Goal: Transaction & Acquisition: Book appointment/travel/reservation

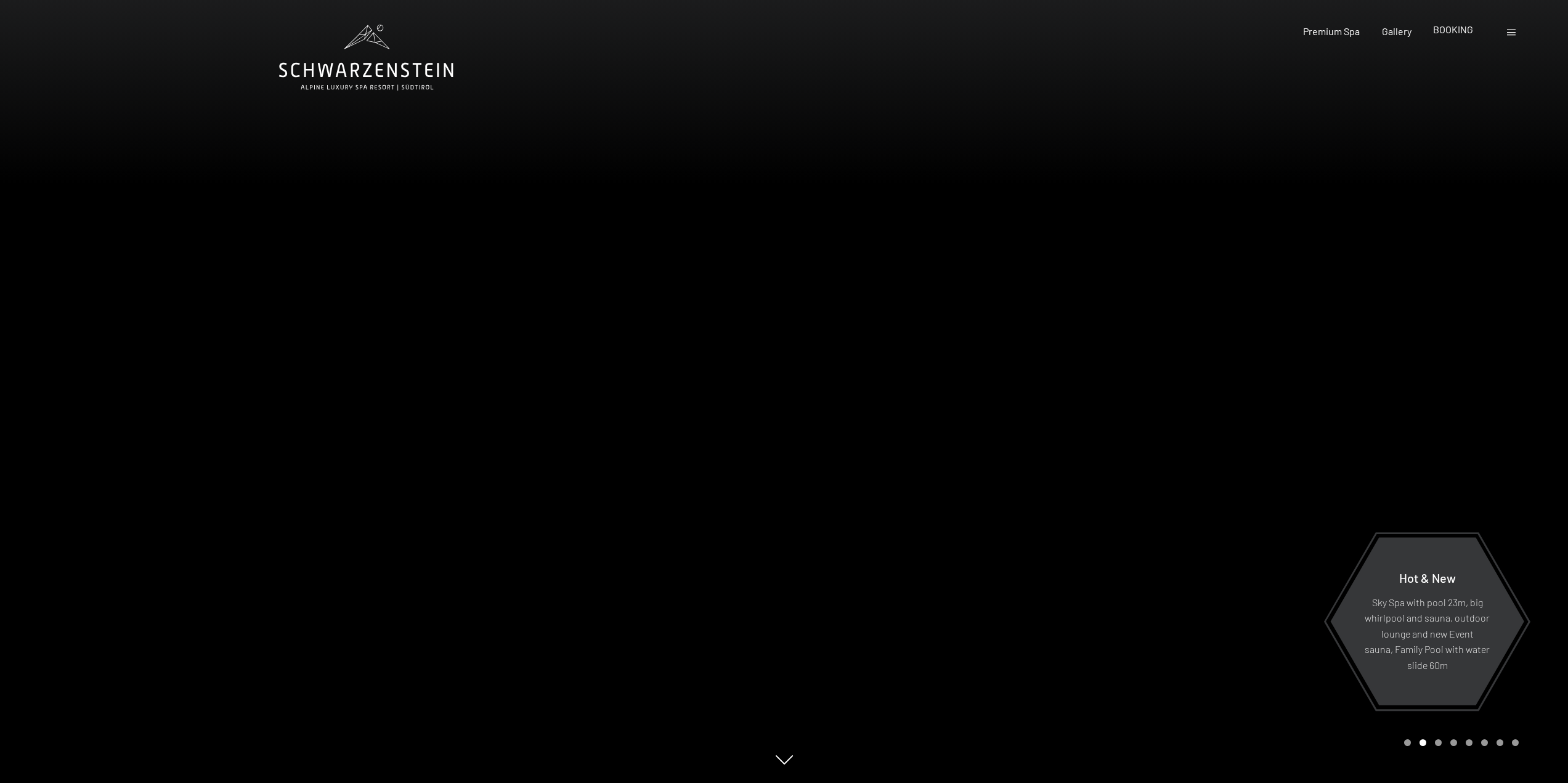
click at [1450, 34] on span "BOOKING" at bounding box center [1453, 29] width 40 height 12
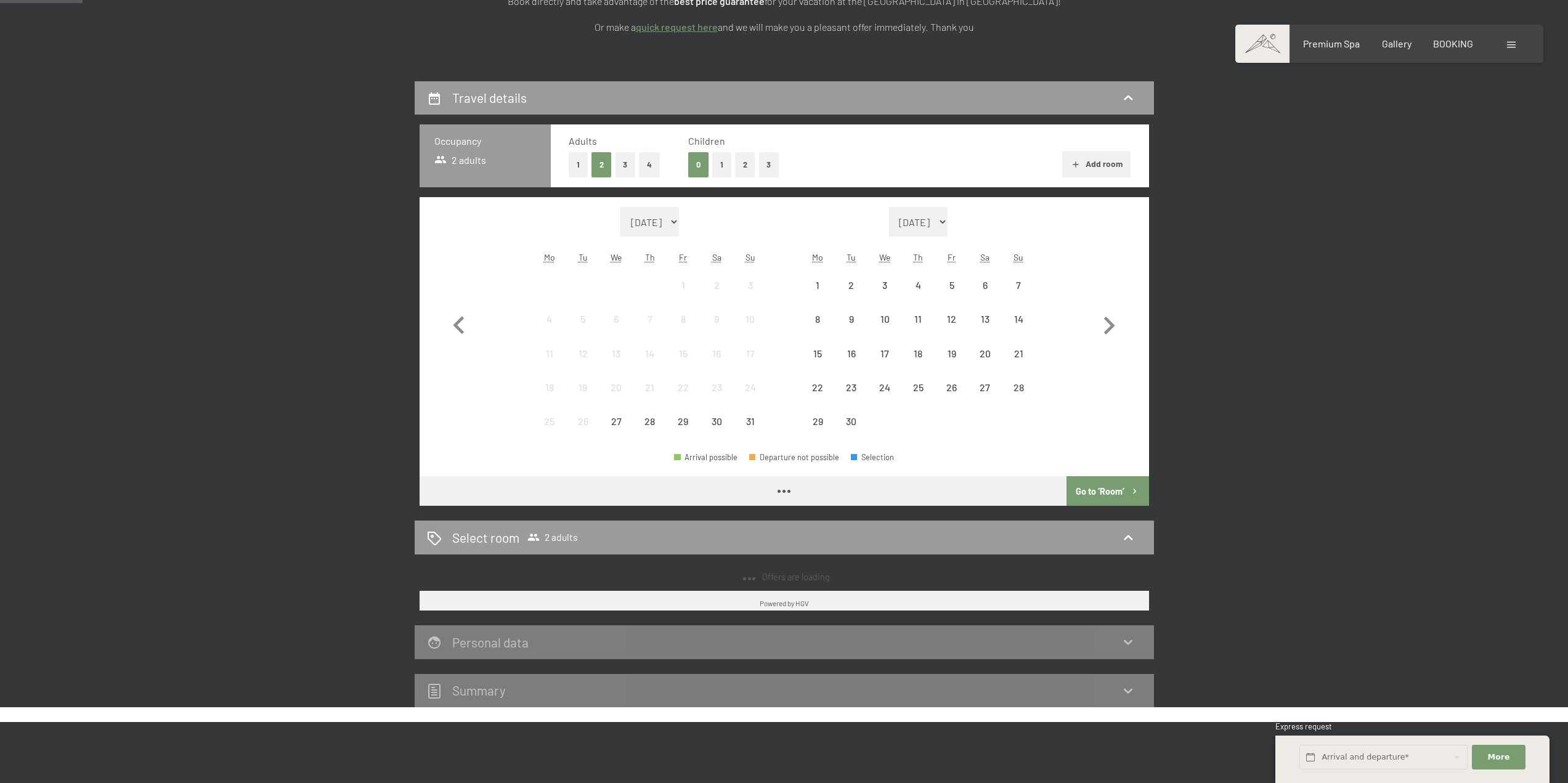
scroll to position [246, 0]
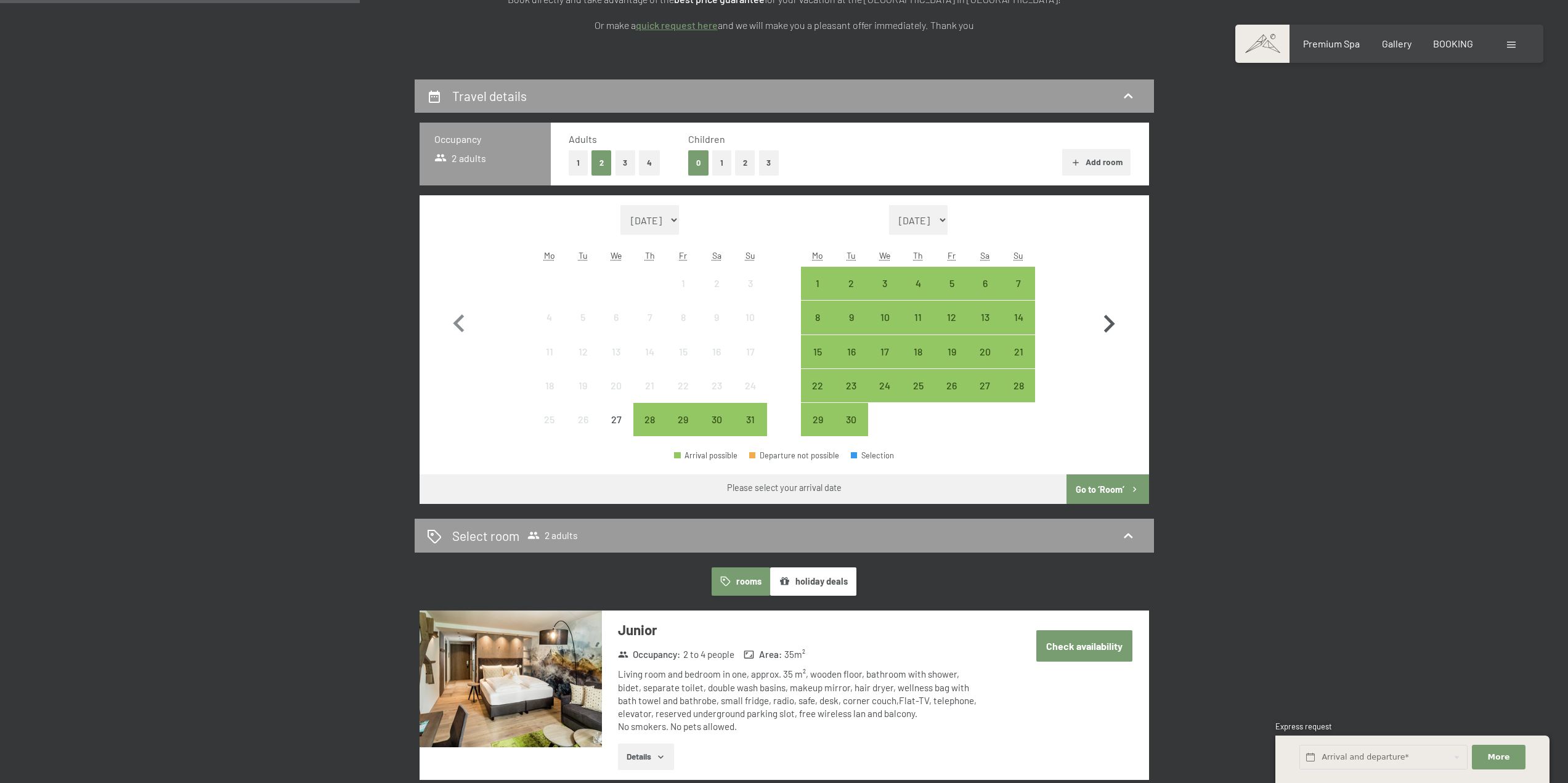
click at [1110, 325] on icon "button" at bounding box center [1109, 324] width 11 height 18
select select "[DATE]"
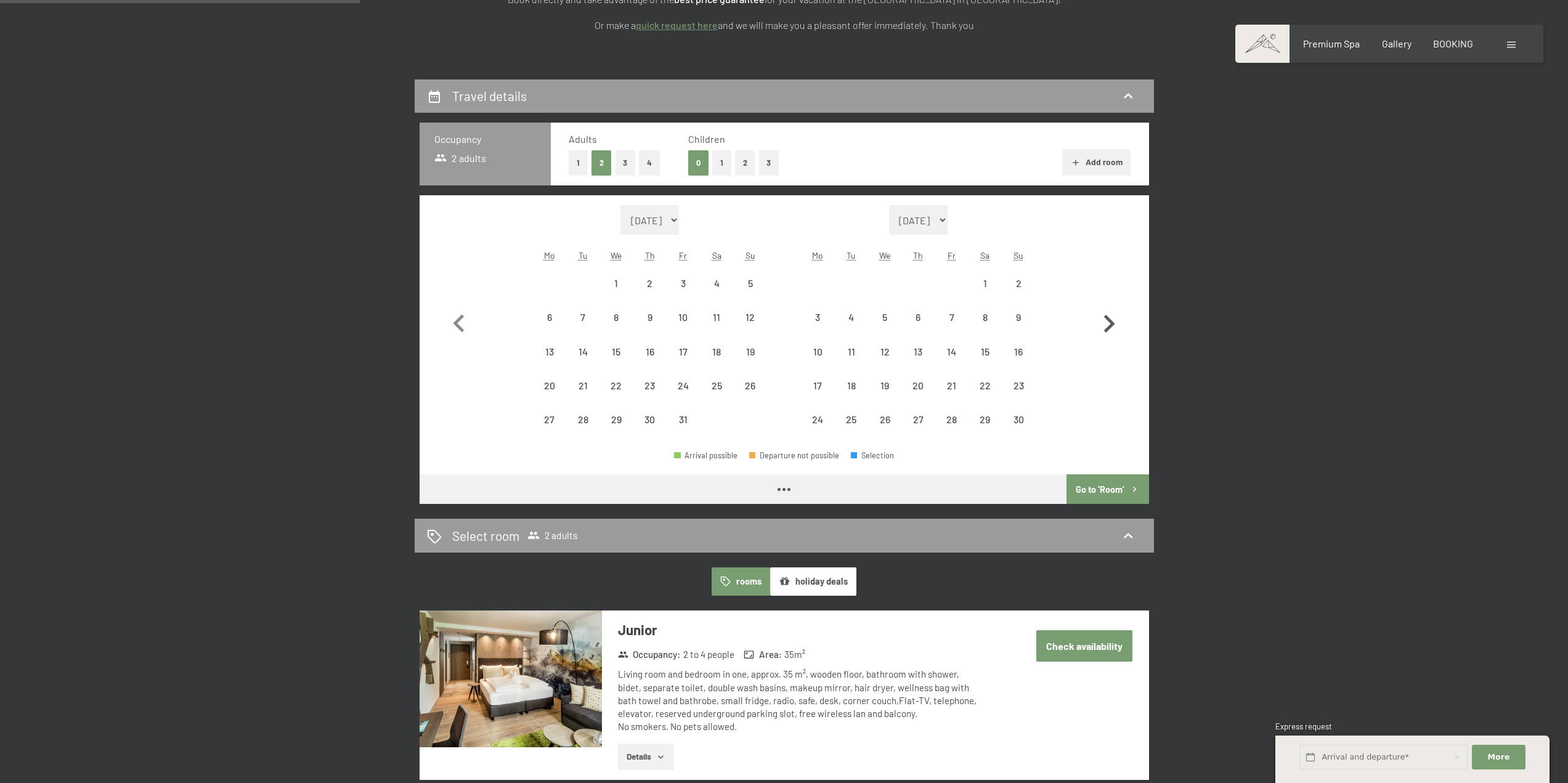
click at [1110, 326] on icon "button" at bounding box center [1109, 324] width 11 height 18
select select "[DATE]"
click at [1111, 328] on icon "button" at bounding box center [1109, 324] width 36 height 36
select select "[DATE]"
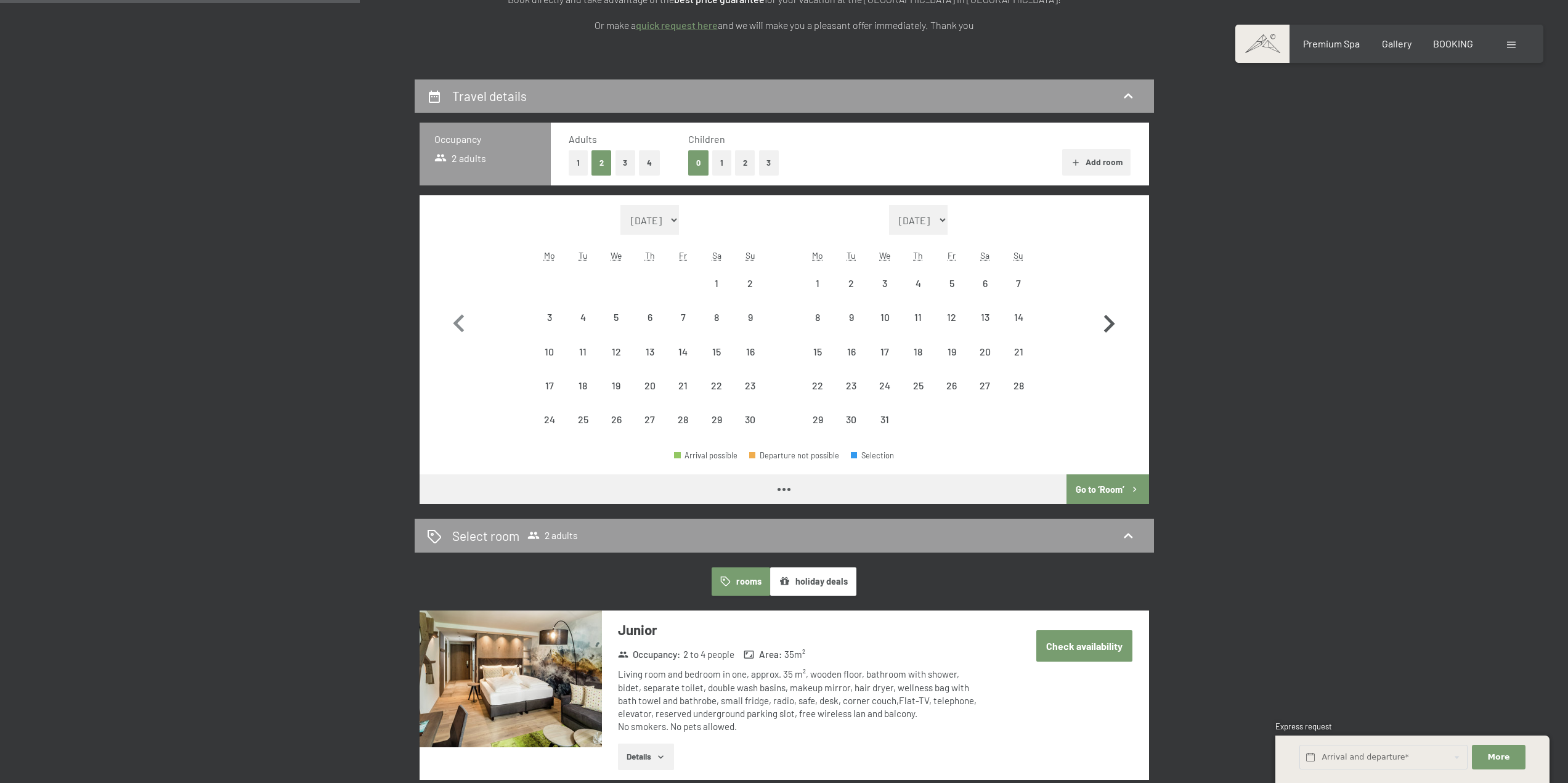
select select "[DATE]"
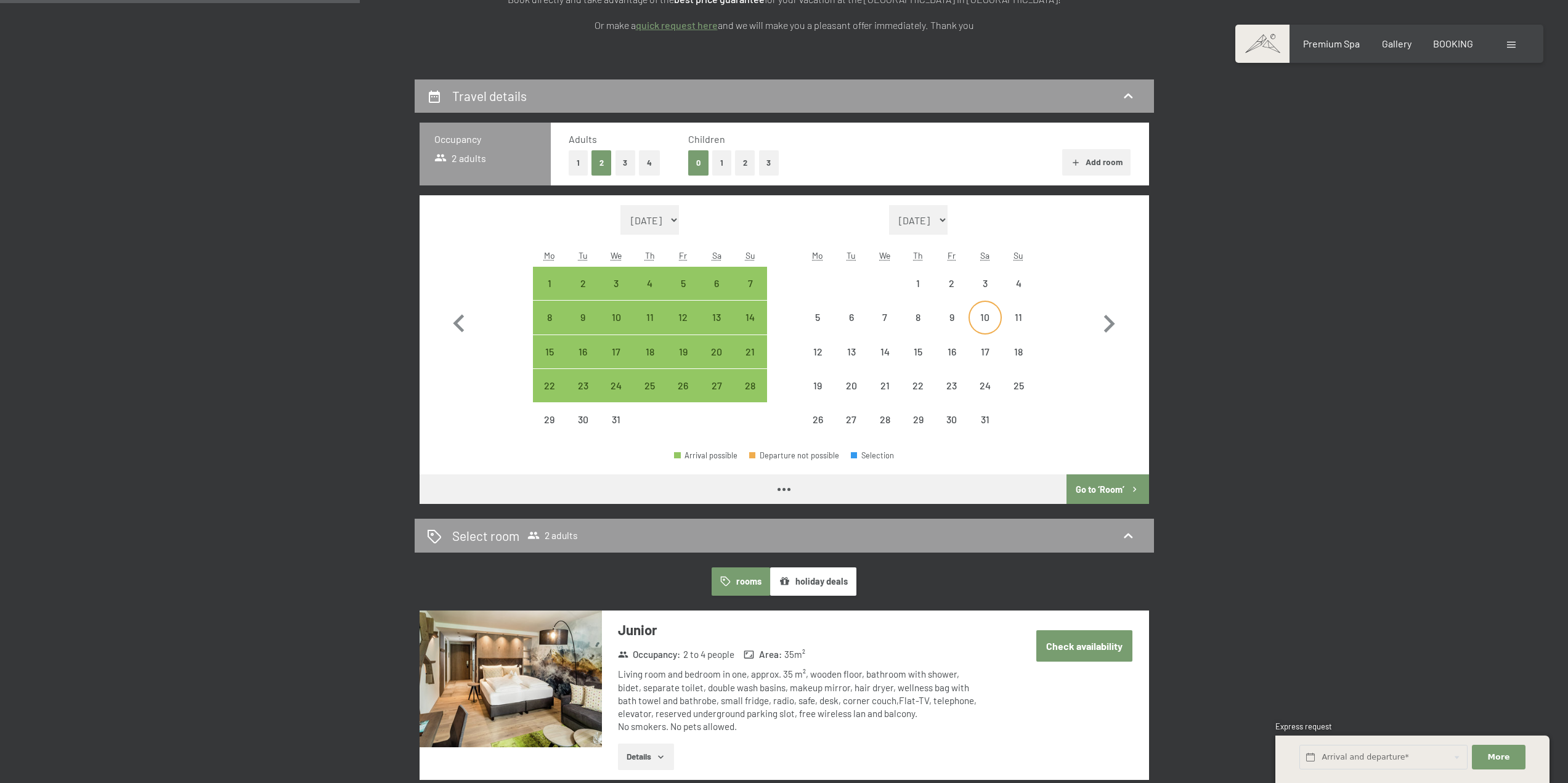
select select "[DATE]"
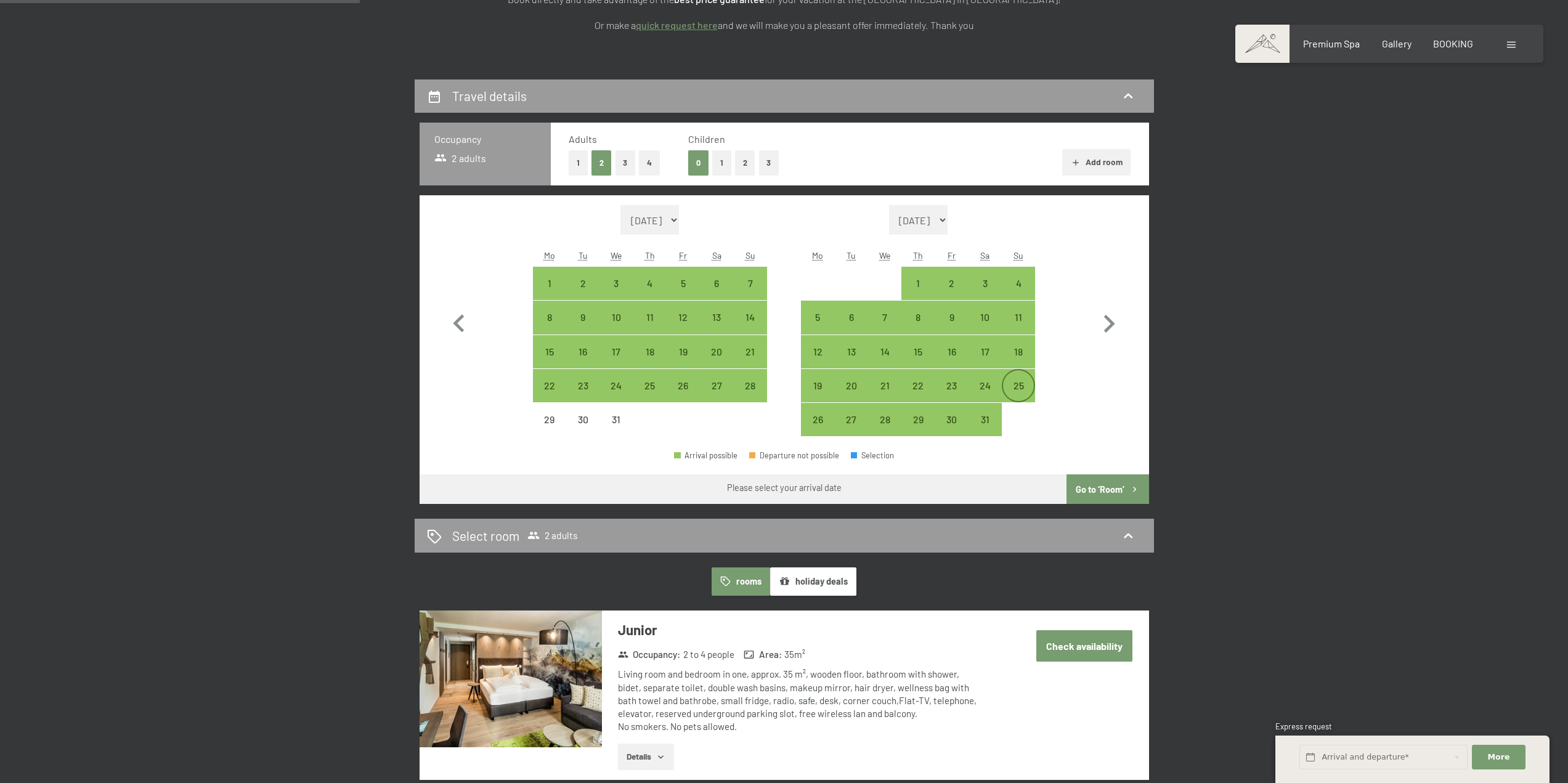
click at [1030, 384] on div "25" at bounding box center [1019, 396] width 31 height 31
select select "[DATE]"
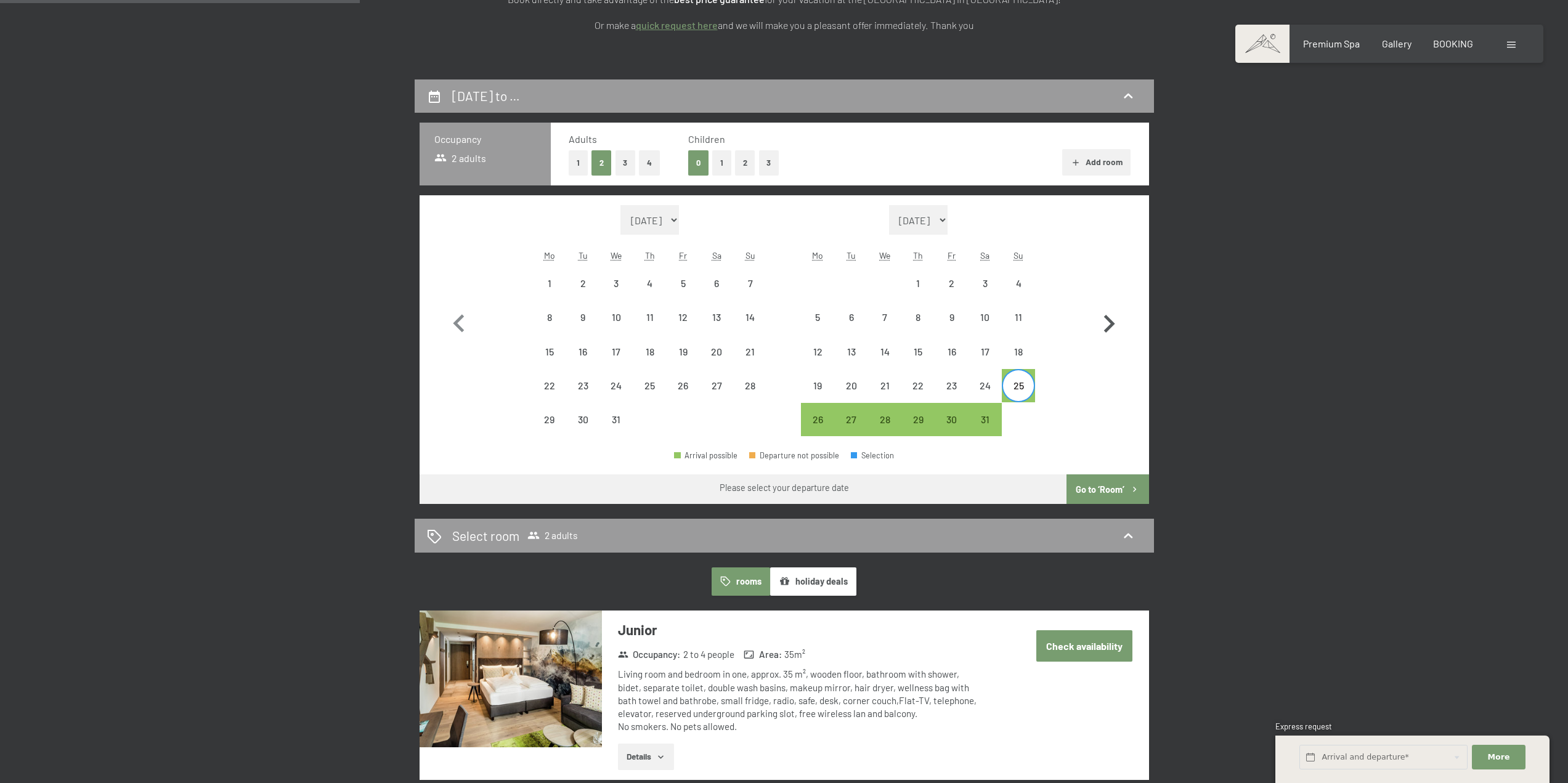
click at [1111, 326] on icon "button" at bounding box center [1109, 324] width 11 height 18
select select "[DATE]"
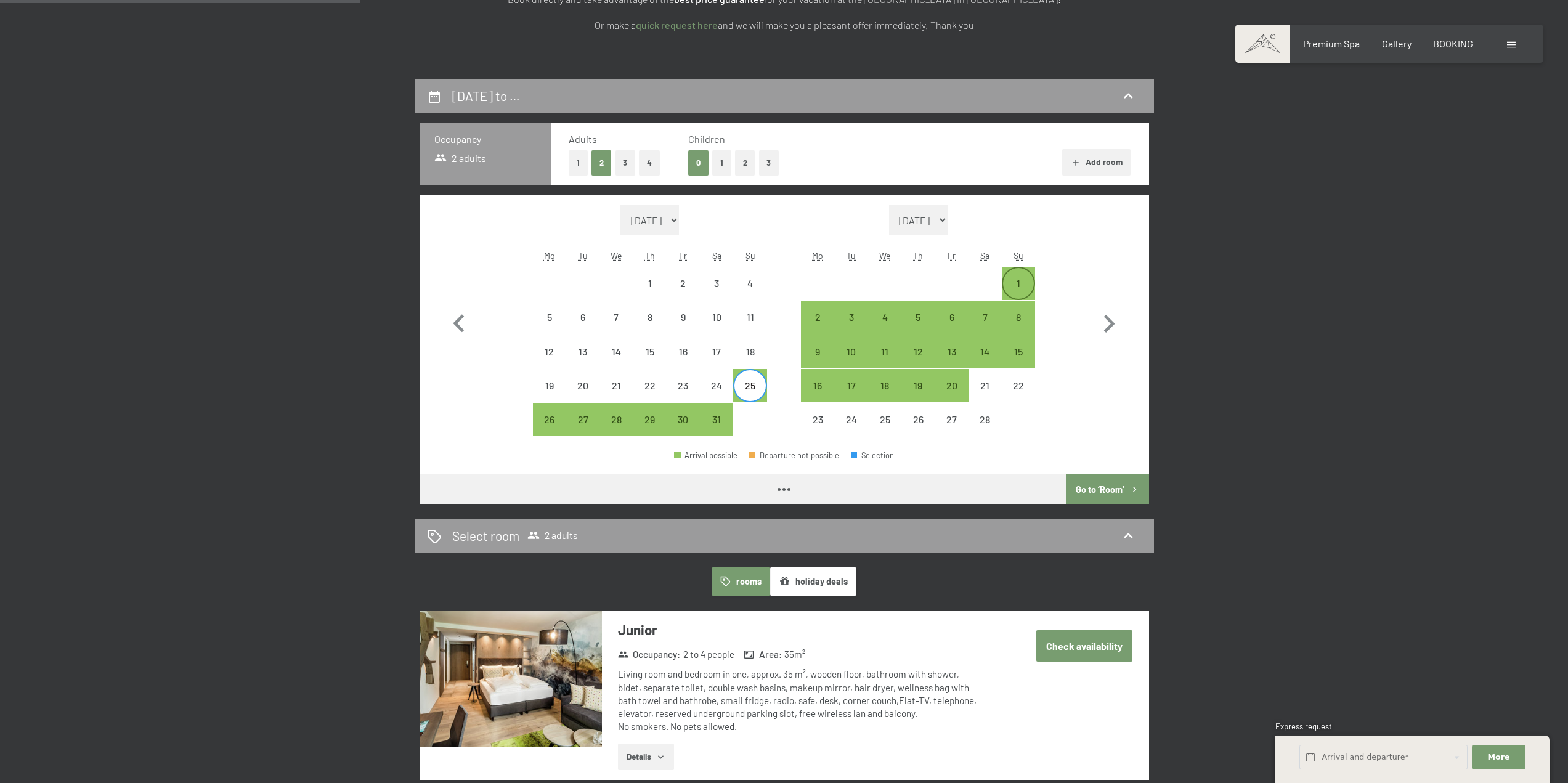
select select "[DATE]"
click at [1024, 276] on div "1" at bounding box center [1019, 283] width 31 height 31
select select "[DATE]"
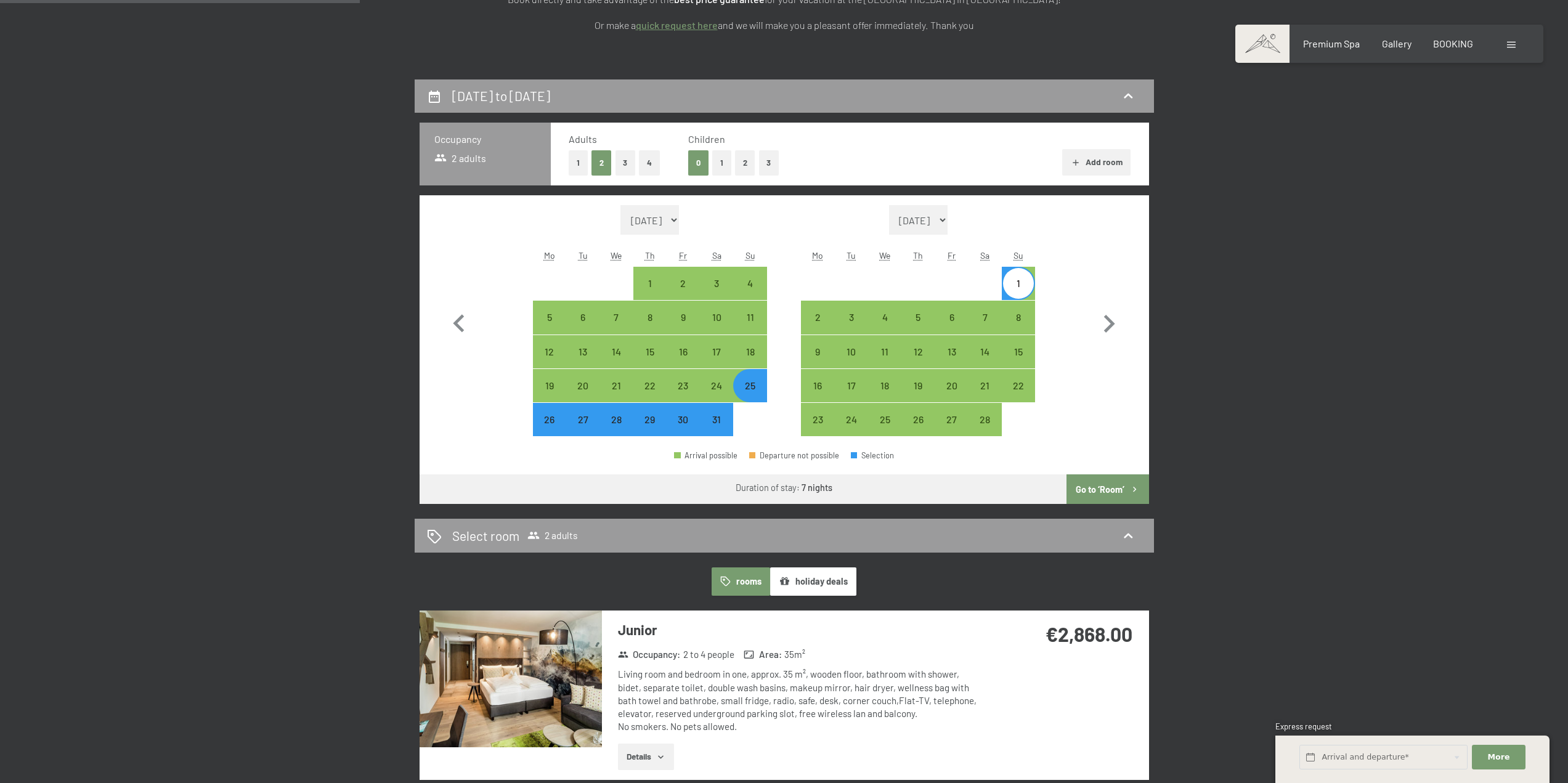
click at [725, 159] on button "1" at bounding box center [722, 163] width 19 height 26
select select "[DATE]"
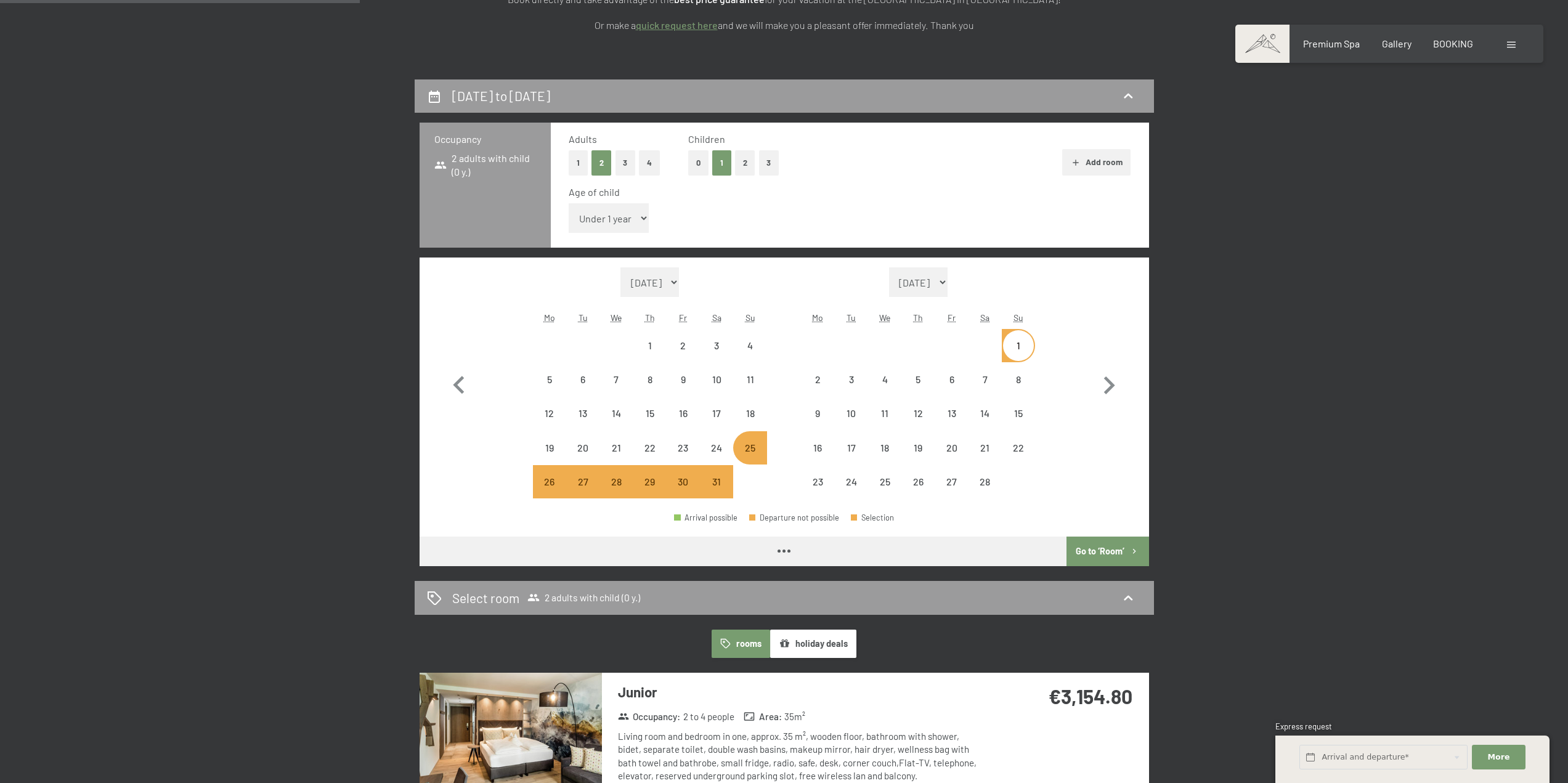
click at [631, 223] on select "Under 1 year 1 year 2 years 3 years 4 years 5 years 6 years 7 years 8 years 9 y…" at bounding box center [609, 218] width 80 height 29
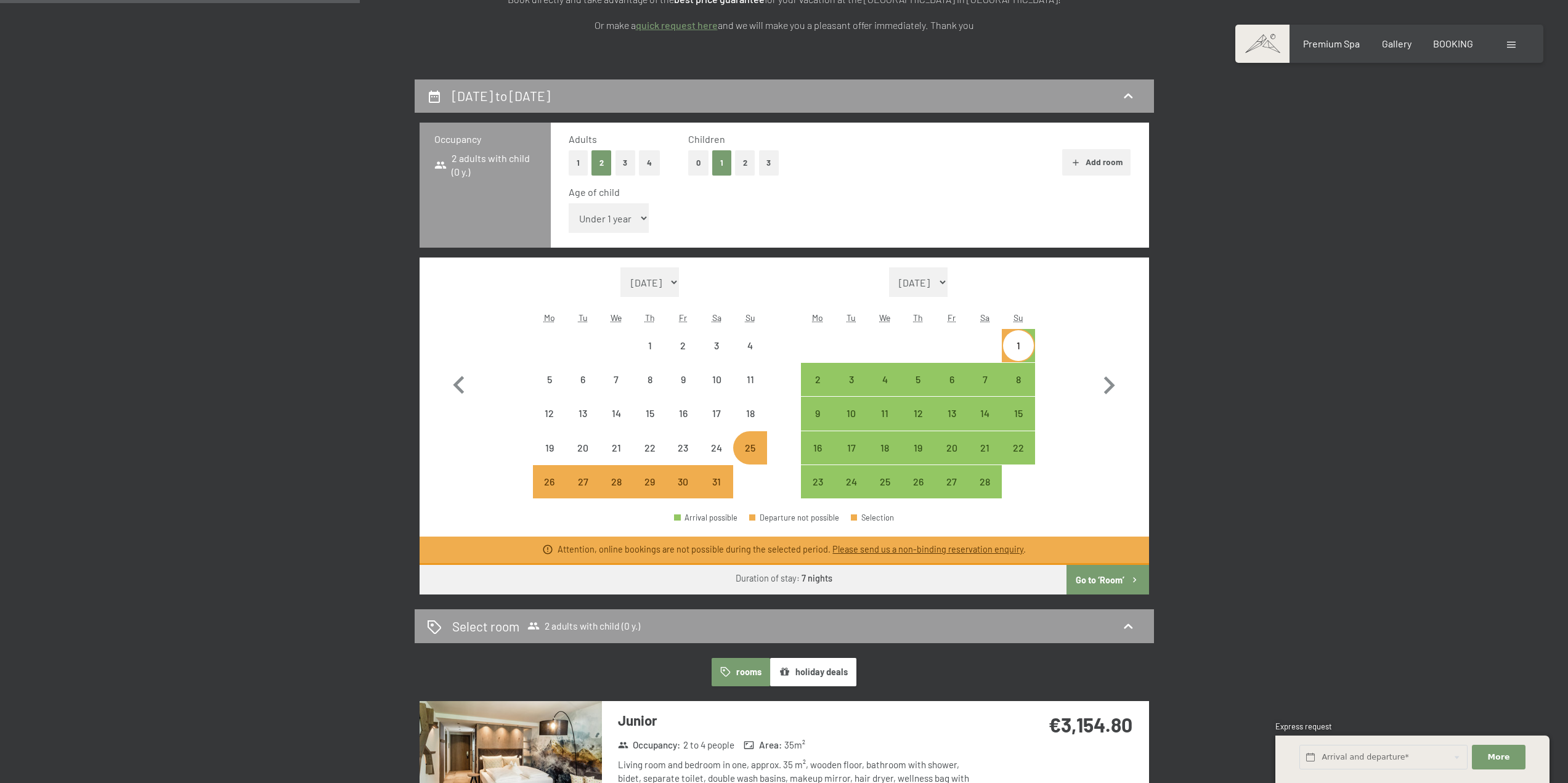
select select "[DATE]"
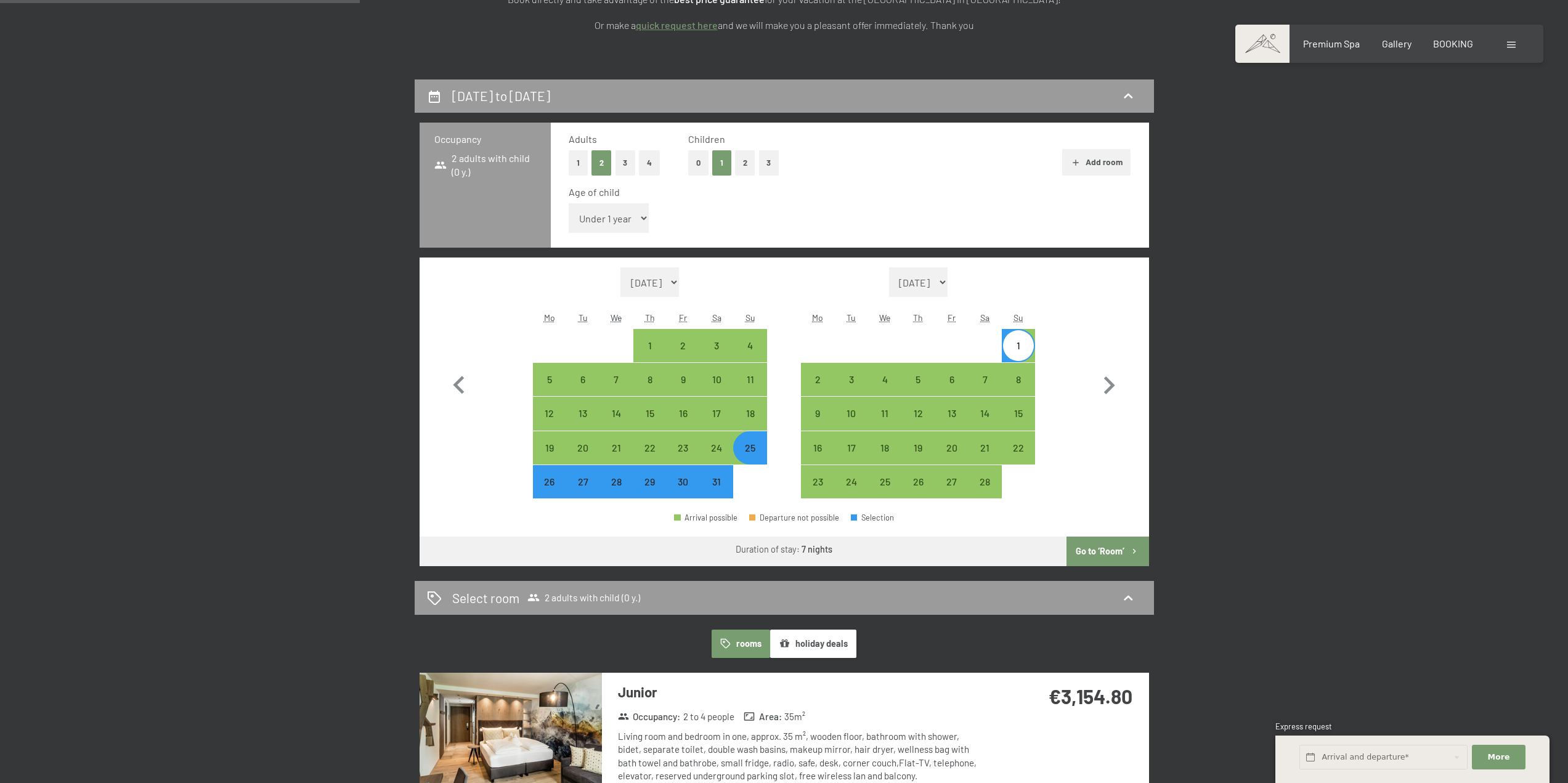
select select "3"
click at [568, 203] on select "Under 1 year 1 year 2 years 3 years 4 years 5 years 6 years 7 years 8 years 9 y…" at bounding box center [609, 218] width 80 height 29
select select "[DATE]"
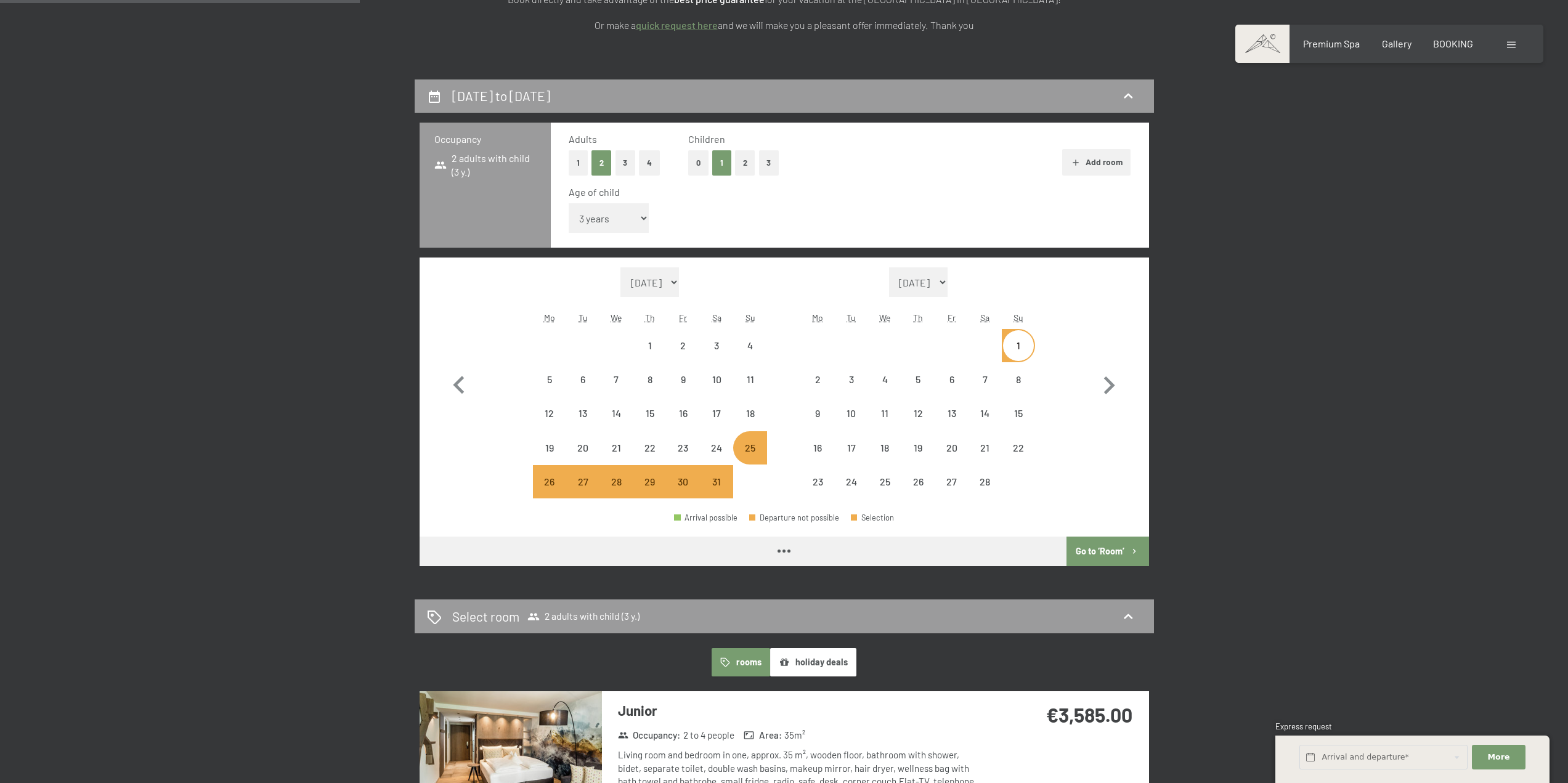
select select "[DATE]"
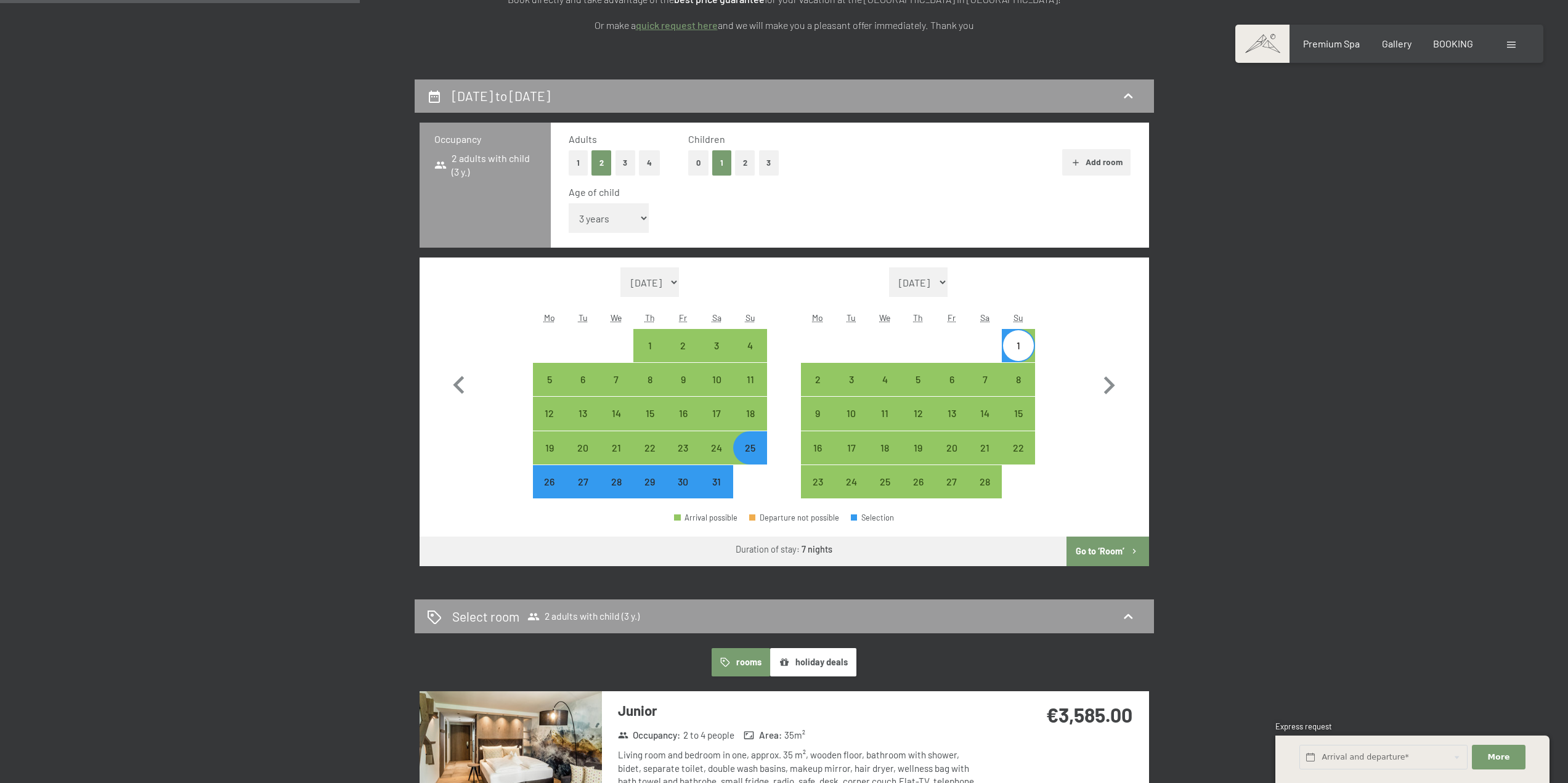
click at [1099, 558] on button "Go to ‘Room’" at bounding box center [1108, 551] width 82 height 29
select select "[DATE]"
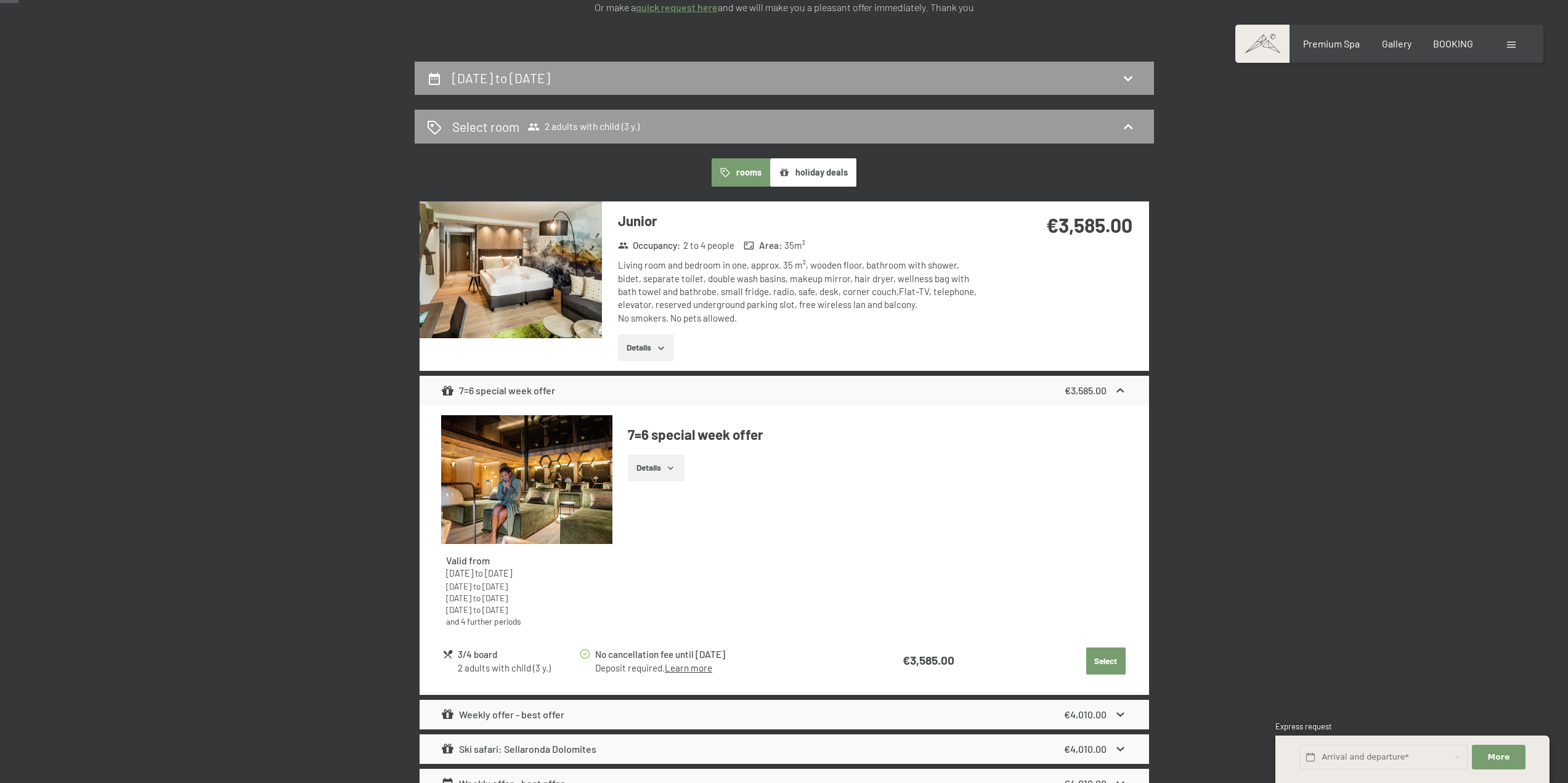
scroll to position [80, 0]
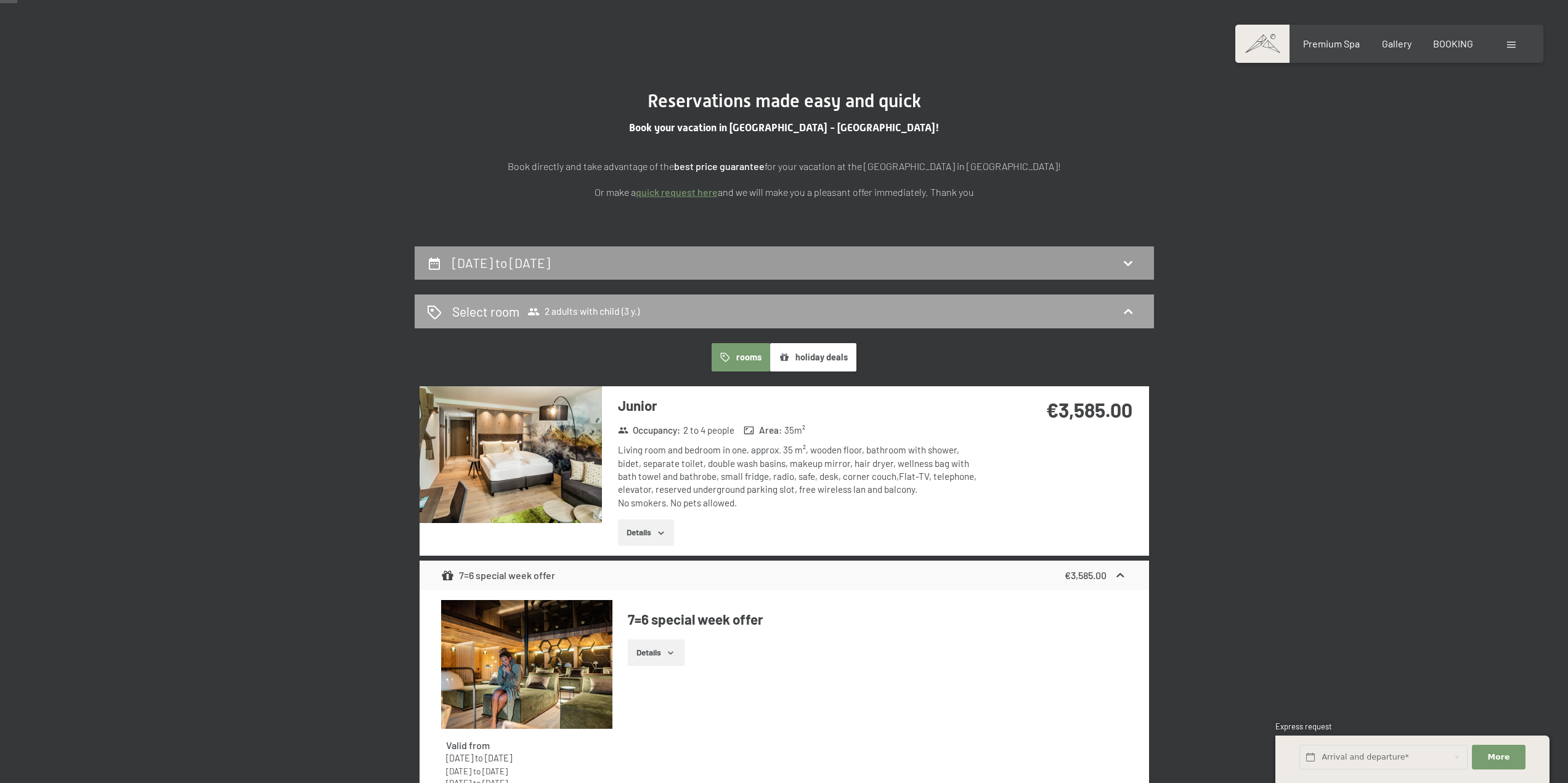
click at [590, 313] on span "2 adults with child (3 y.)" at bounding box center [583, 311] width 112 height 12
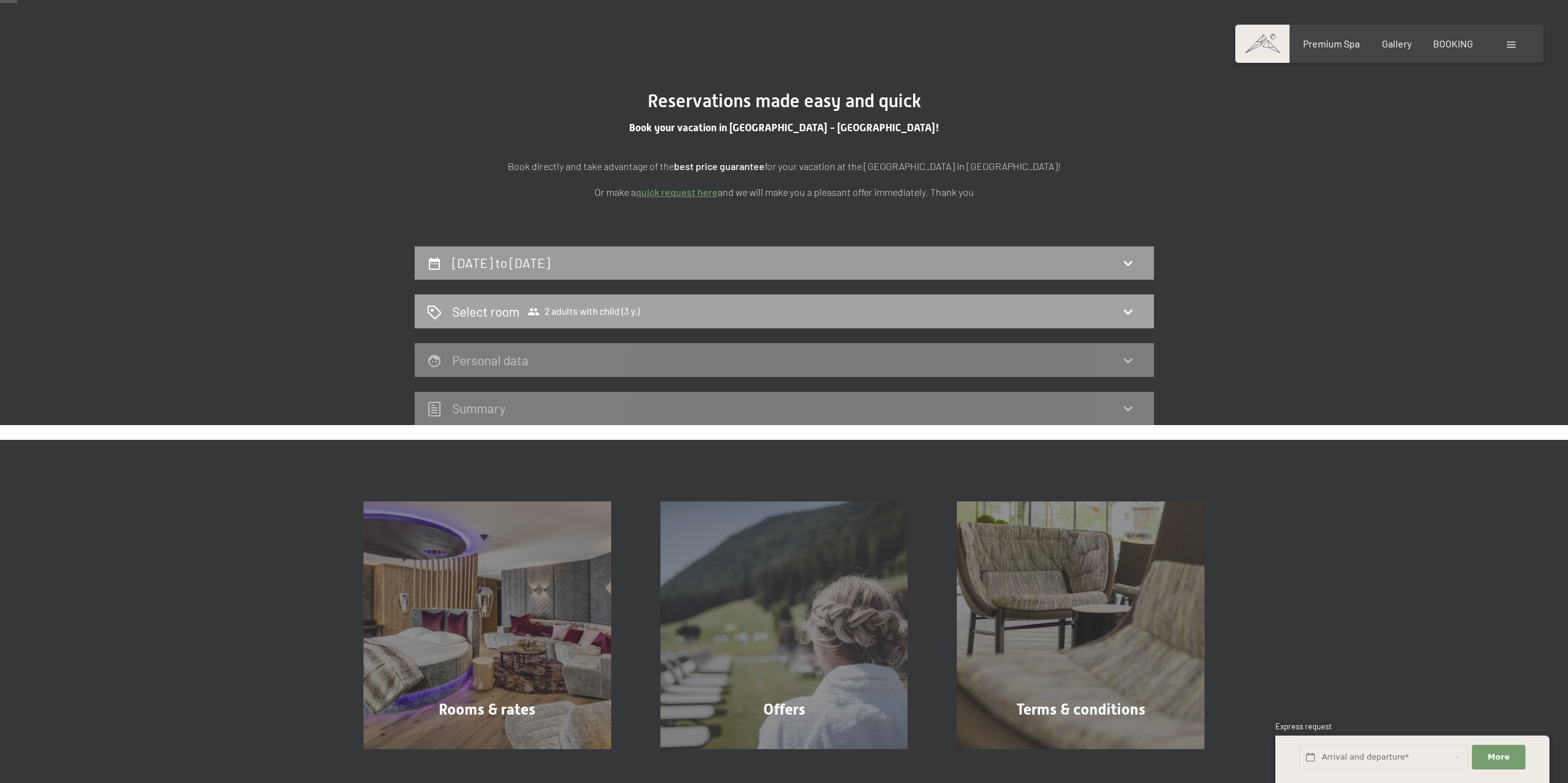
click at [604, 309] on span "2 adults with child (3 y.)" at bounding box center [583, 311] width 112 height 12
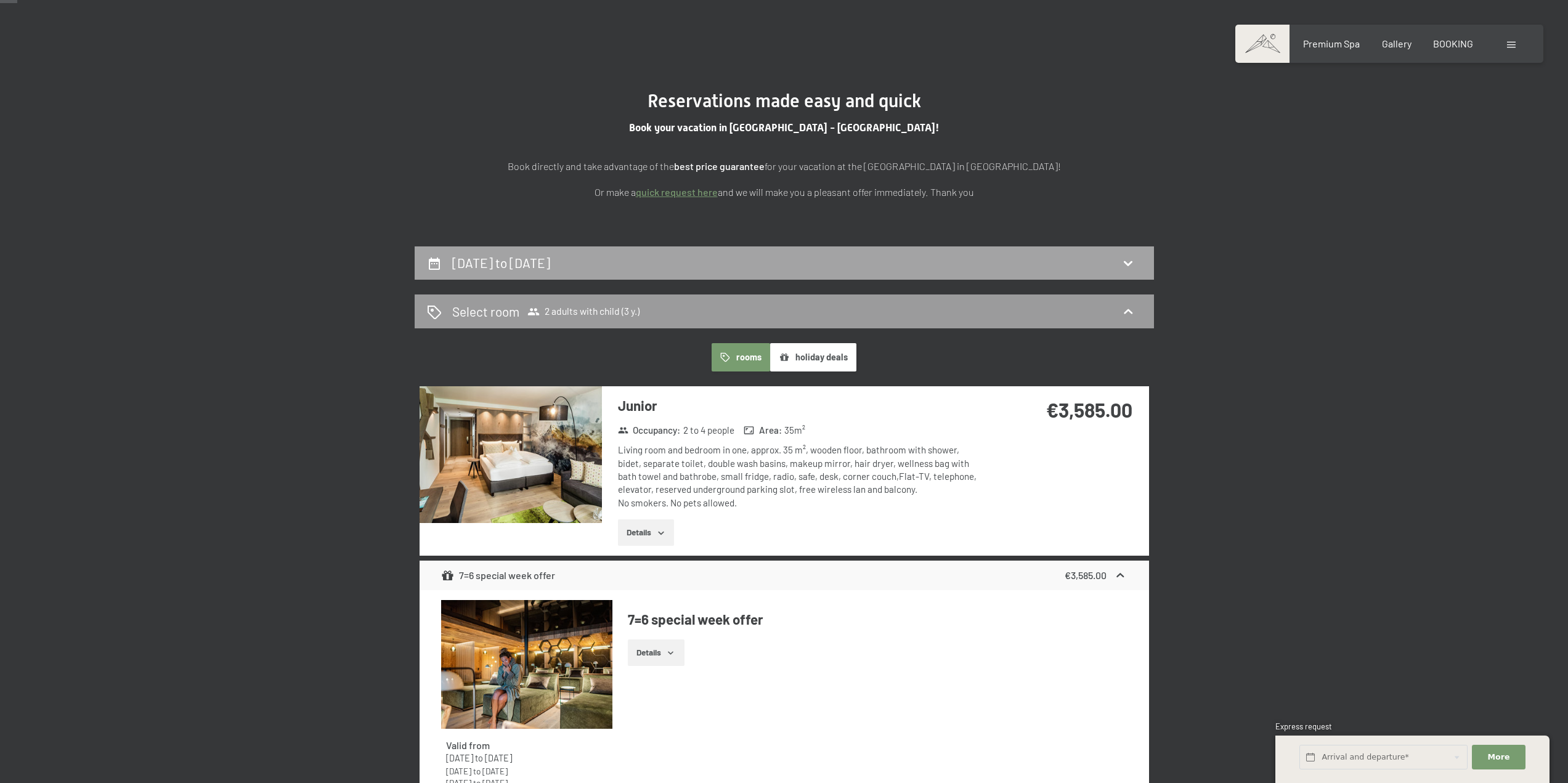
click at [602, 273] on div "[DATE] to [DATE]" at bounding box center [785, 263] width 739 height 34
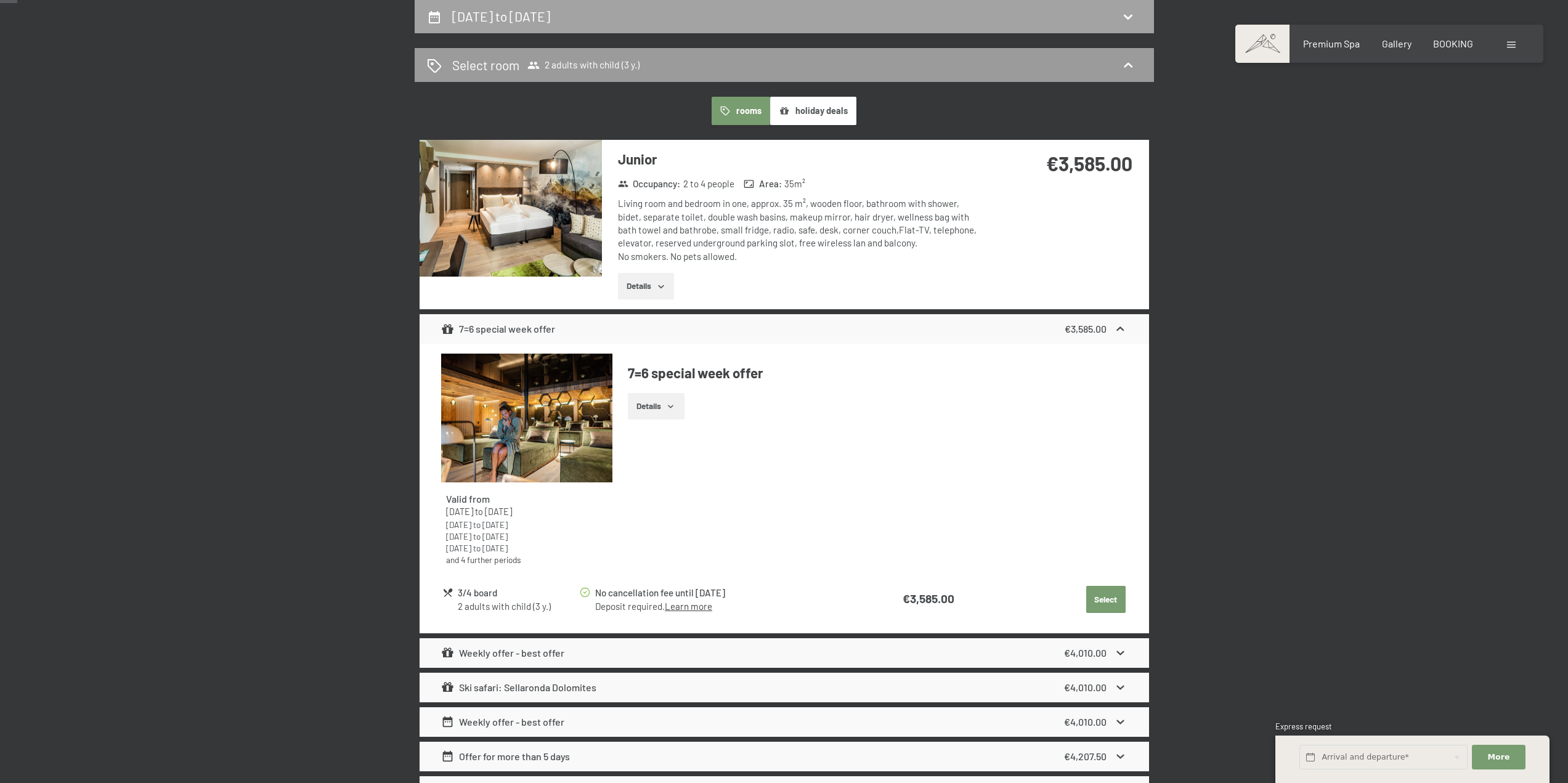
select select "3"
select select "[DATE]"
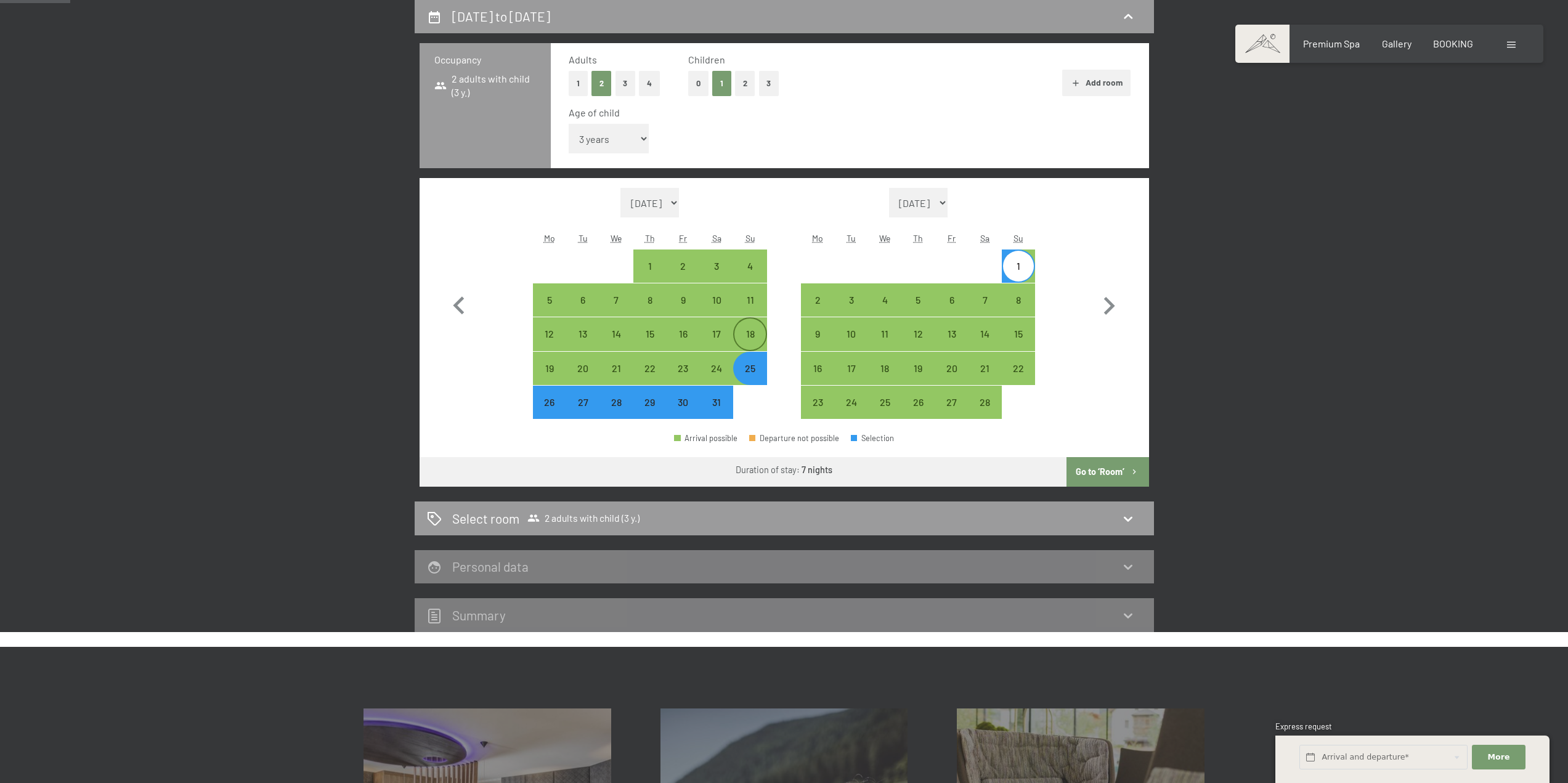
click at [753, 340] on div "18" at bounding box center [750, 344] width 31 height 31
select select "[DATE]"
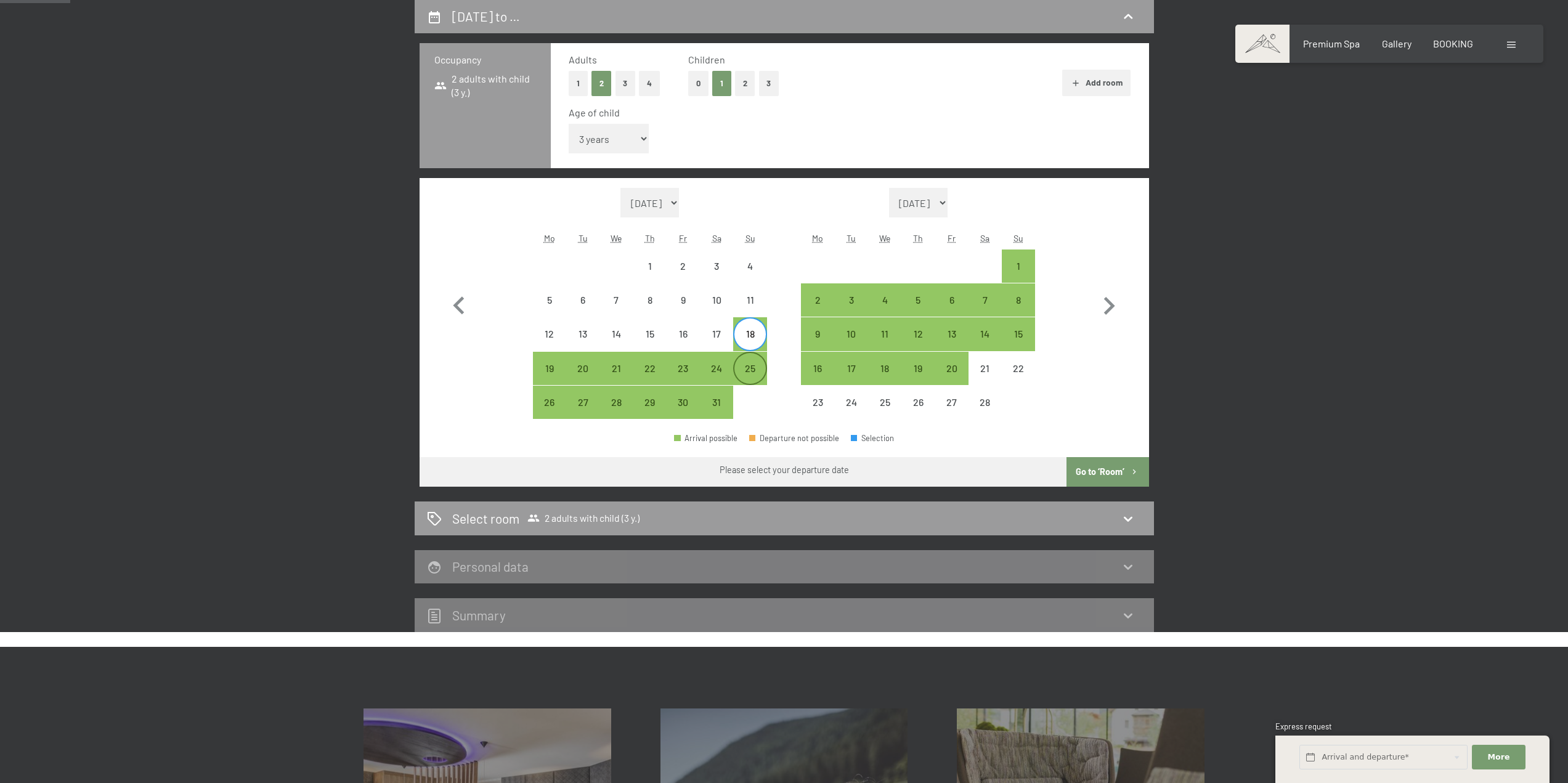
click at [752, 360] on div "25" at bounding box center [750, 368] width 31 height 31
select select "[DATE]"
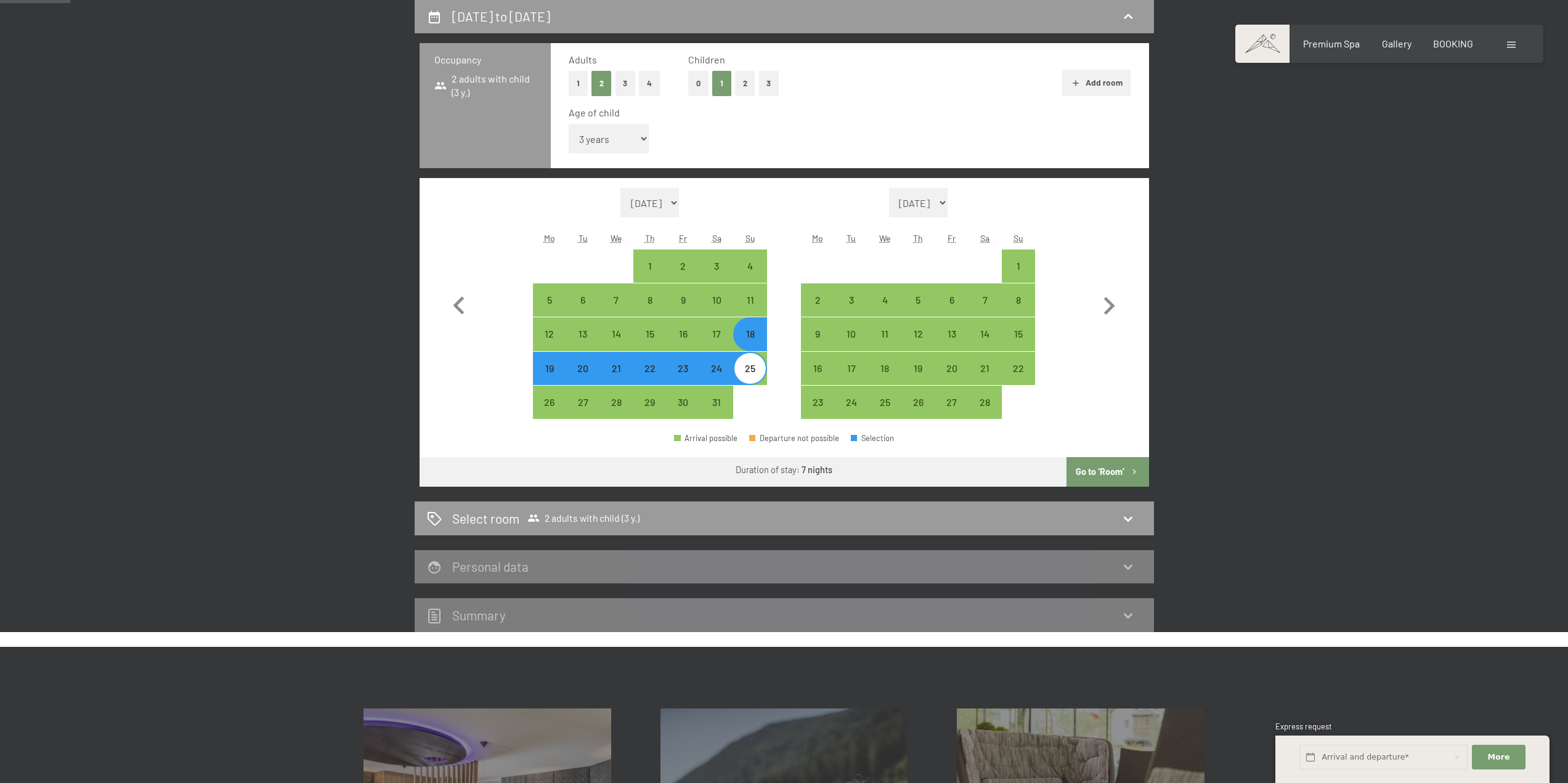
click at [1090, 475] on button "Go to ‘Room’" at bounding box center [1108, 472] width 82 height 29
select select "[DATE]"
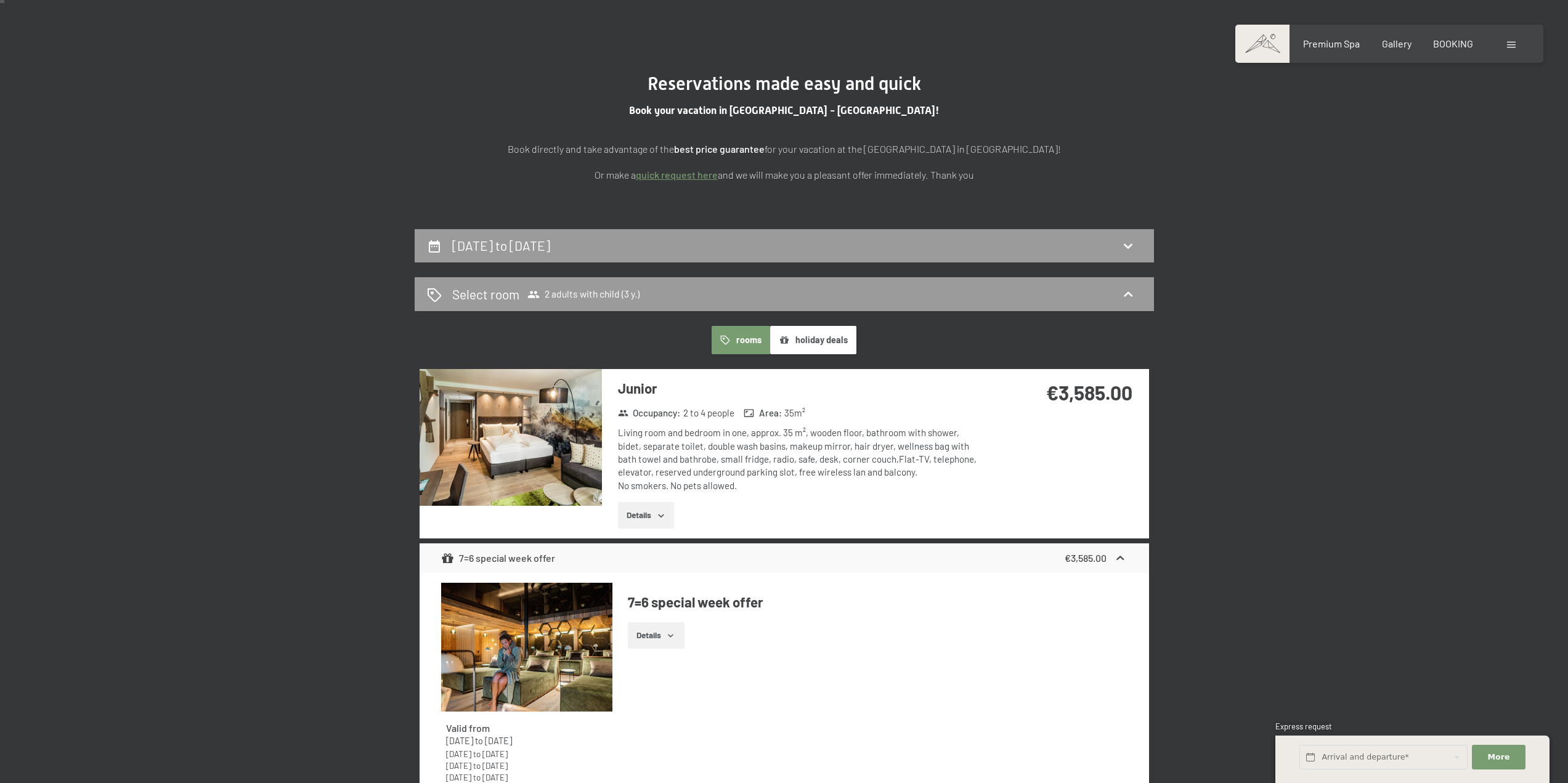
scroll to position [202, 0]
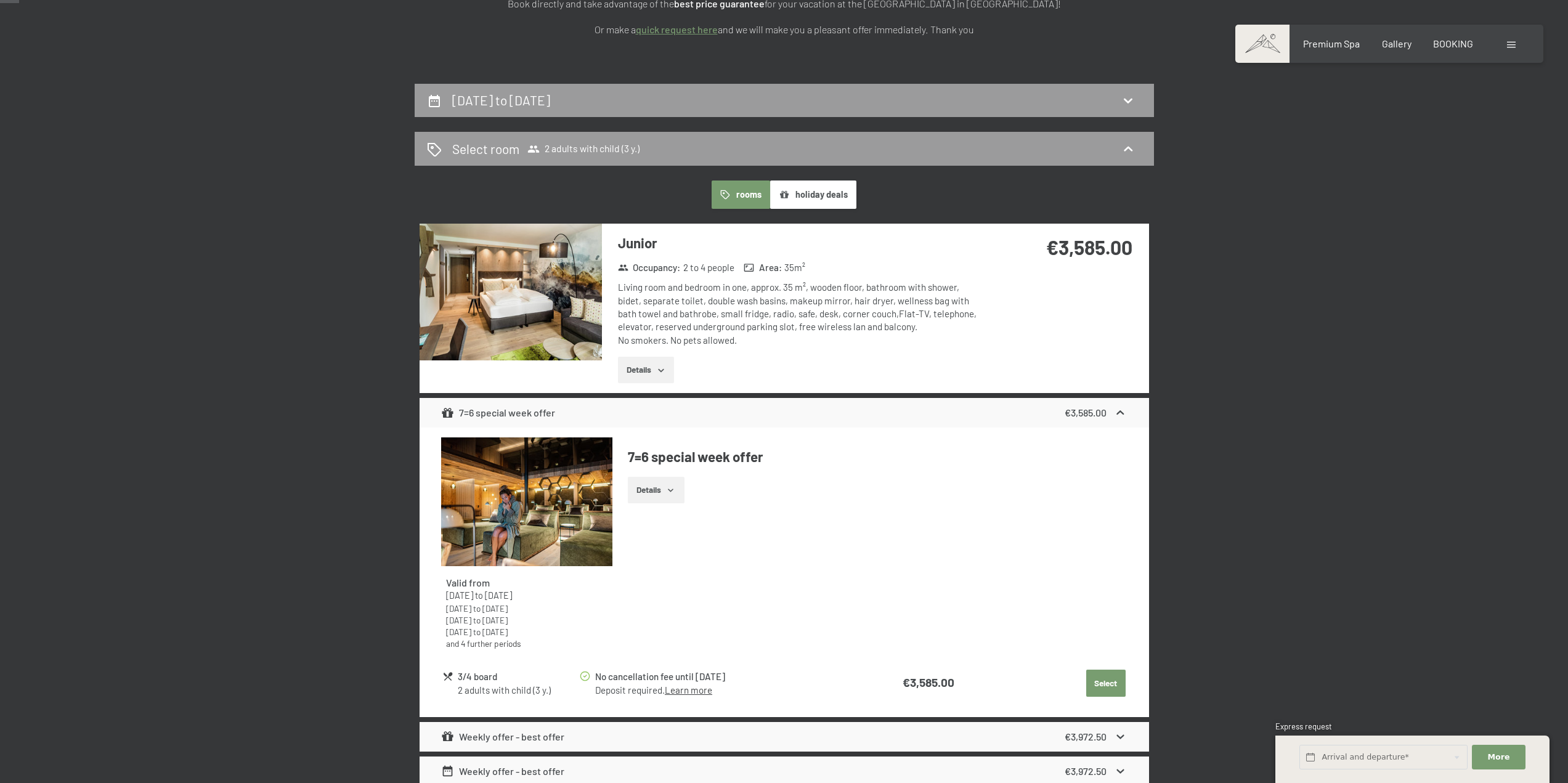
scroll to position [80, 0]
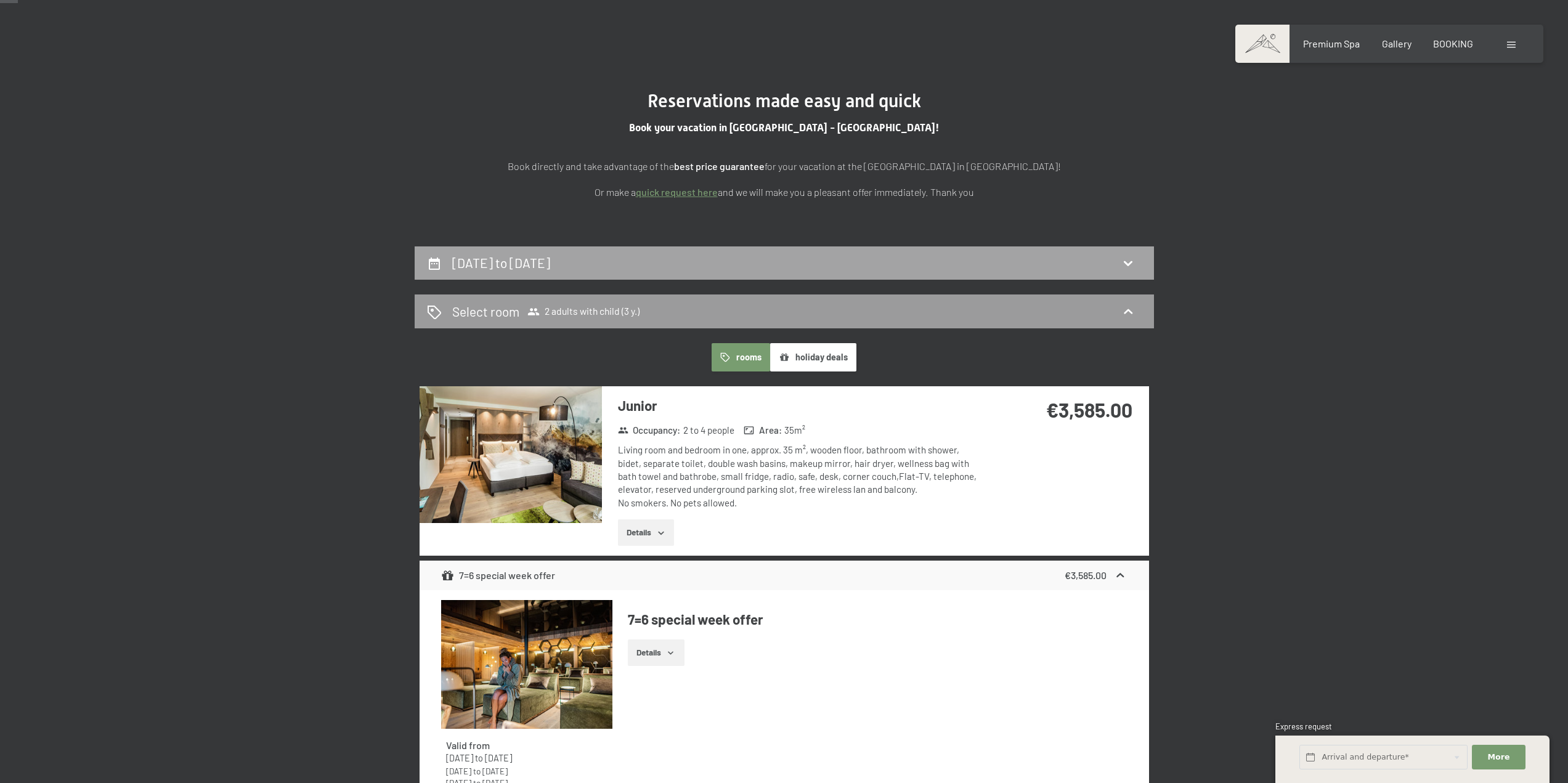
click at [723, 270] on div "[DATE] to [DATE]" at bounding box center [784, 262] width 715 height 18
select select "3"
select select "[DATE]"
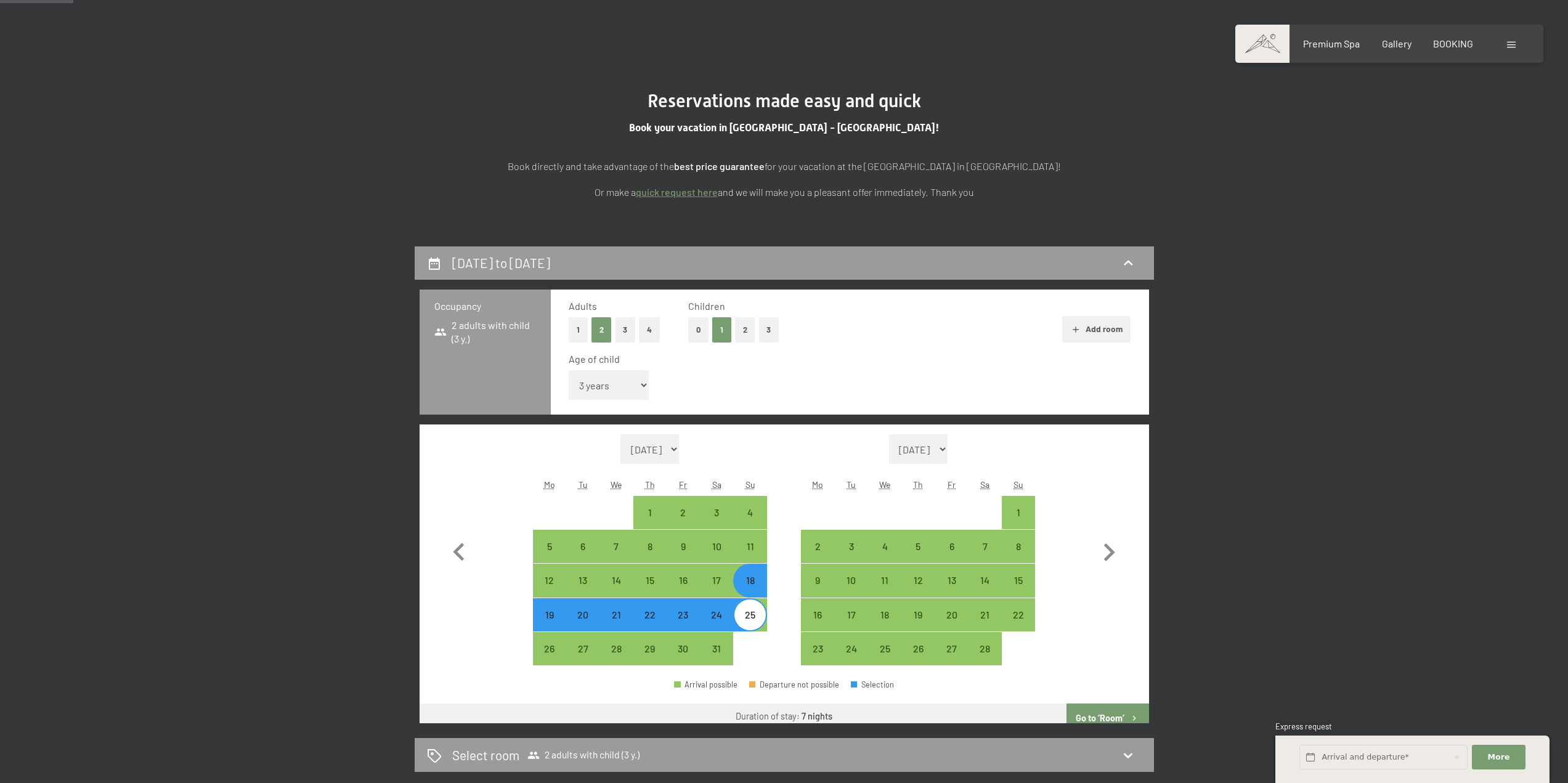
scroll to position [326, 0]
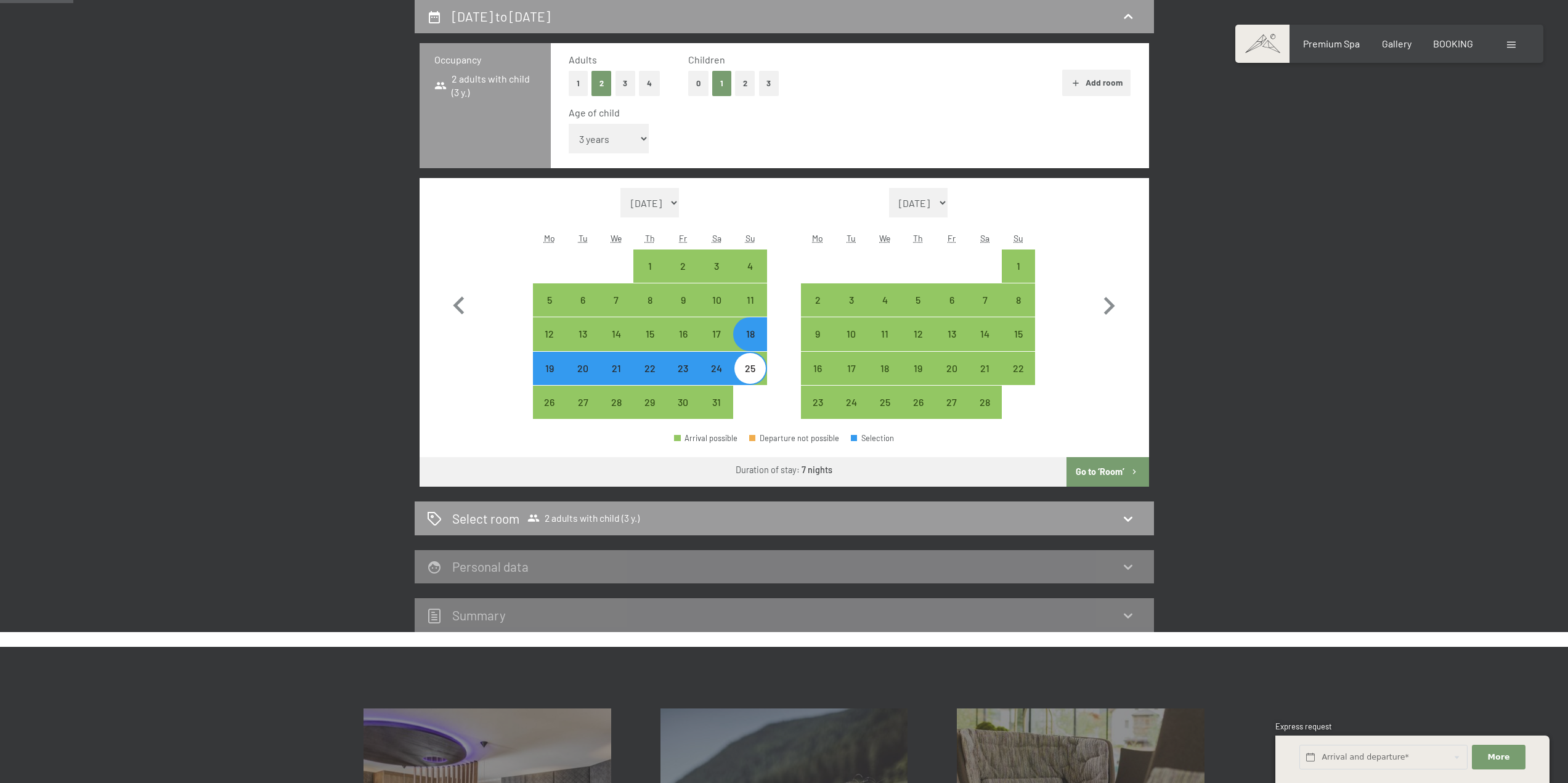
click at [748, 338] on div "18" at bounding box center [750, 344] width 31 height 31
select select "[DATE]"
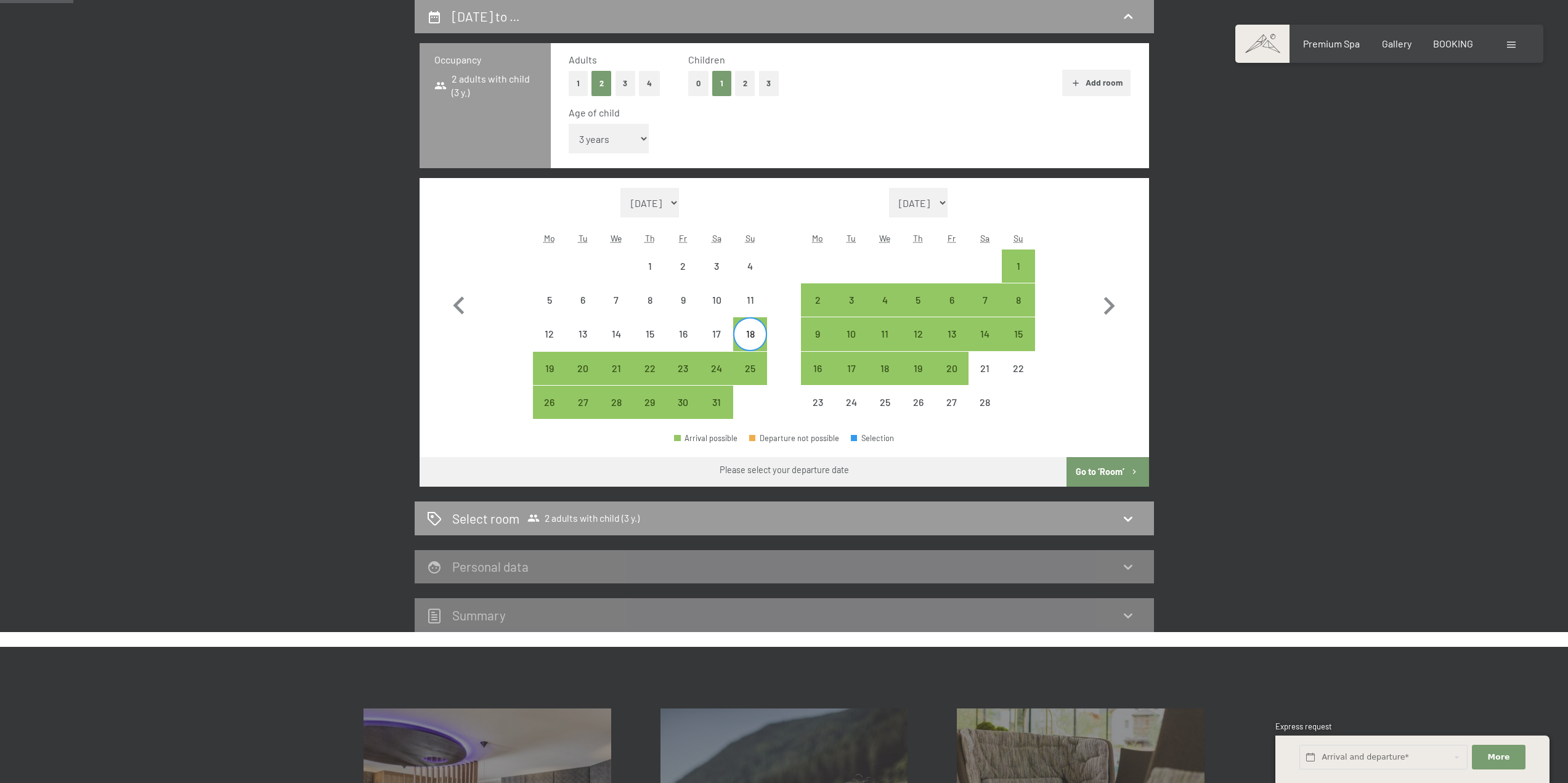
click at [749, 386] on div at bounding box center [750, 402] width 34 height 34
click at [758, 368] on div "25" at bounding box center [750, 379] width 31 height 31
select select "[DATE]"
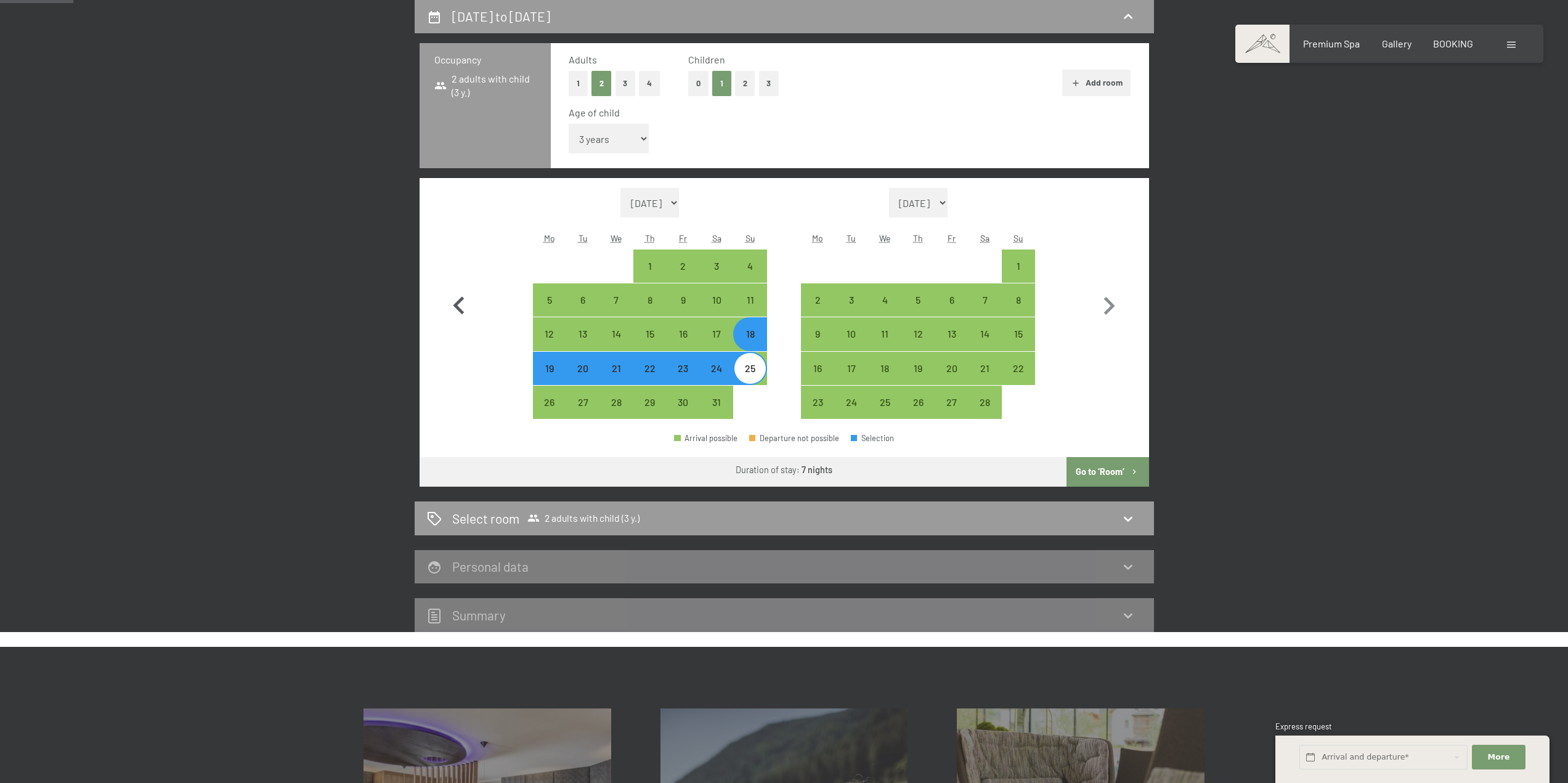
click at [458, 304] on icon "button" at bounding box center [458, 305] width 11 height 18
select select "[DATE]"
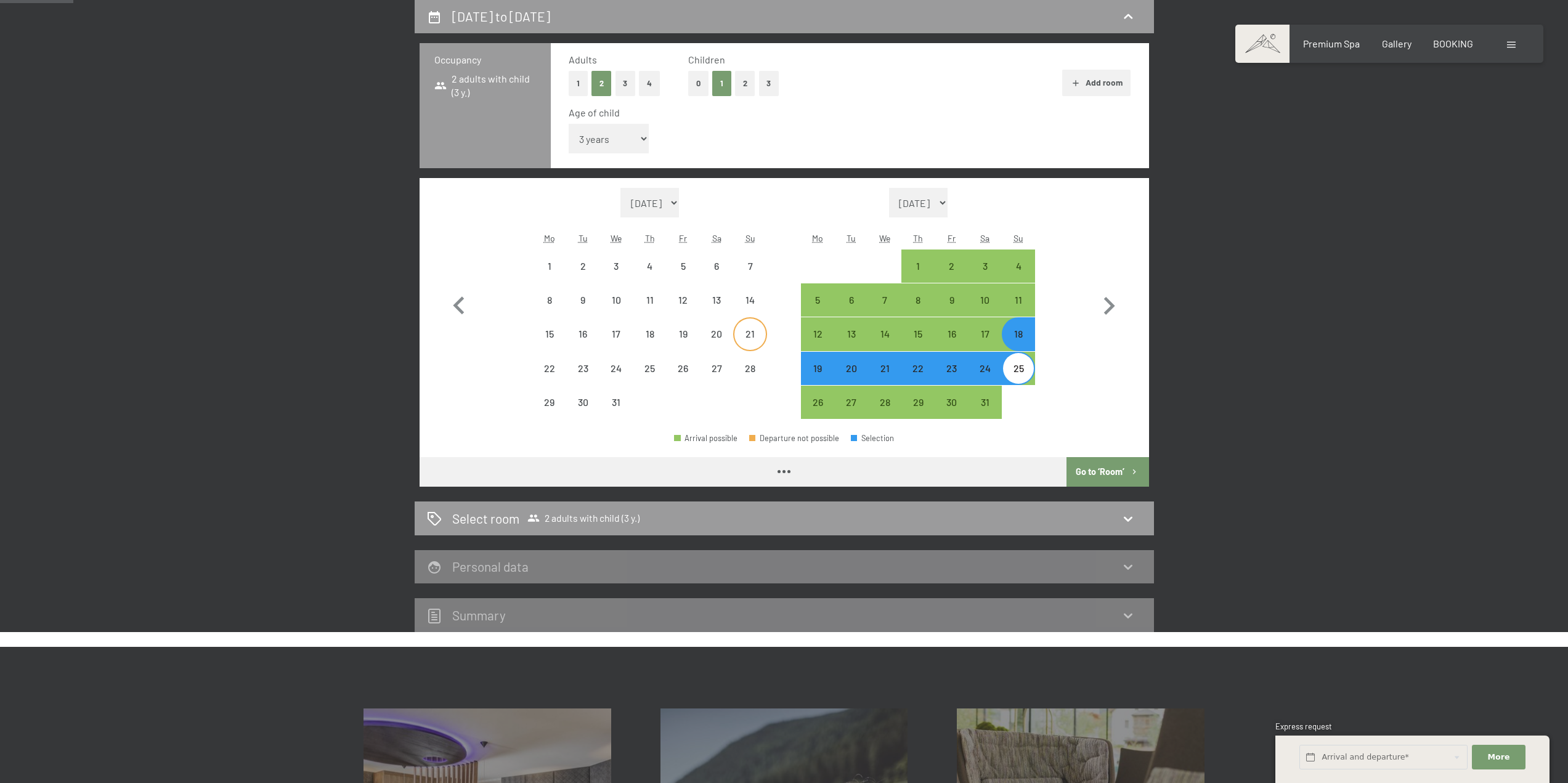
select select "[DATE]"
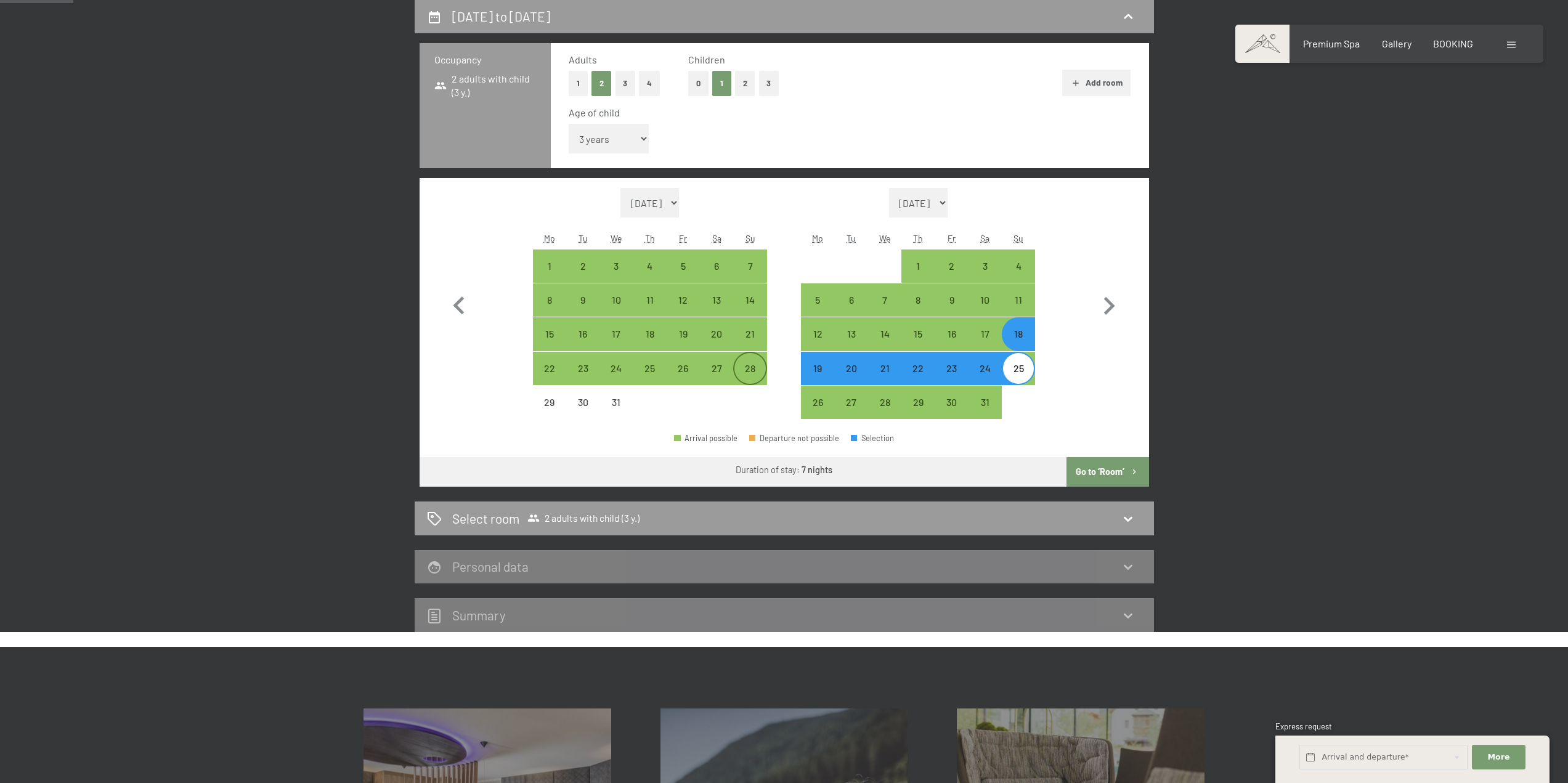
click at [752, 365] on div "28" at bounding box center [750, 379] width 31 height 31
select select "[DATE]"
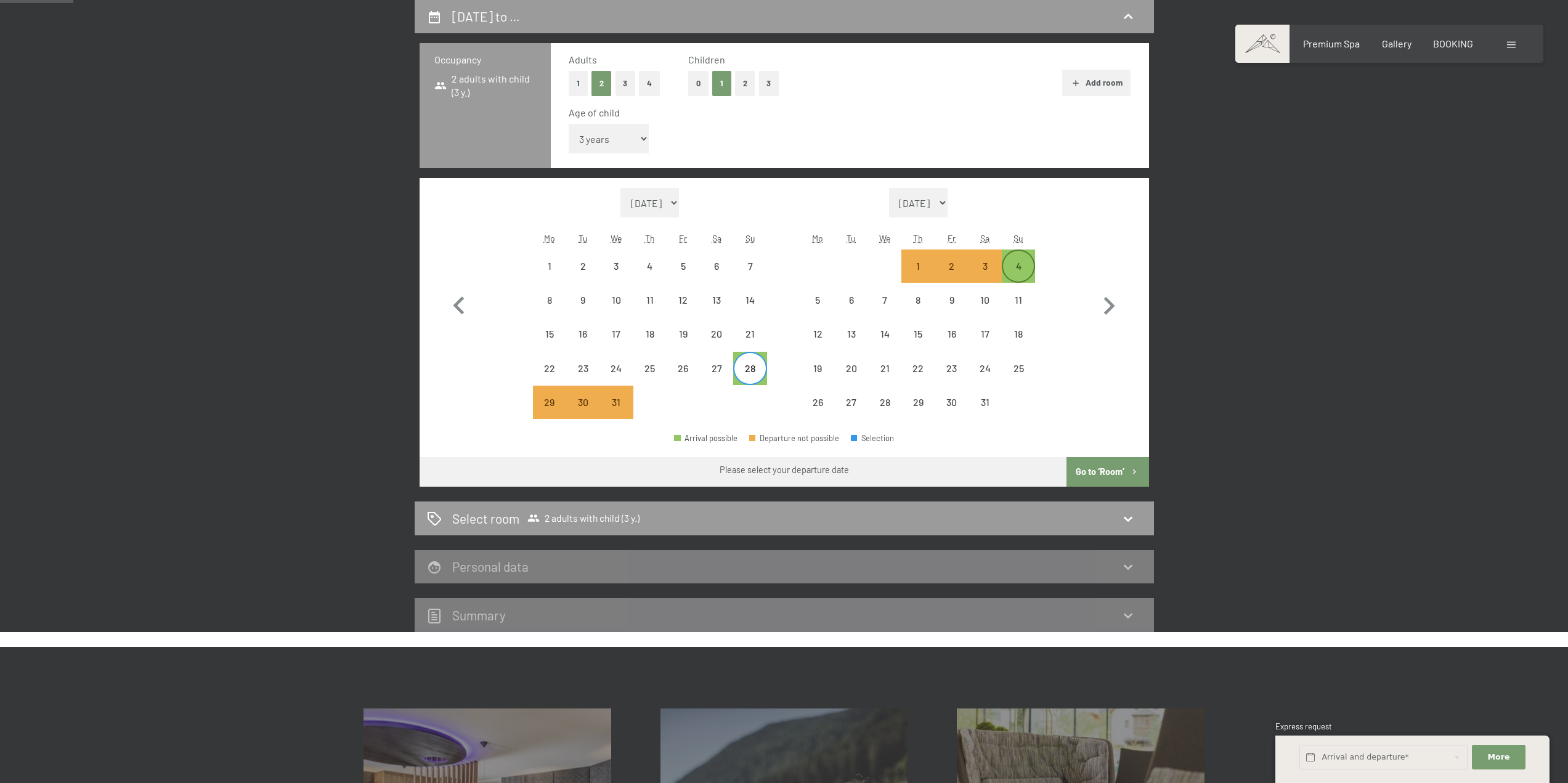
click at [1029, 264] on div "4" at bounding box center [1019, 277] width 31 height 31
select select "[DATE]"
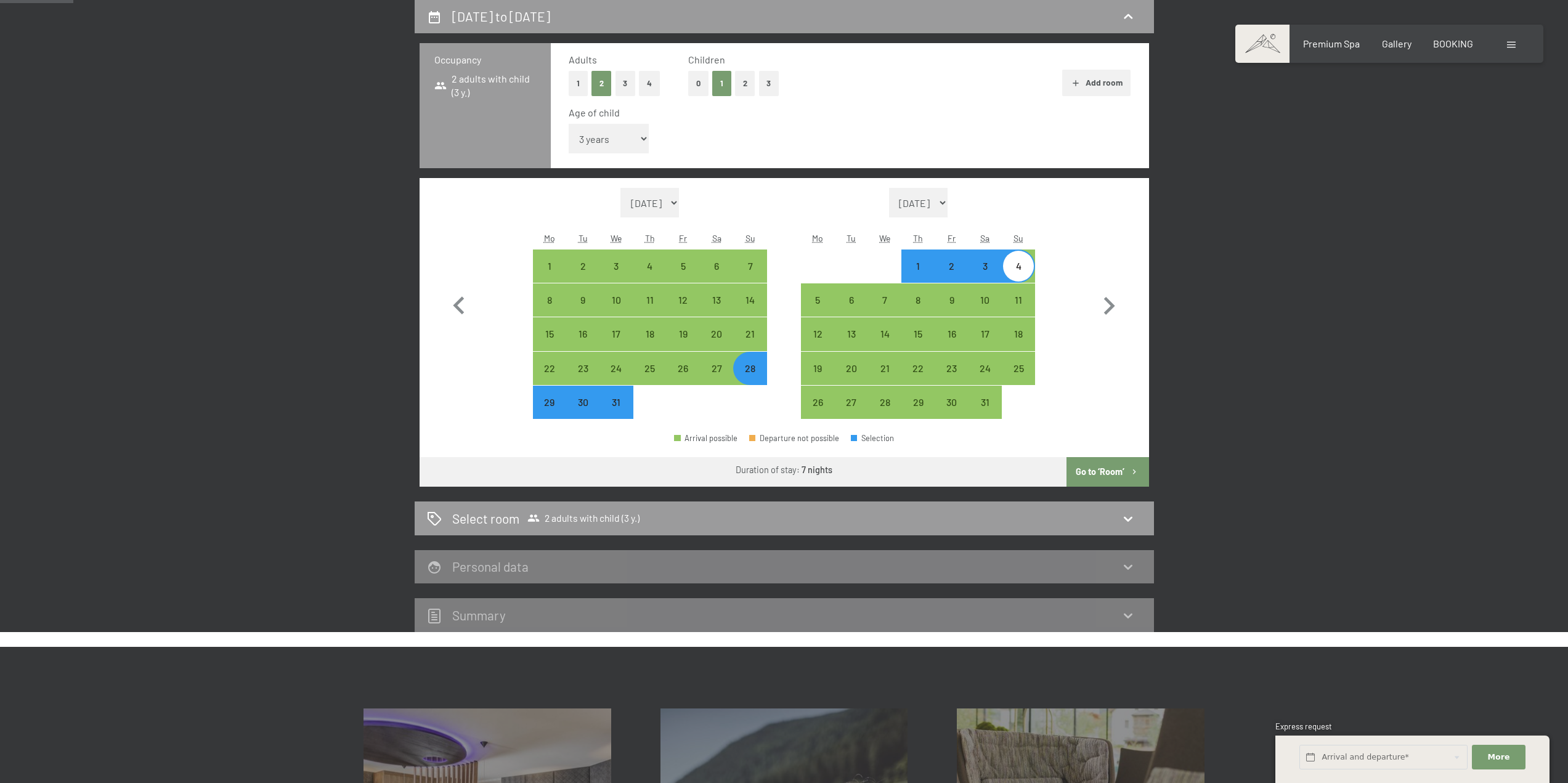
click at [1114, 473] on button "Go to ‘Room’" at bounding box center [1108, 472] width 82 height 29
select select "[DATE]"
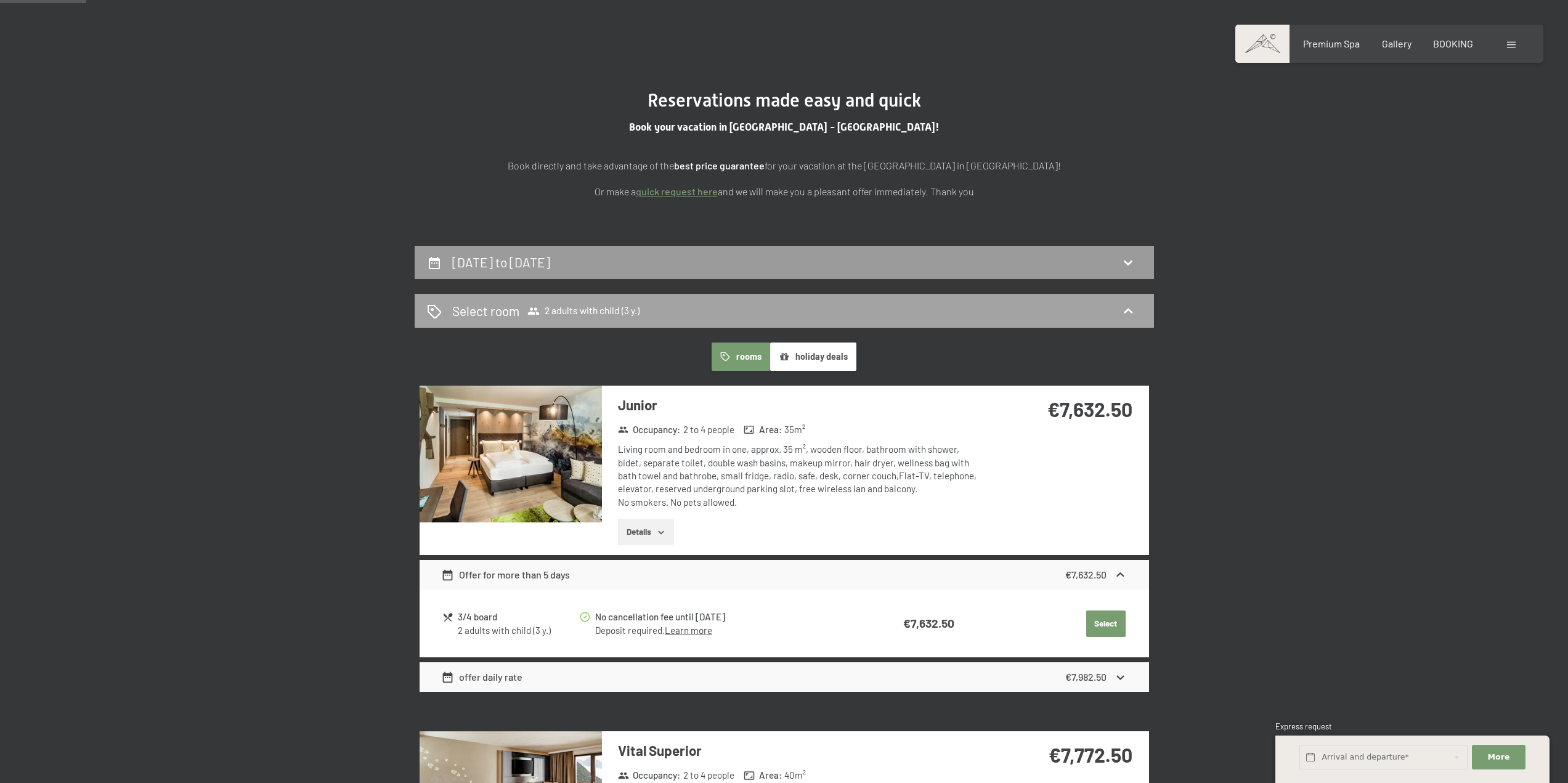
scroll to position [80, 0]
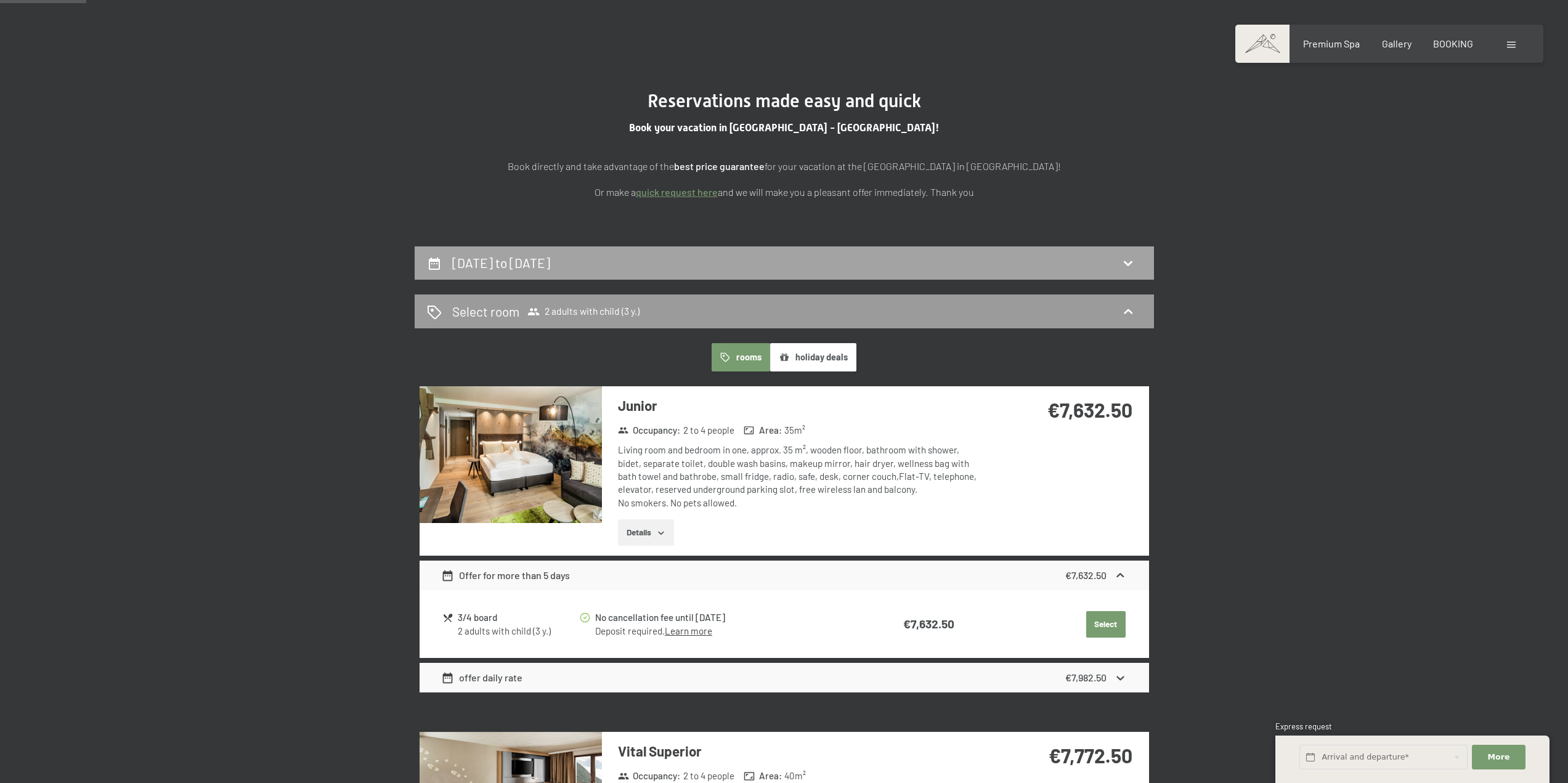
click at [655, 251] on div "[DATE] to [DATE]" at bounding box center [785, 263] width 739 height 34
select select "3"
select select "[DATE]"
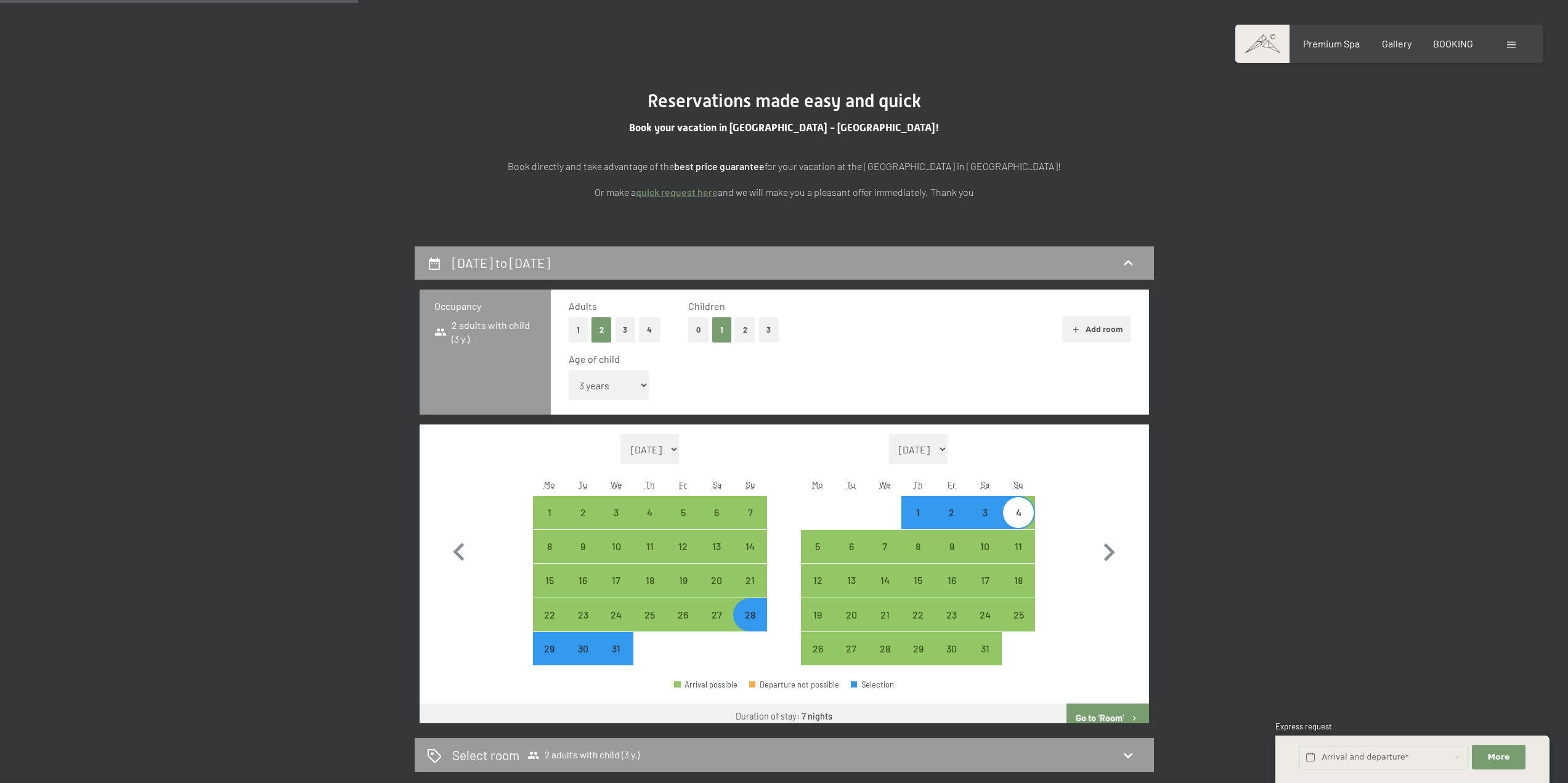
scroll to position [326, 0]
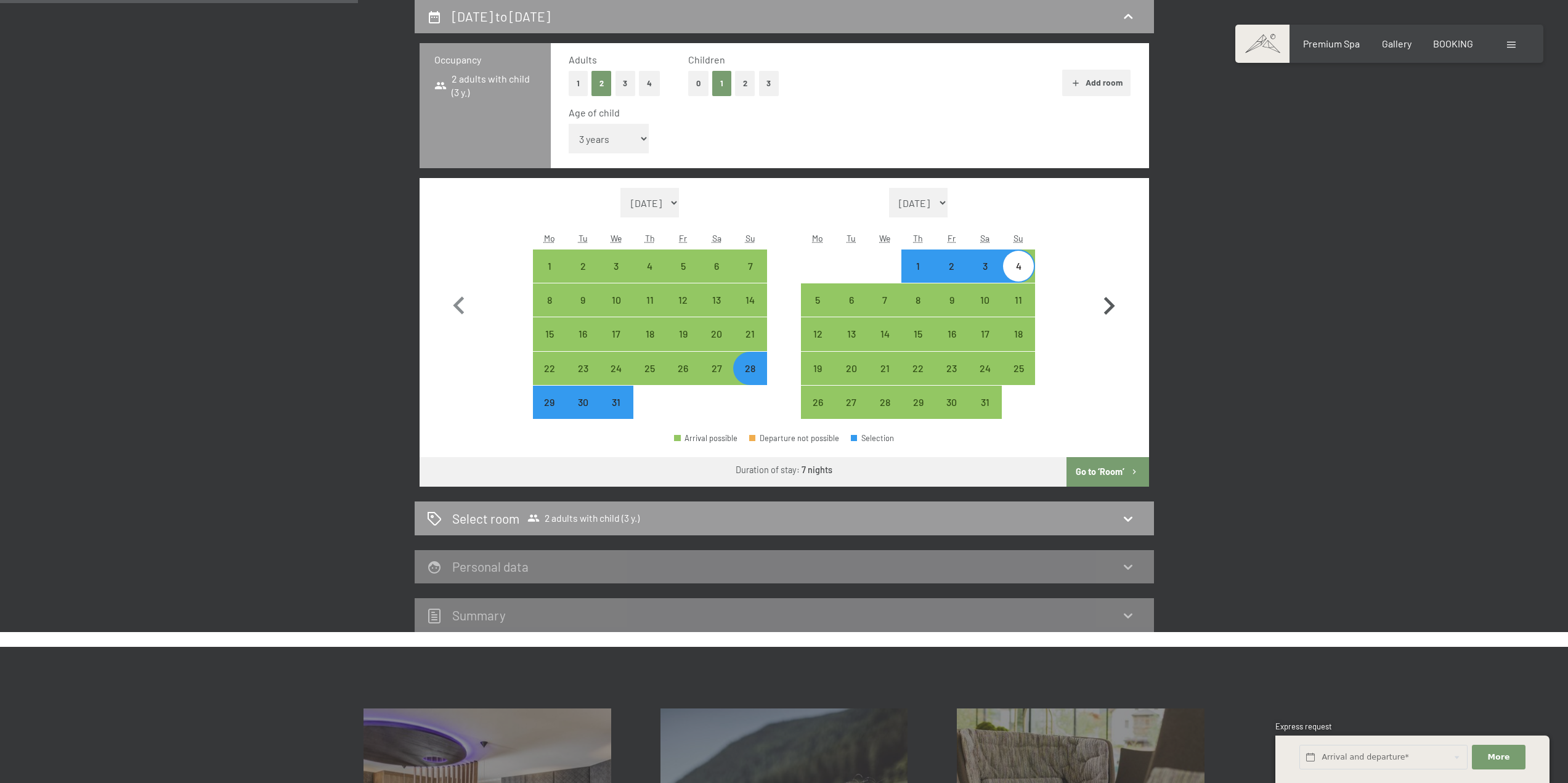
click at [1111, 307] on icon "button" at bounding box center [1109, 305] width 11 height 18
select select "[DATE]"
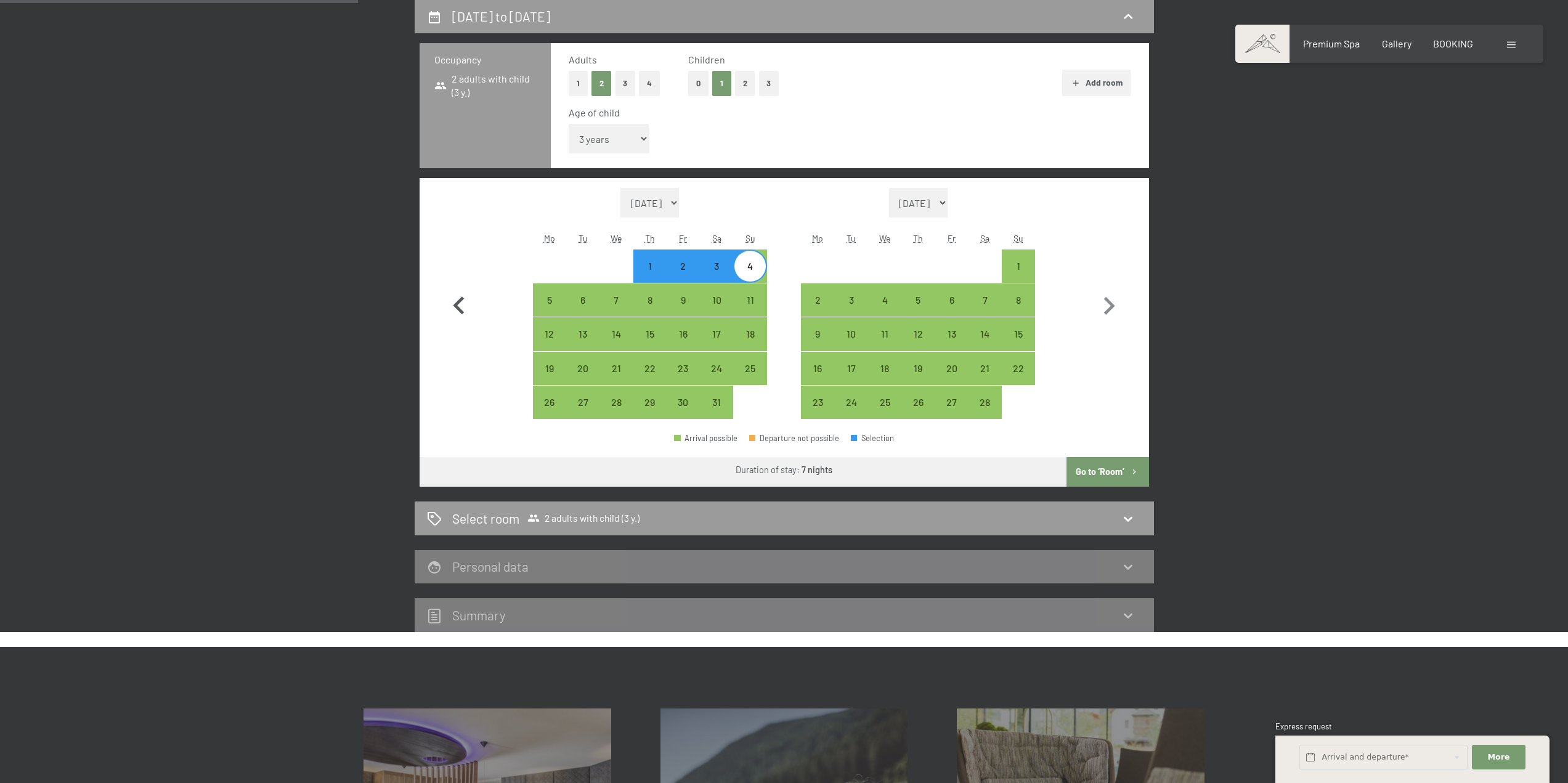
click at [465, 297] on icon "button" at bounding box center [459, 306] width 36 height 36
select select "[DATE]"
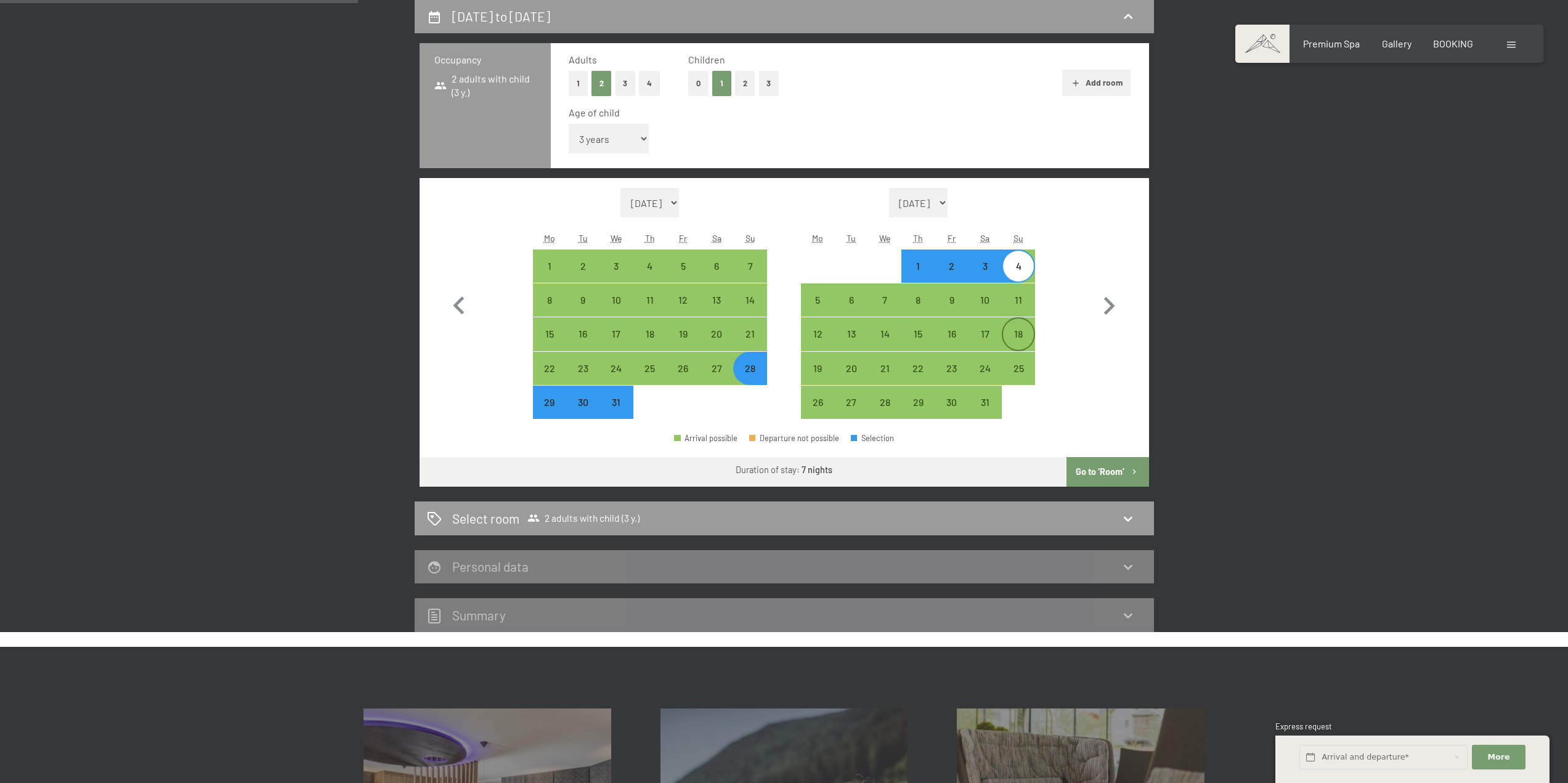
click at [1019, 327] on div "18" at bounding box center [1019, 334] width 31 height 31
select select "[DATE]"
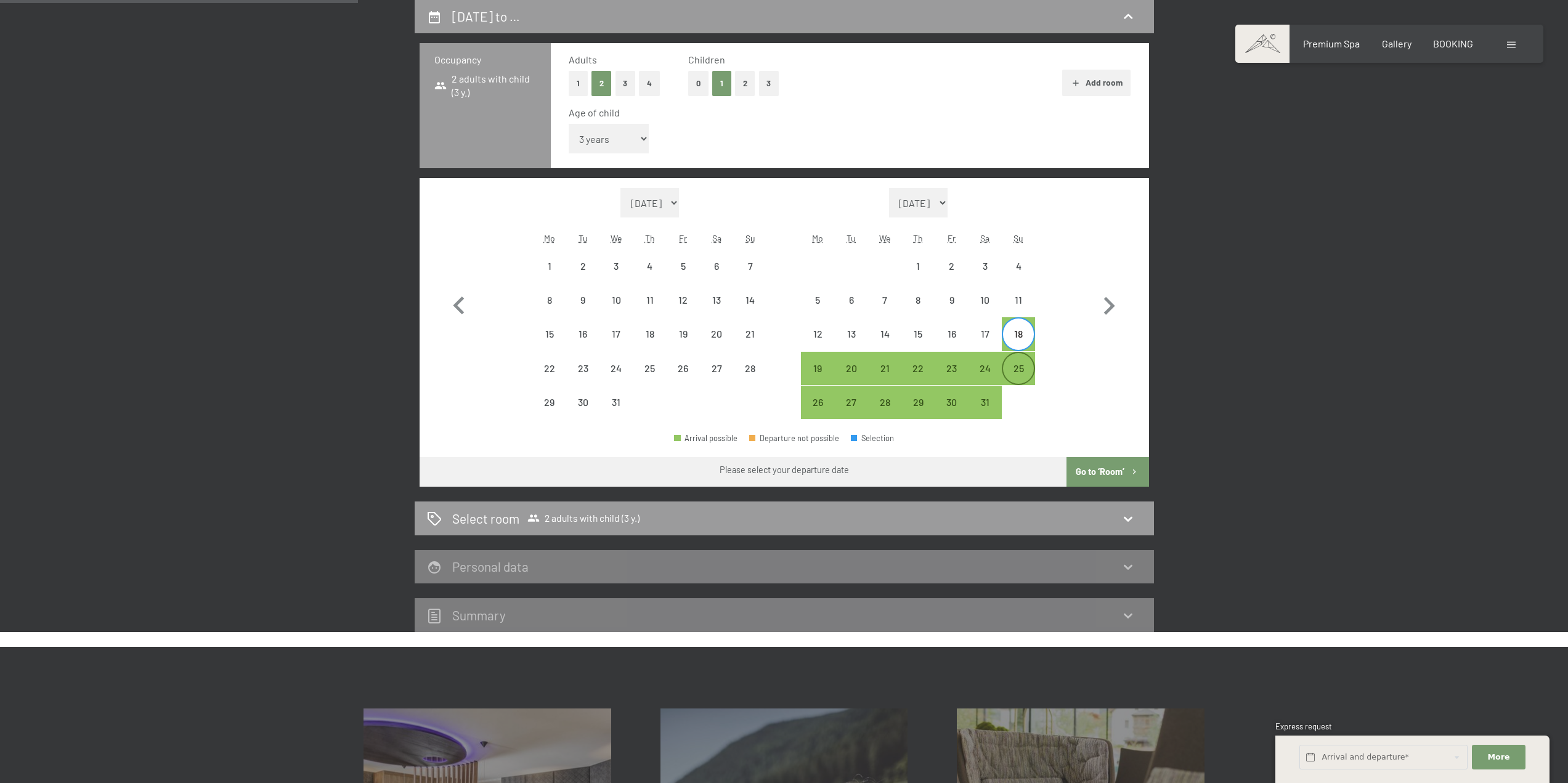
click at [1026, 364] on div "25" at bounding box center [1019, 379] width 31 height 31
select select "[DATE]"
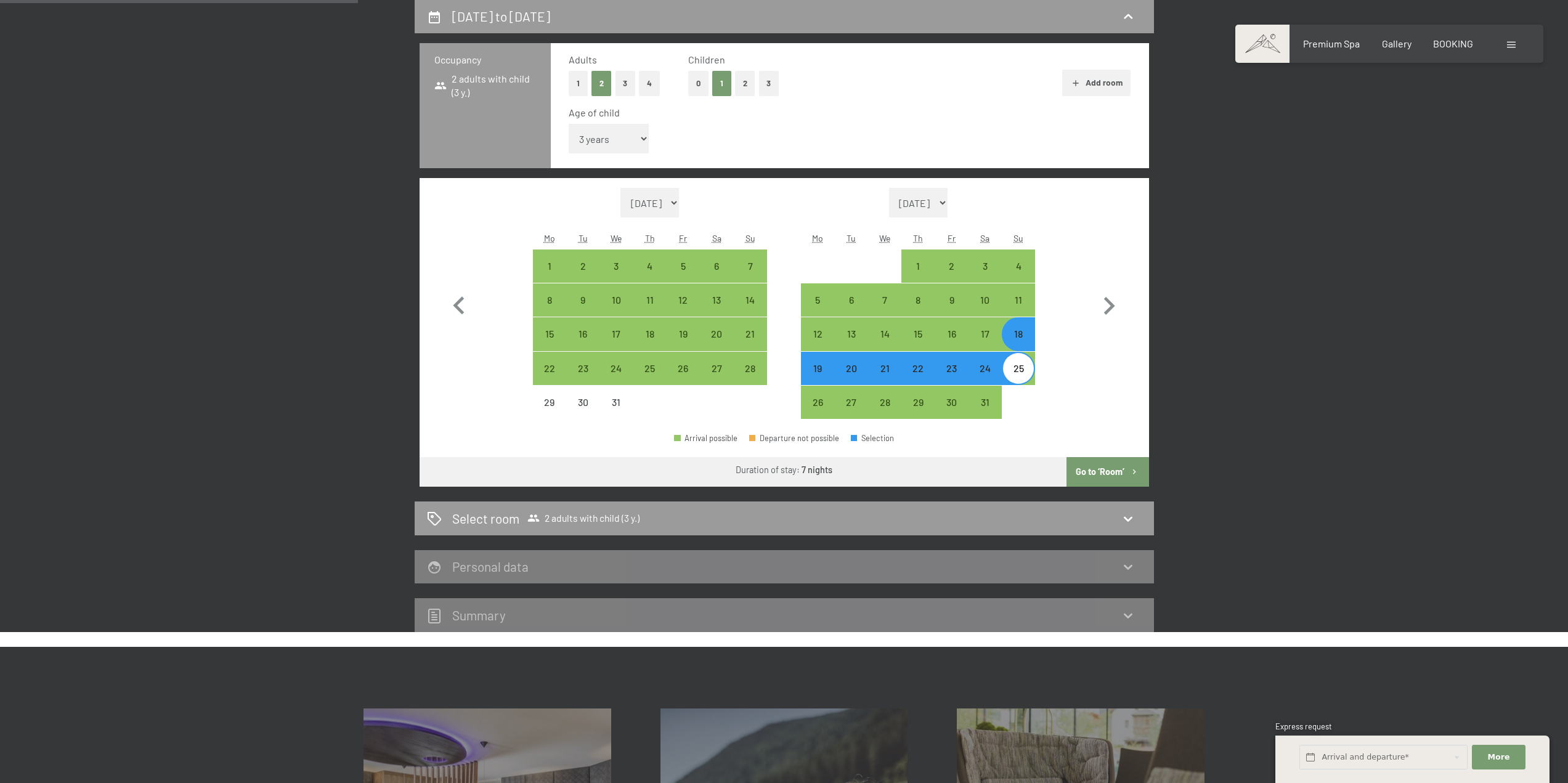
click at [1122, 474] on button "Go to ‘Room’" at bounding box center [1108, 472] width 82 height 29
select select "[DATE]"
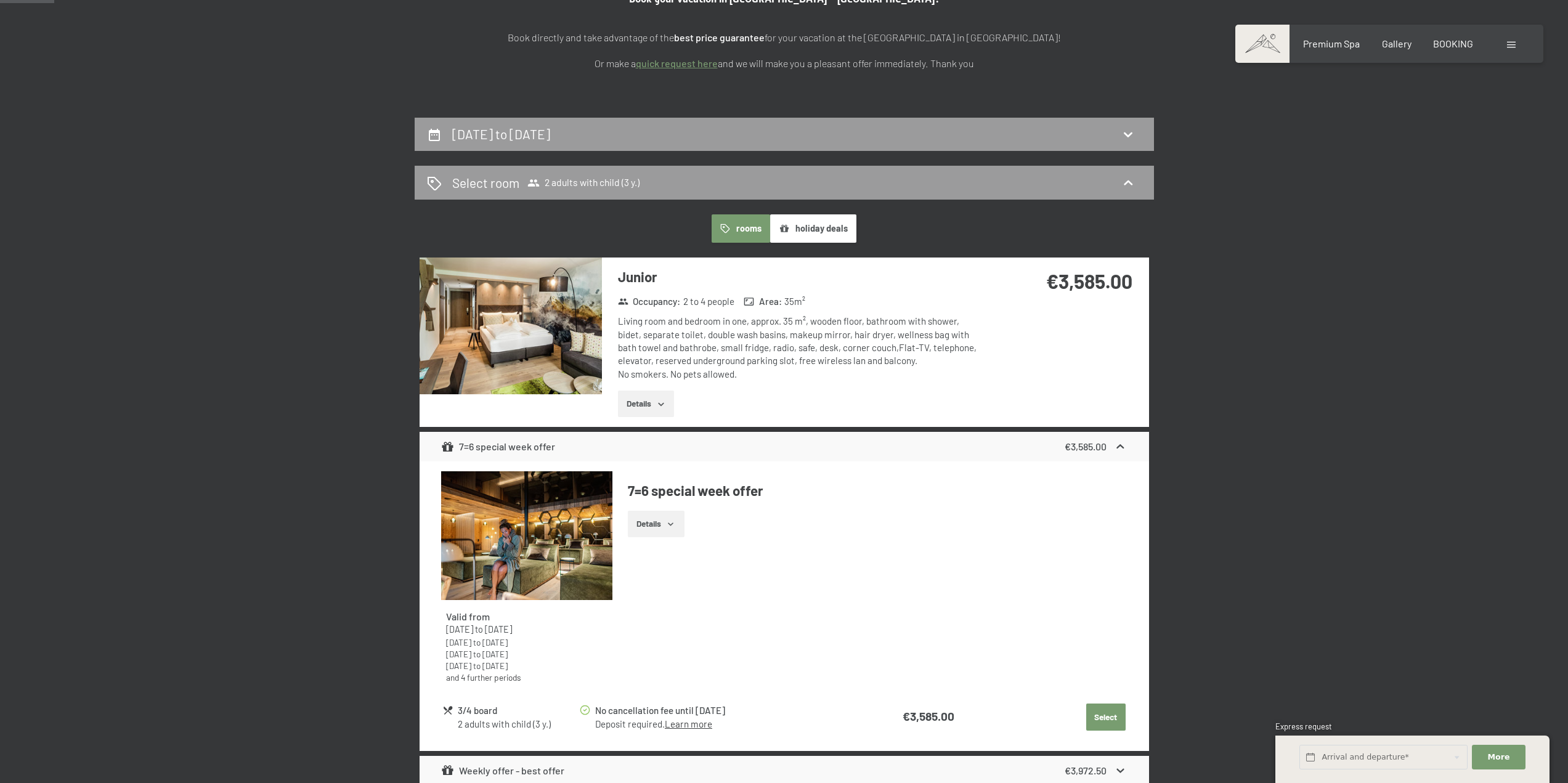
scroll to position [202, 0]
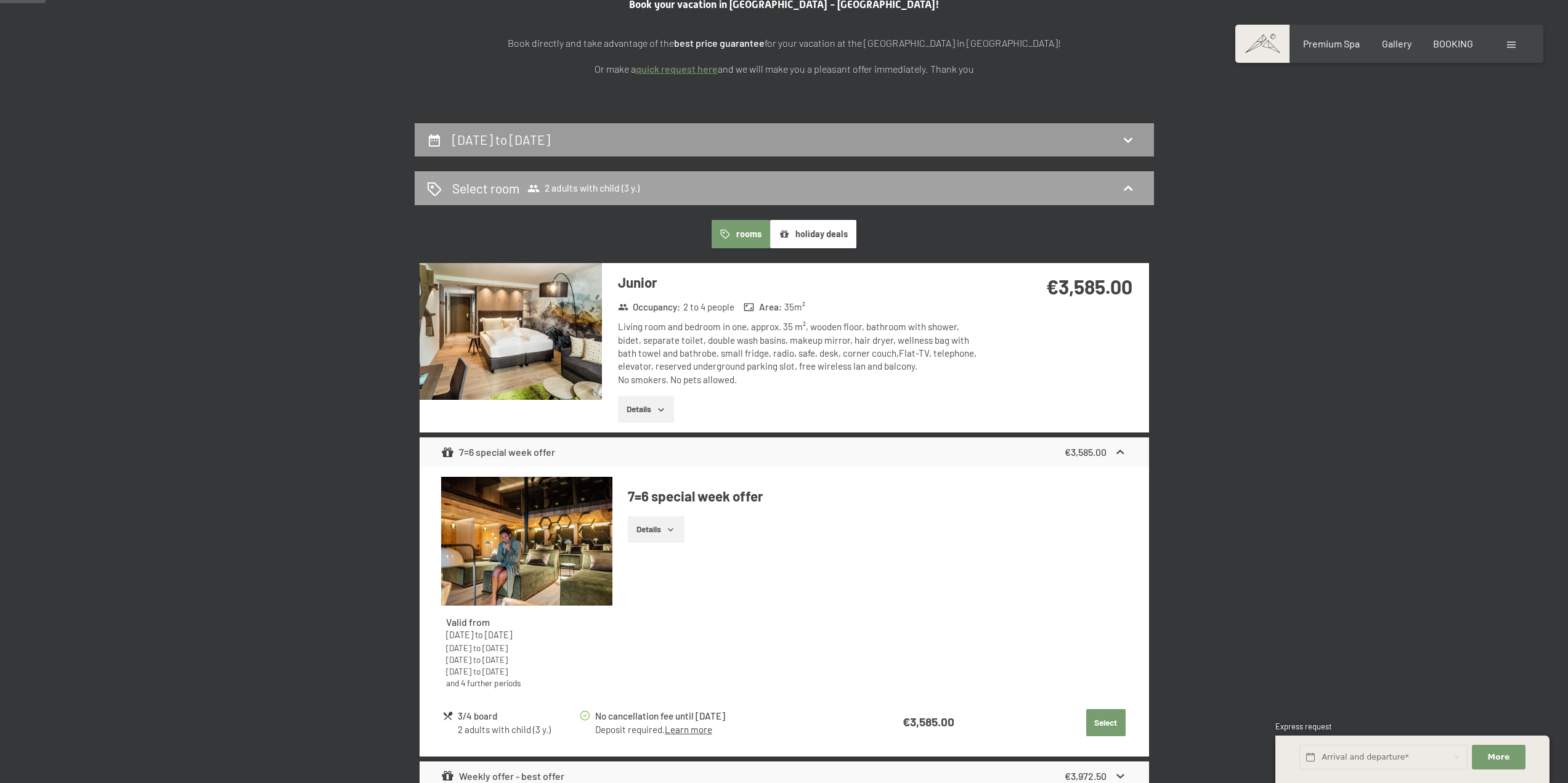
click at [730, 180] on div "Select room 2 adults with child (3 y.)" at bounding box center [784, 188] width 715 height 18
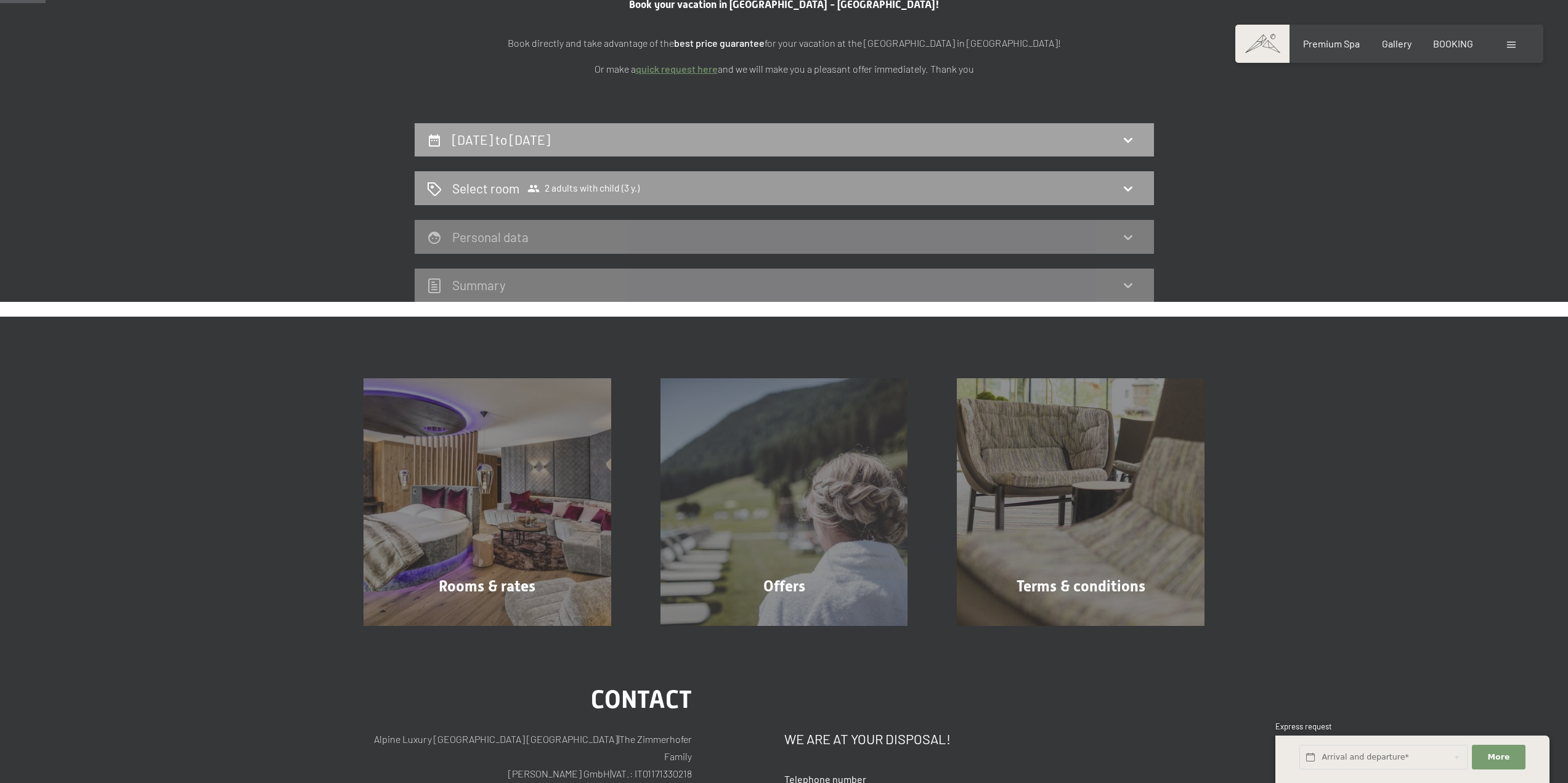
click at [739, 151] on div "[DATE] to [DATE]" at bounding box center [785, 140] width 739 height 34
select select "3"
select select "[DATE]"
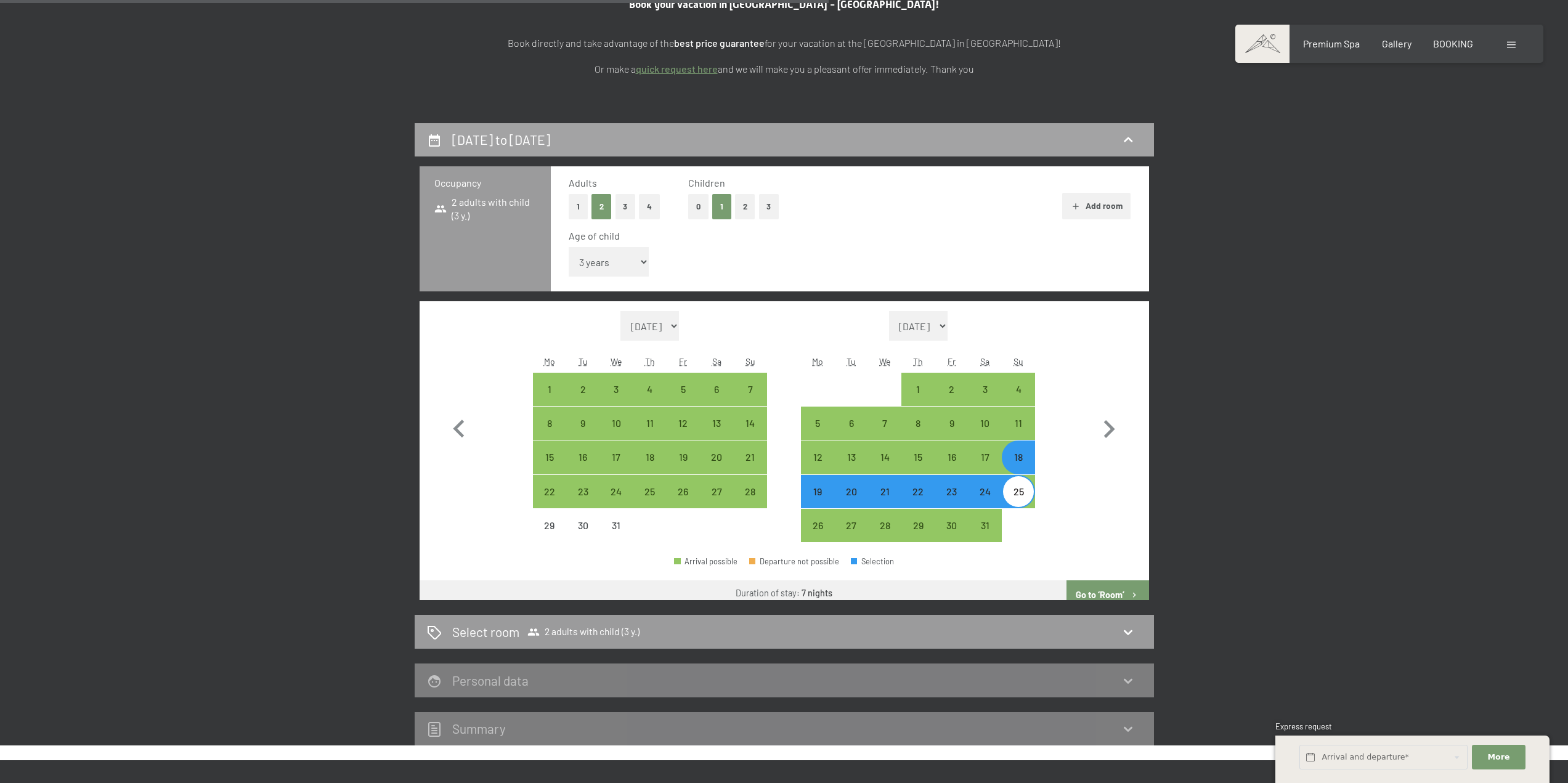
scroll to position [326, 0]
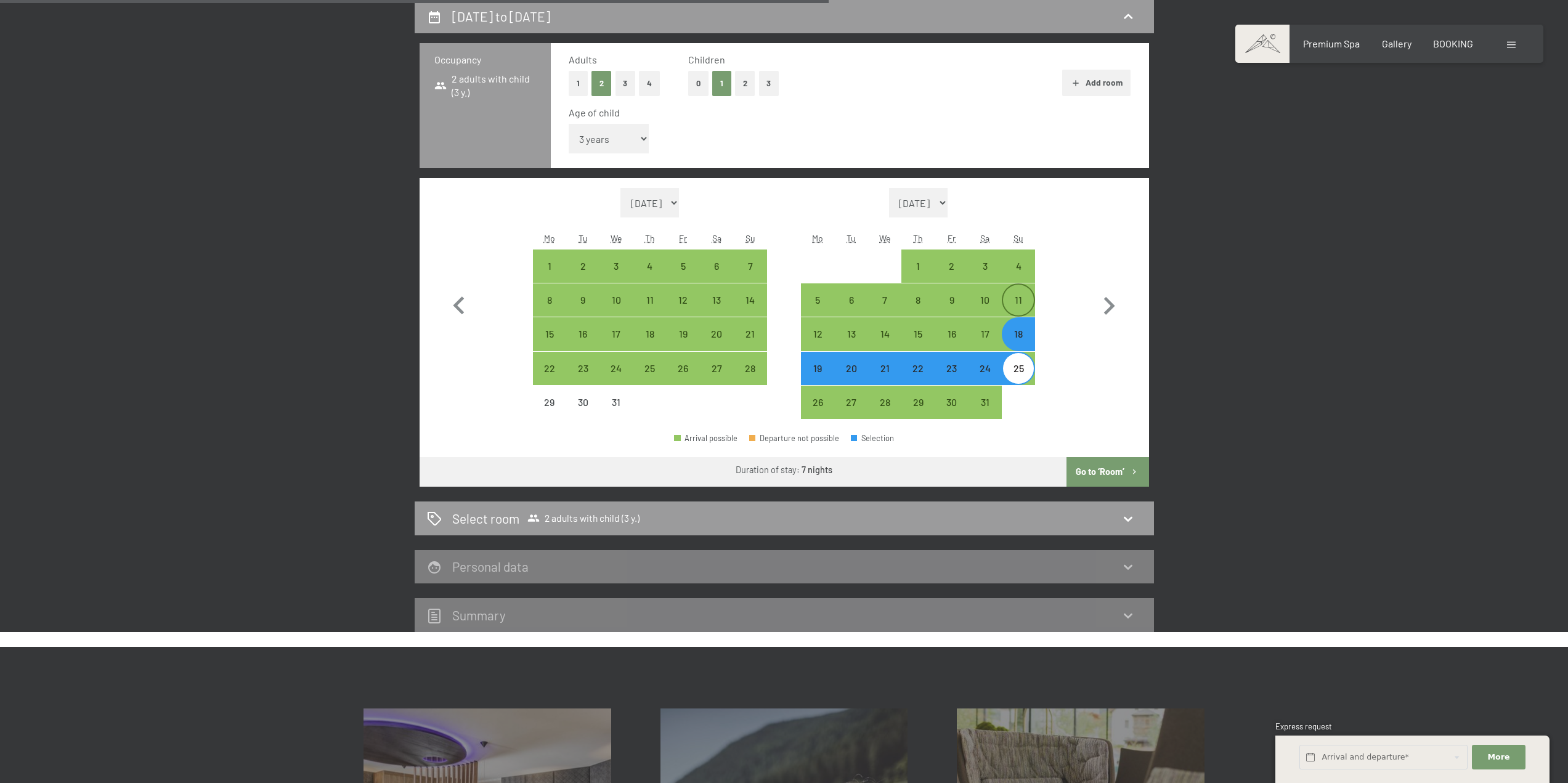
click at [1019, 300] on div "11" at bounding box center [1019, 310] width 31 height 31
select select "[DATE]"
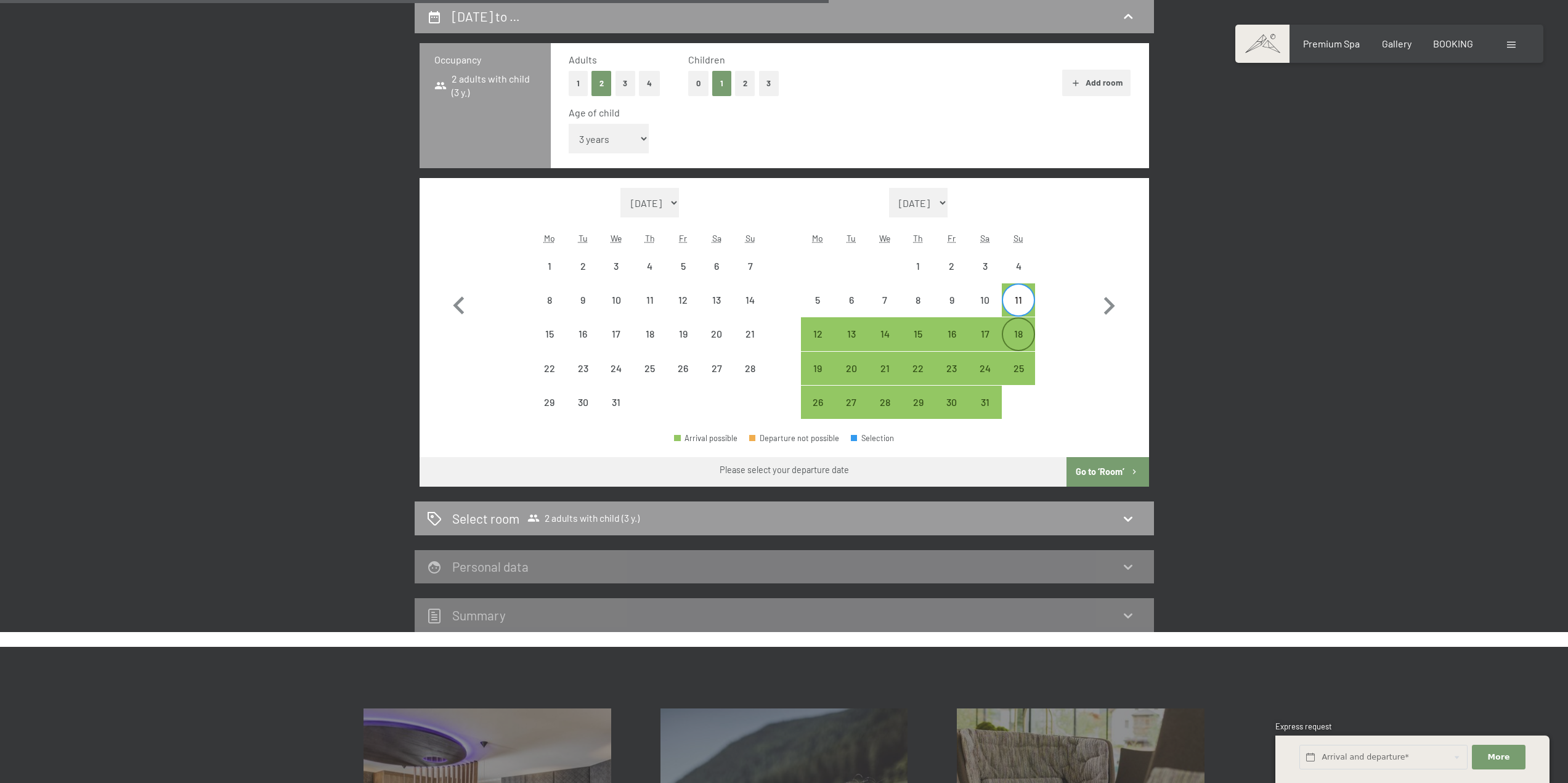
click at [1020, 329] on div "18" at bounding box center [1019, 344] width 31 height 31
select select "[DATE]"
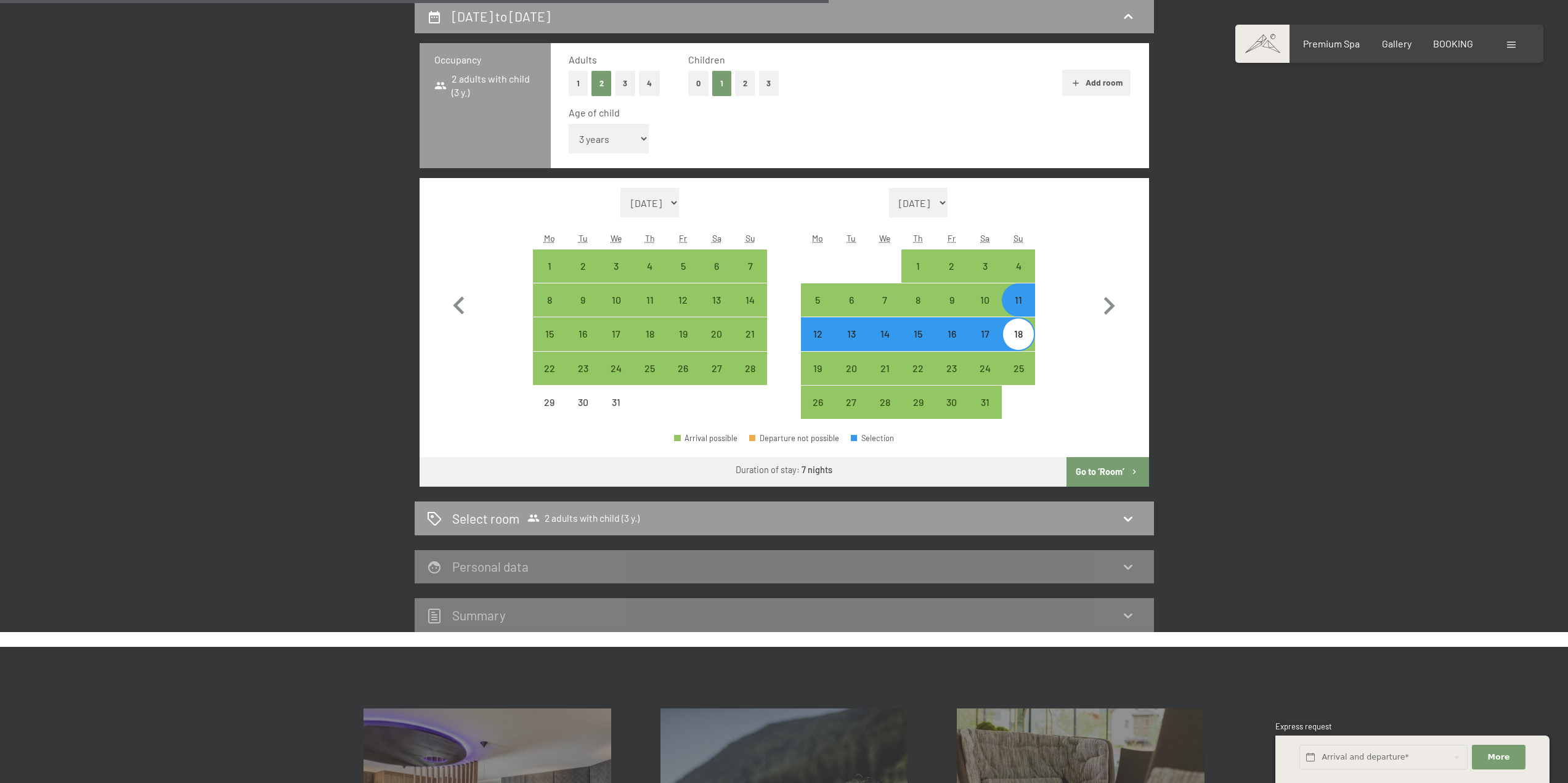
click at [1106, 467] on button "Go to ‘Room’" at bounding box center [1108, 472] width 82 height 29
select select "[DATE]"
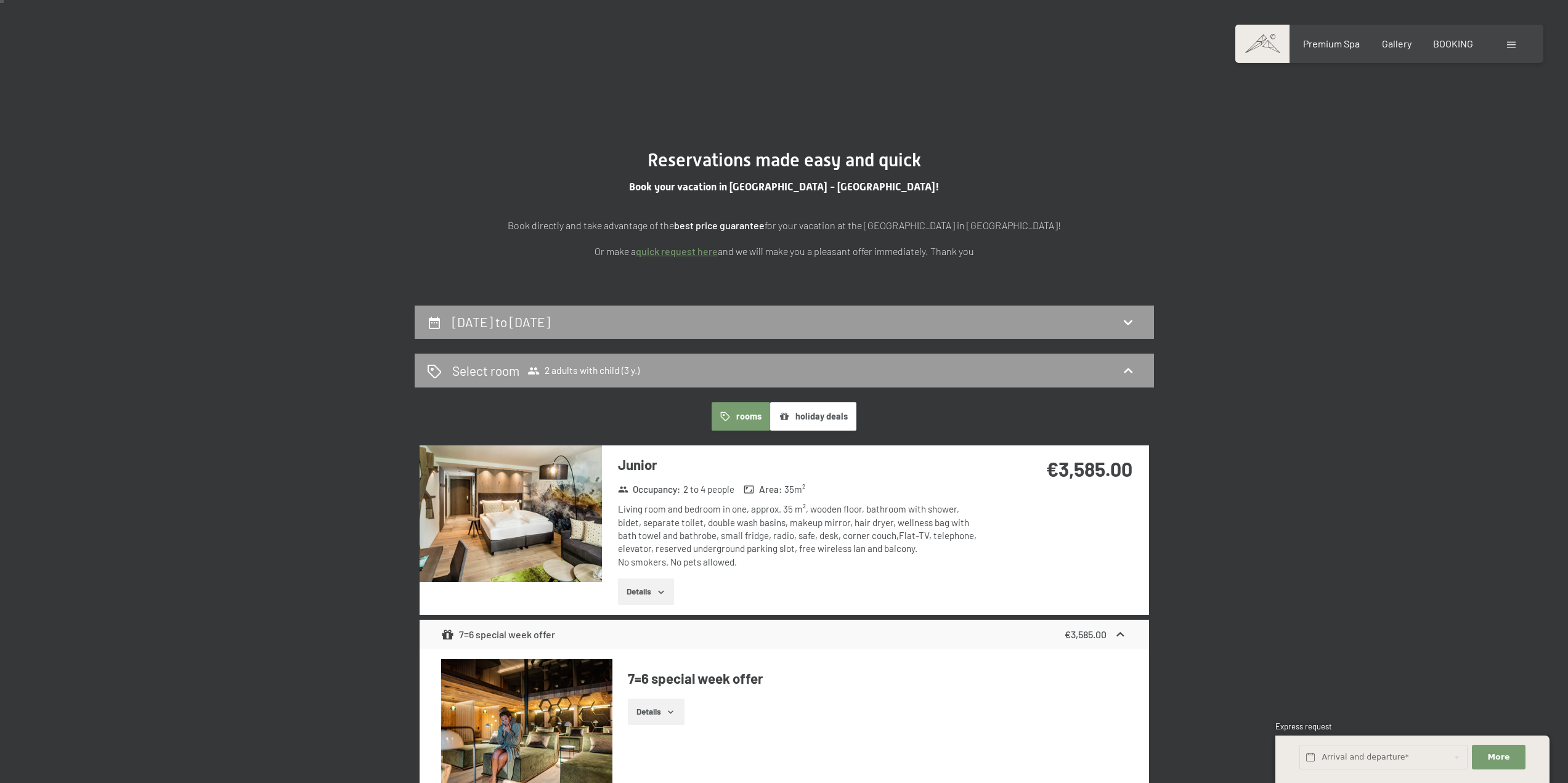
scroll to position [18, 0]
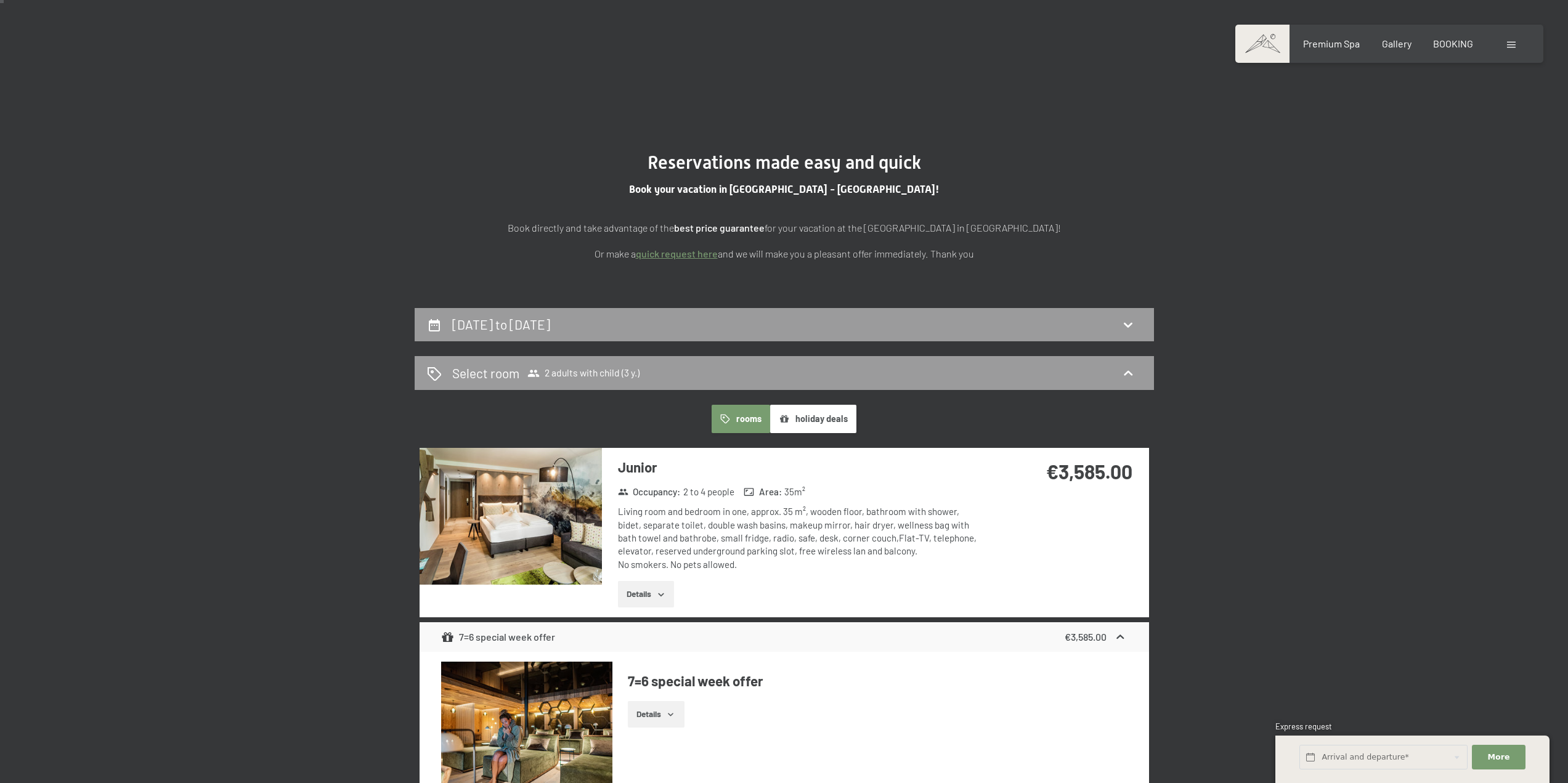
drag, startPoint x: 769, startPoint y: 329, endPoint x: 875, endPoint y: 363, distance: 111.3
click at [770, 329] on div "[DATE] to [DATE]" at bounding box center [784, 324] width 715 height 18
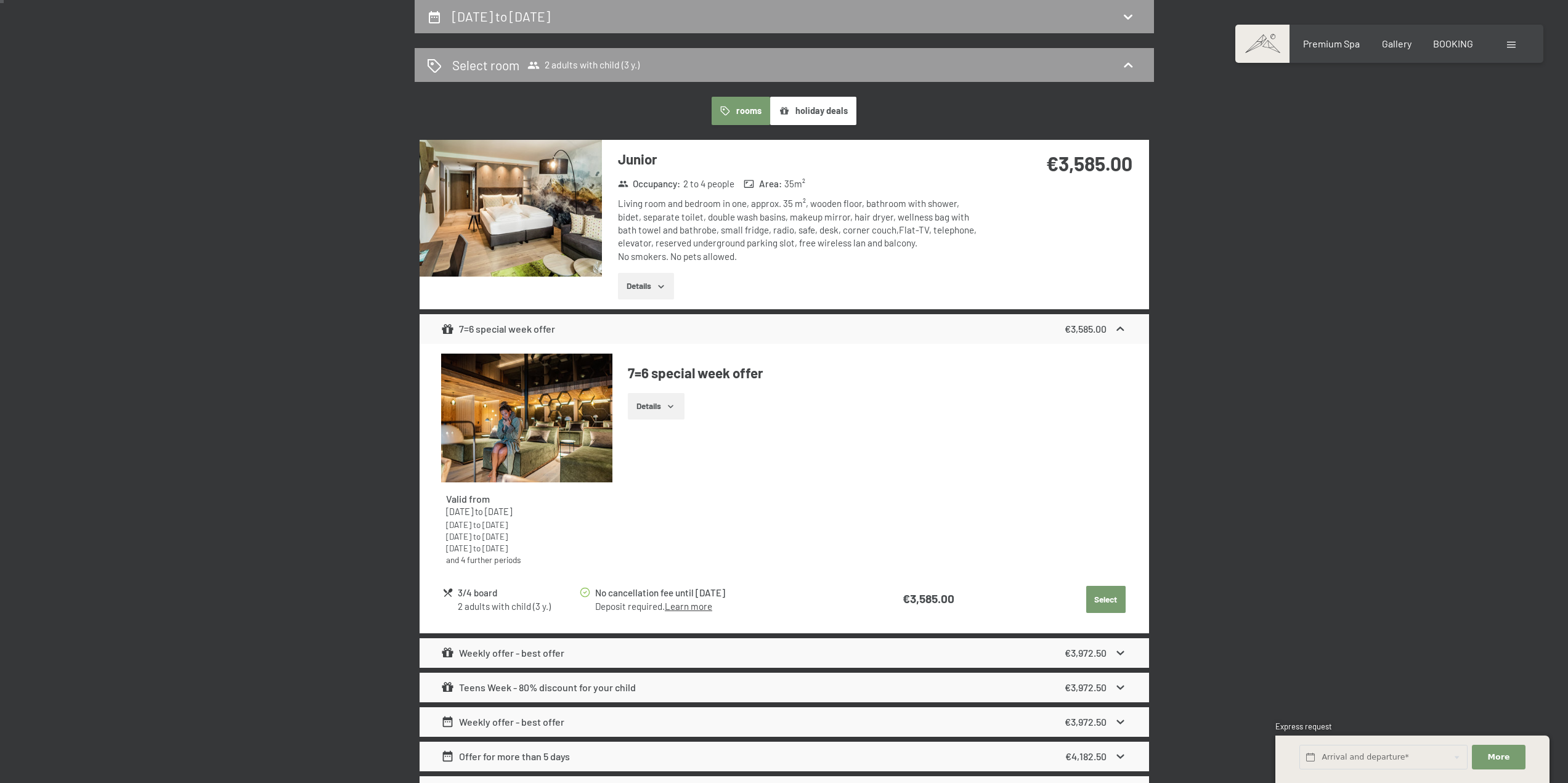
select select "3"
select select "[DATE]"
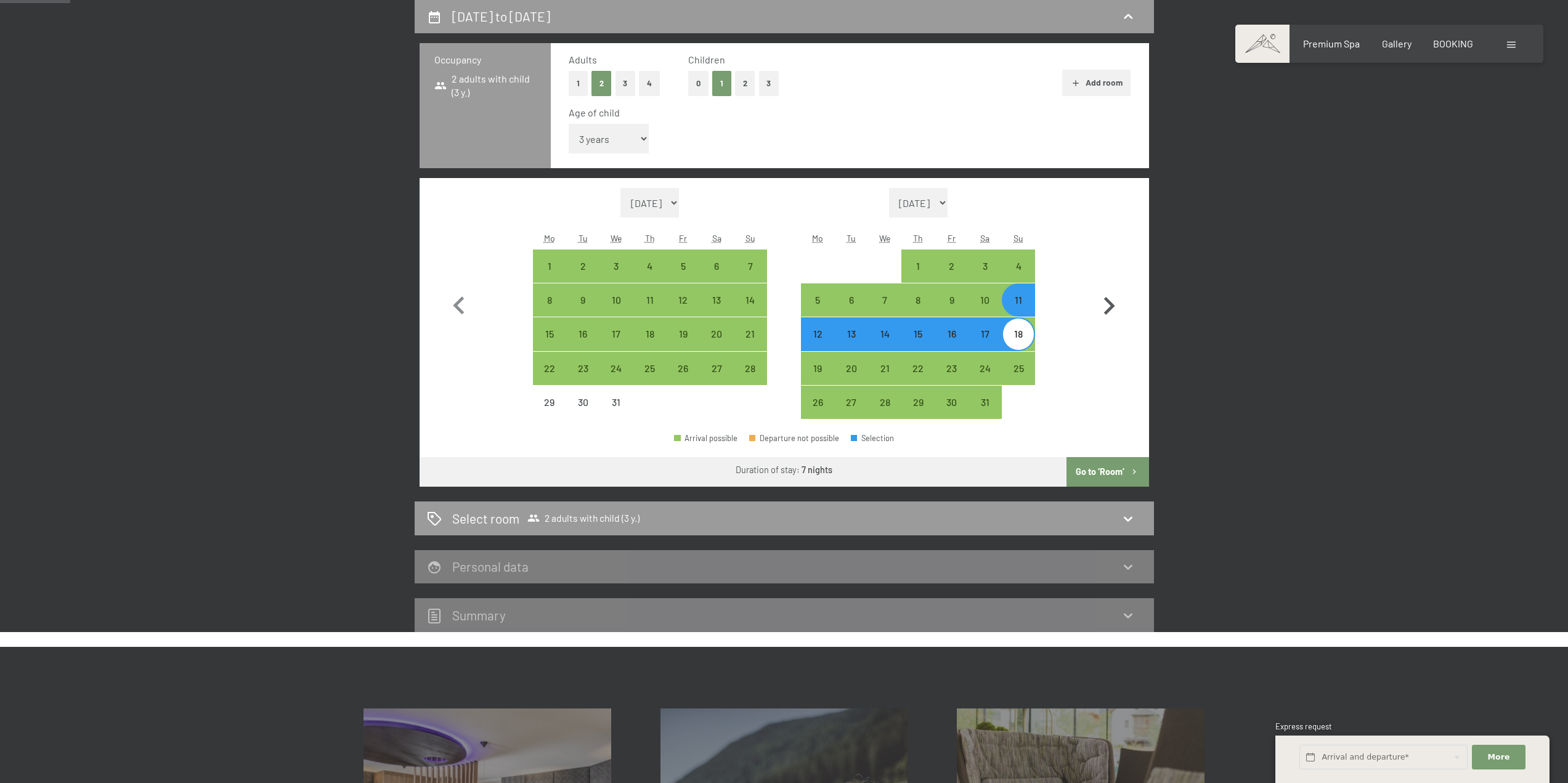
drag, startPoint x: 1104, startPoint y: 297, endPoint x: 1103, endPoint y: 307, distance: 10.0
click at [1103, 297] on icon "button" at bounding box center [1109, 306] width 36 height 36
select select "[DATE]"
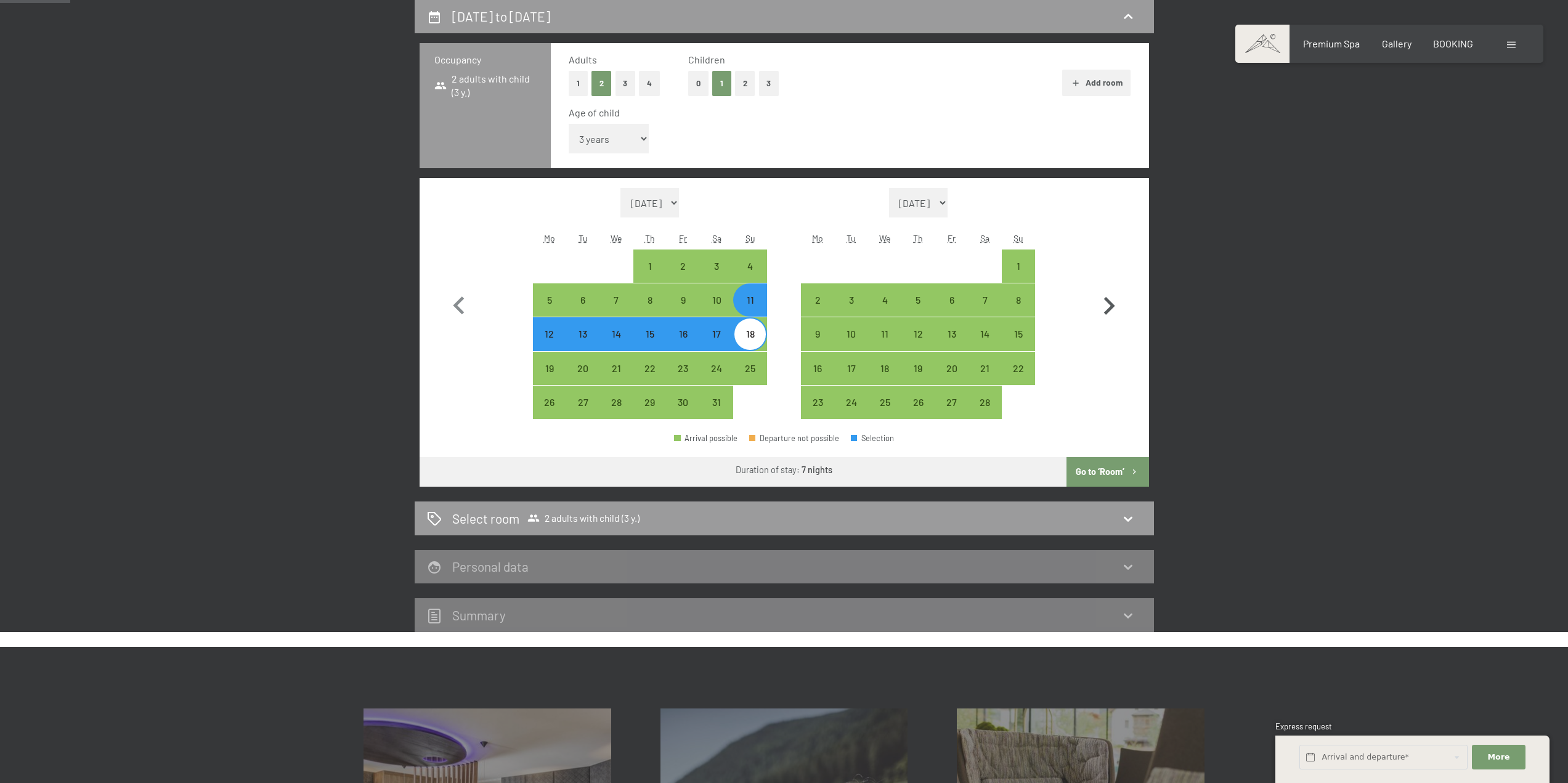
click at [1105, 308] on icon "button" at bounding box center [1109, 306] width 36 height 36
select select "[DATE]"
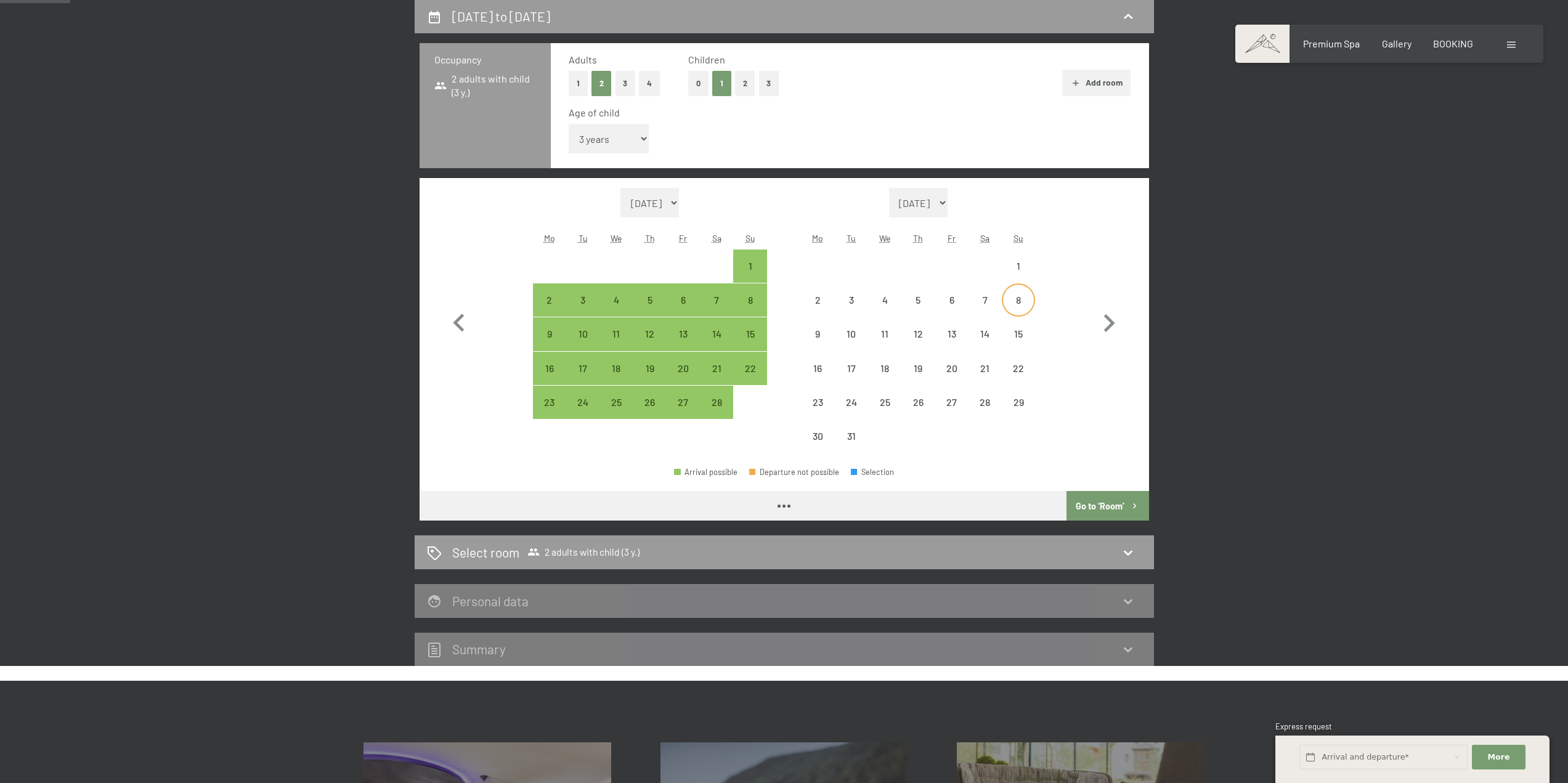
select select "[DATE]"
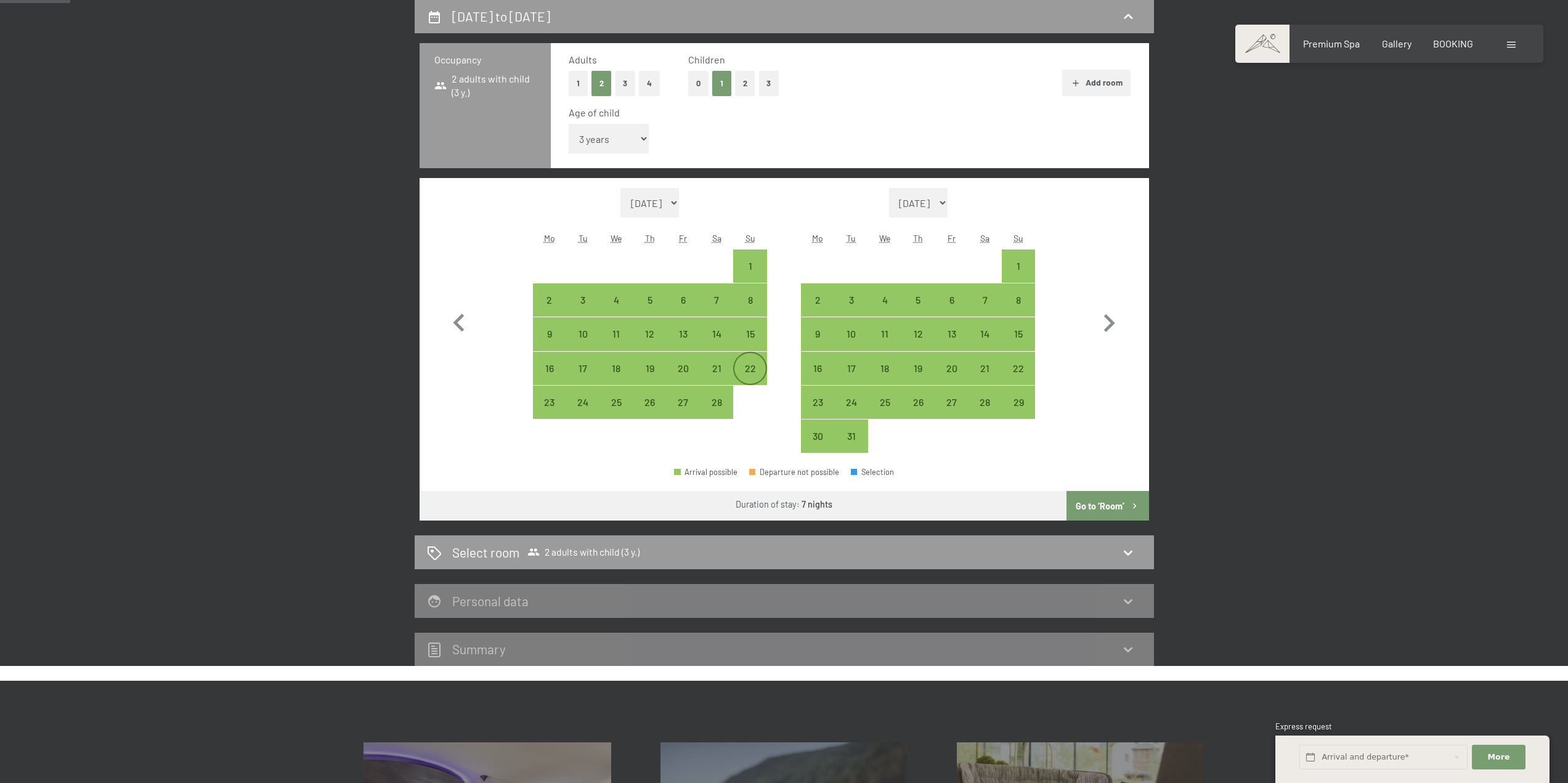
click at [755, 372] on div "22" at bounding box center [750, 379] width 31 height 31
select select "[DATE]"
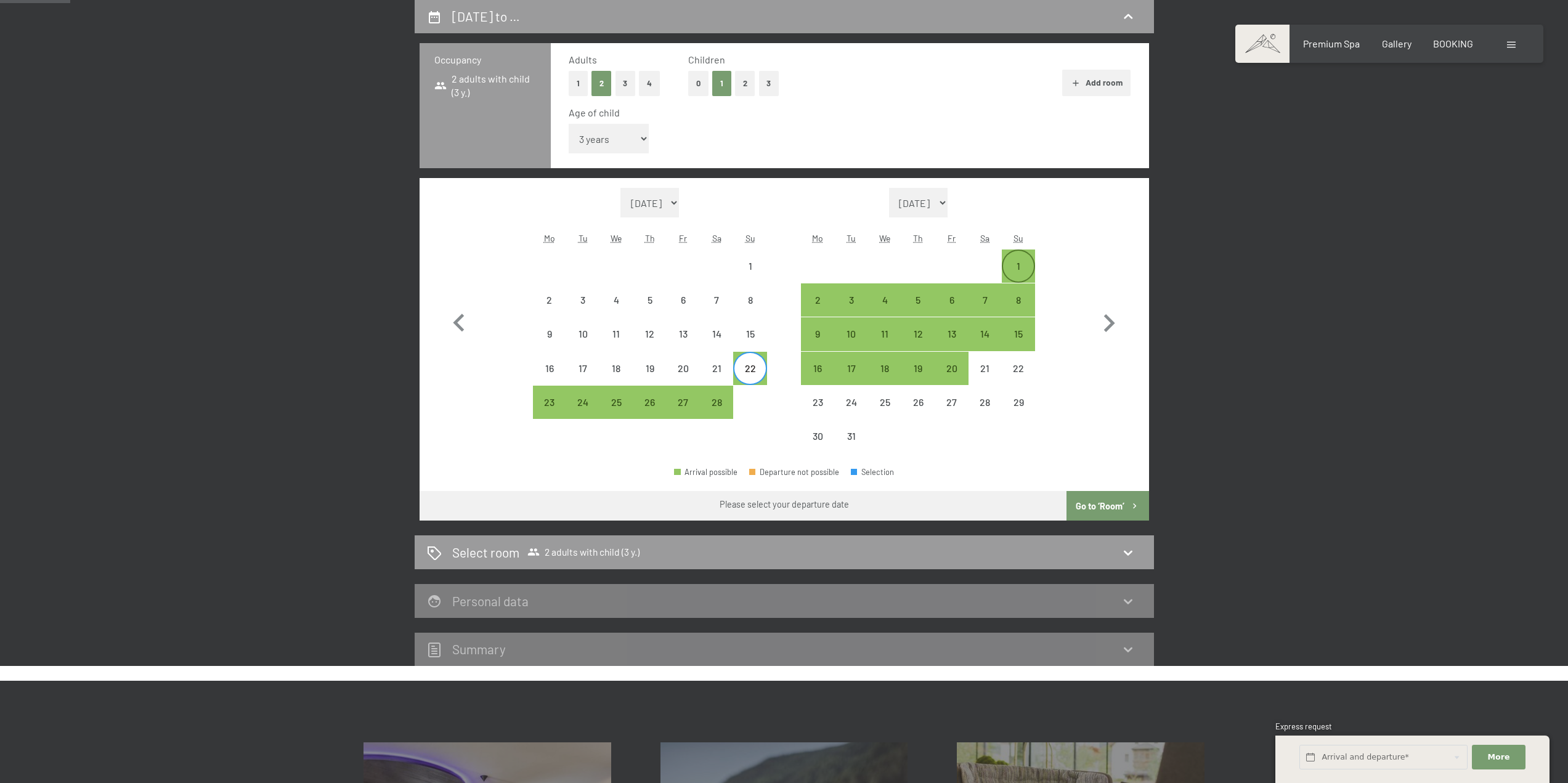
click at [1024, 270] on div "1" at bounding box center [1019, 277] width 31 height 31
select select "[DATE]"
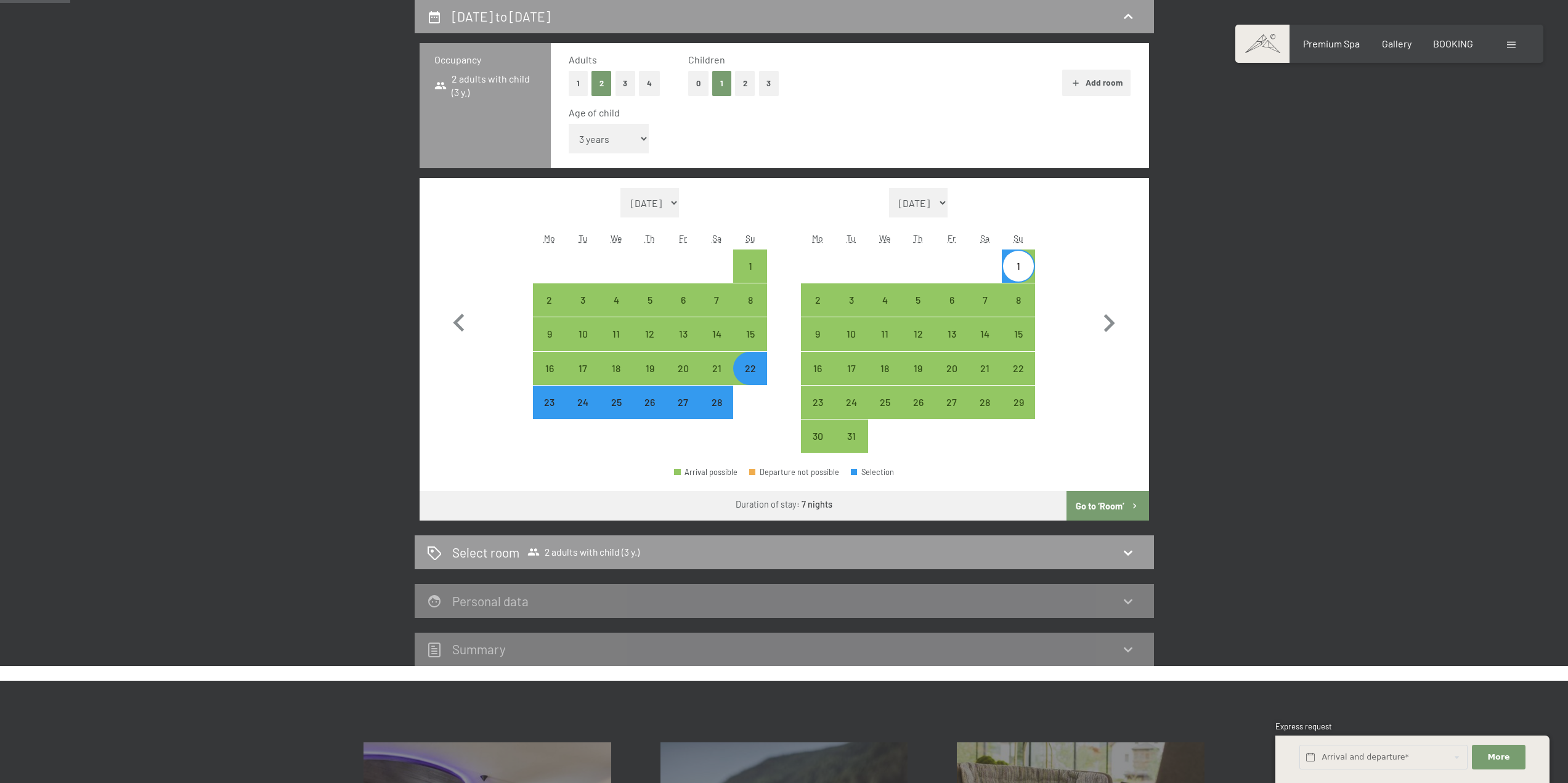
click at [1115, 511] on button "Go to ‘Room’" at bounding box center [1108, 505] width 82 height 29
select select "[DATE]"
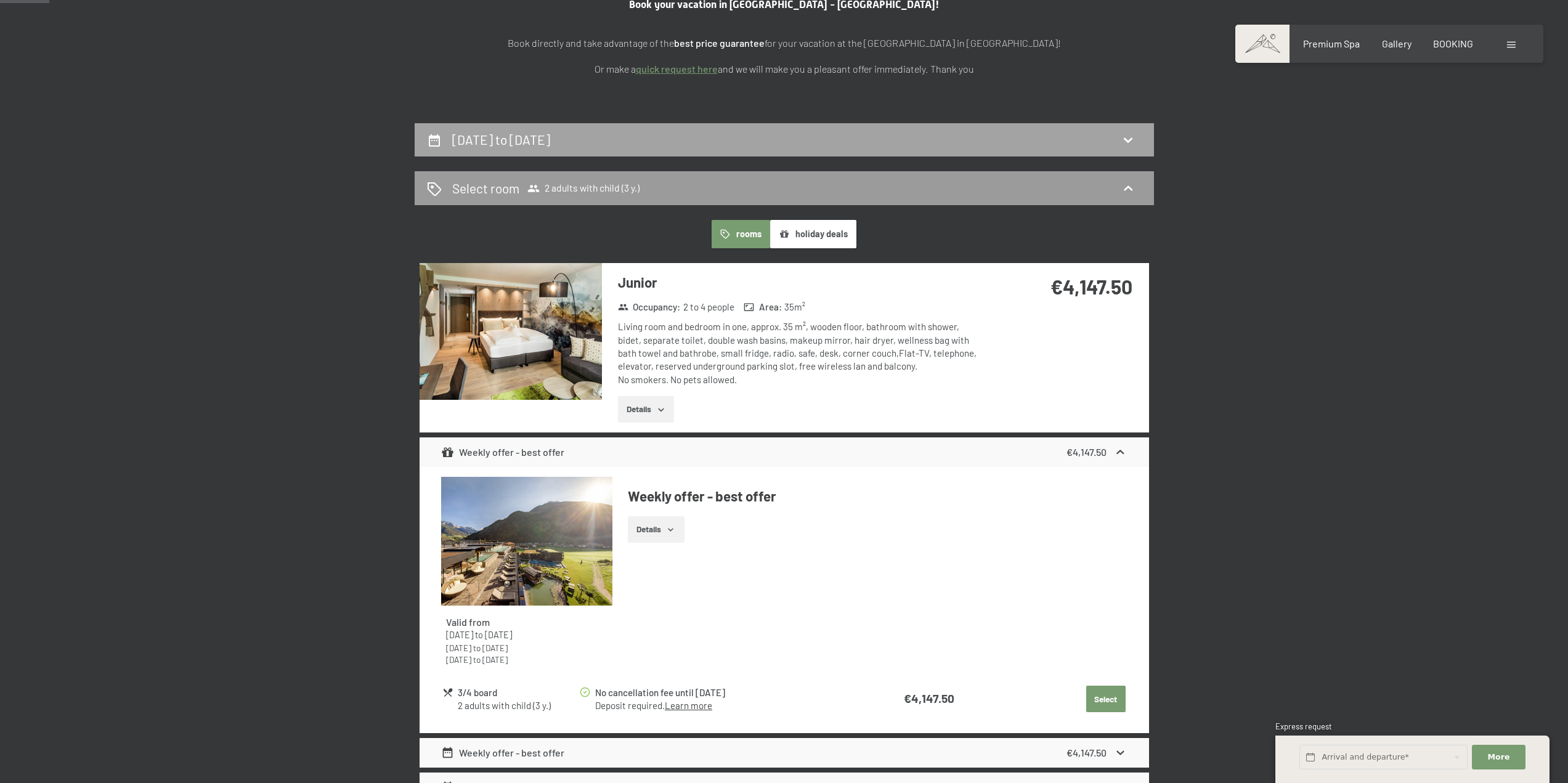
click at [698, 154] on div "[DATE] to [DATE]" at bounding box center [785, 140] width 739 height 34
select select "3"
select select "[DATE]"
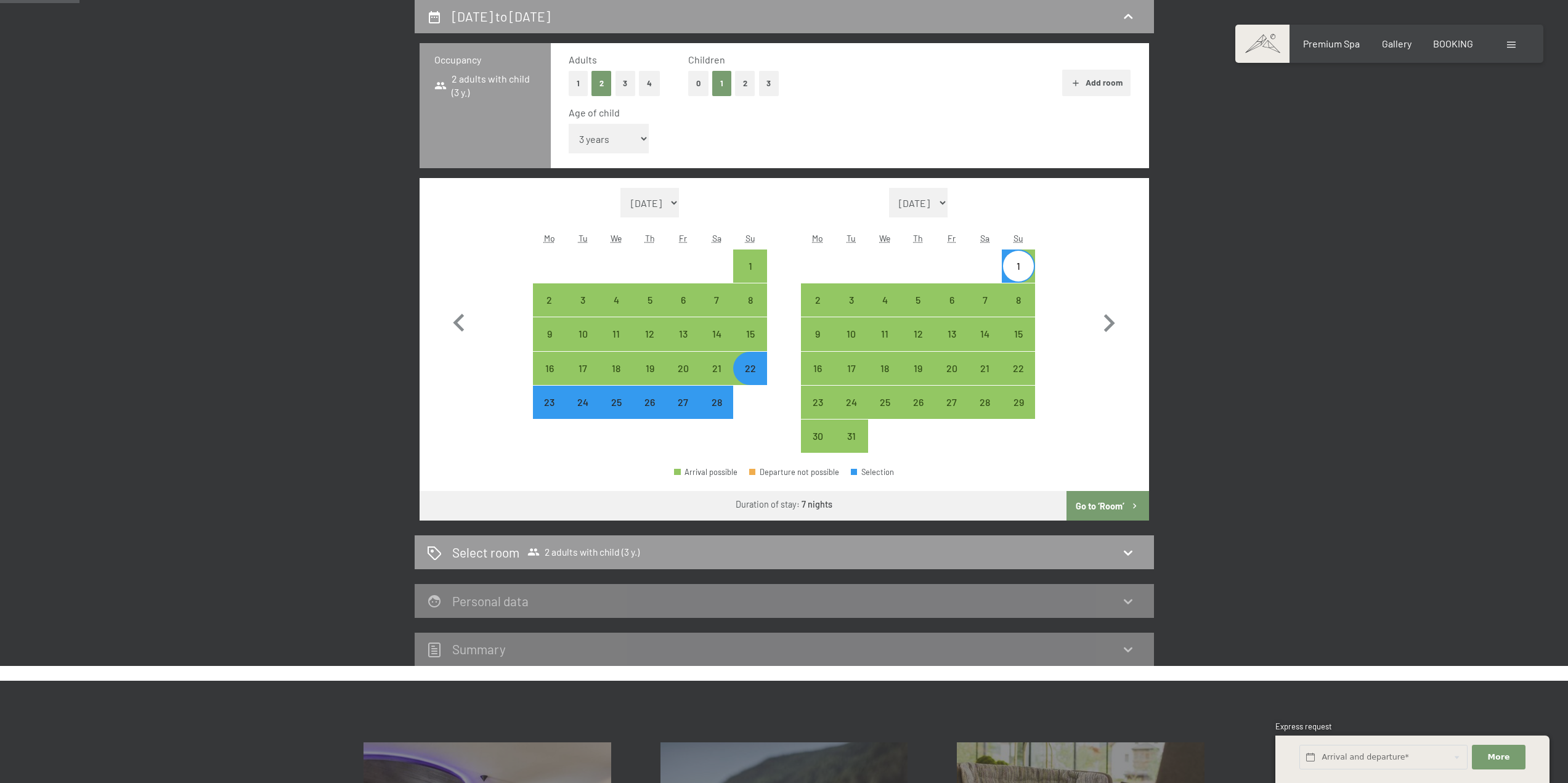
click at [1013, 262] on div "1" at bounding box center [1019, 277] width 31 height 31
select select "[DATE]"
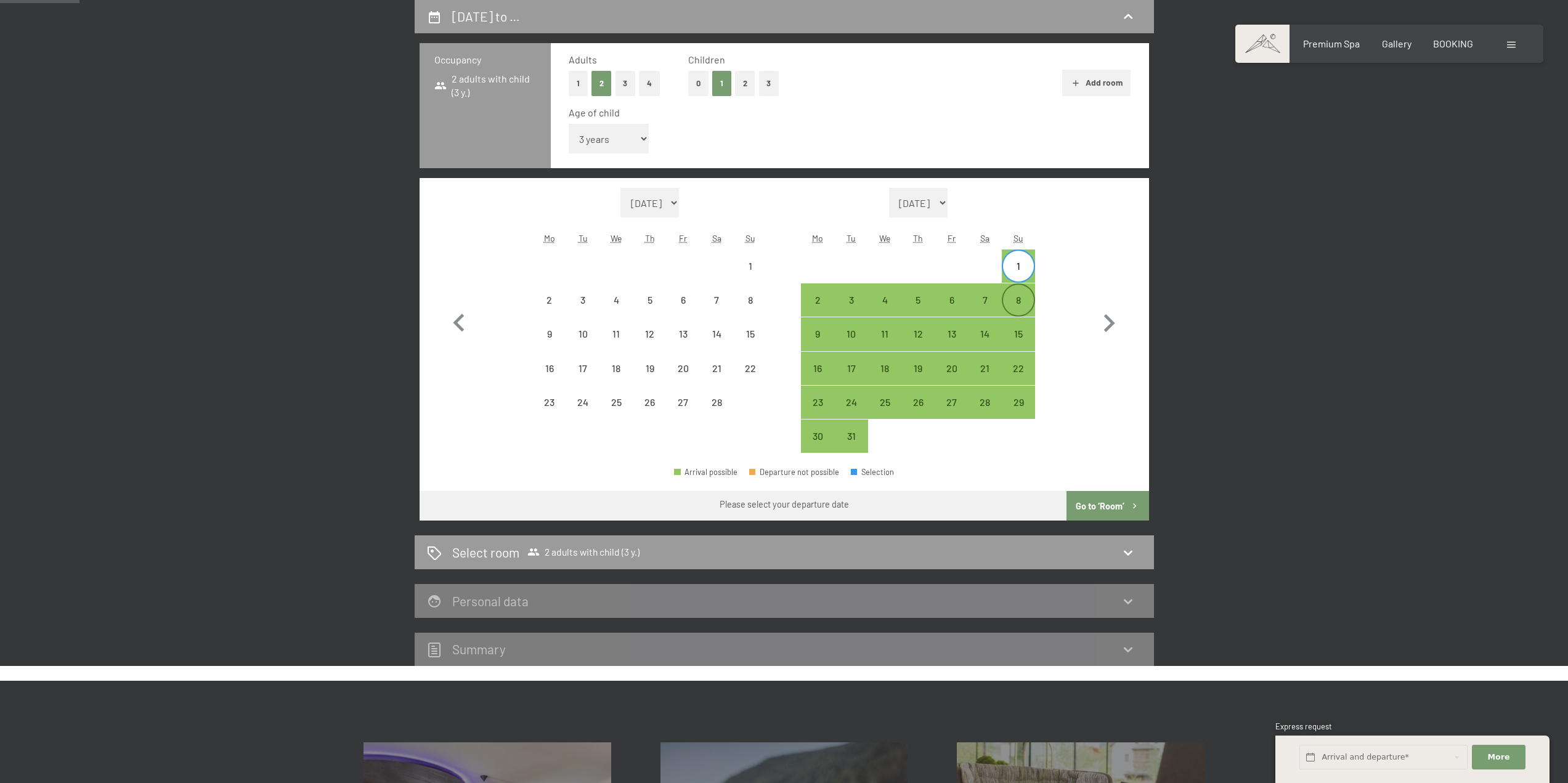
click at [1028, 316] on div "8" at bounding box center [1019, 310] width 31 height 31
select select "[DATE]"
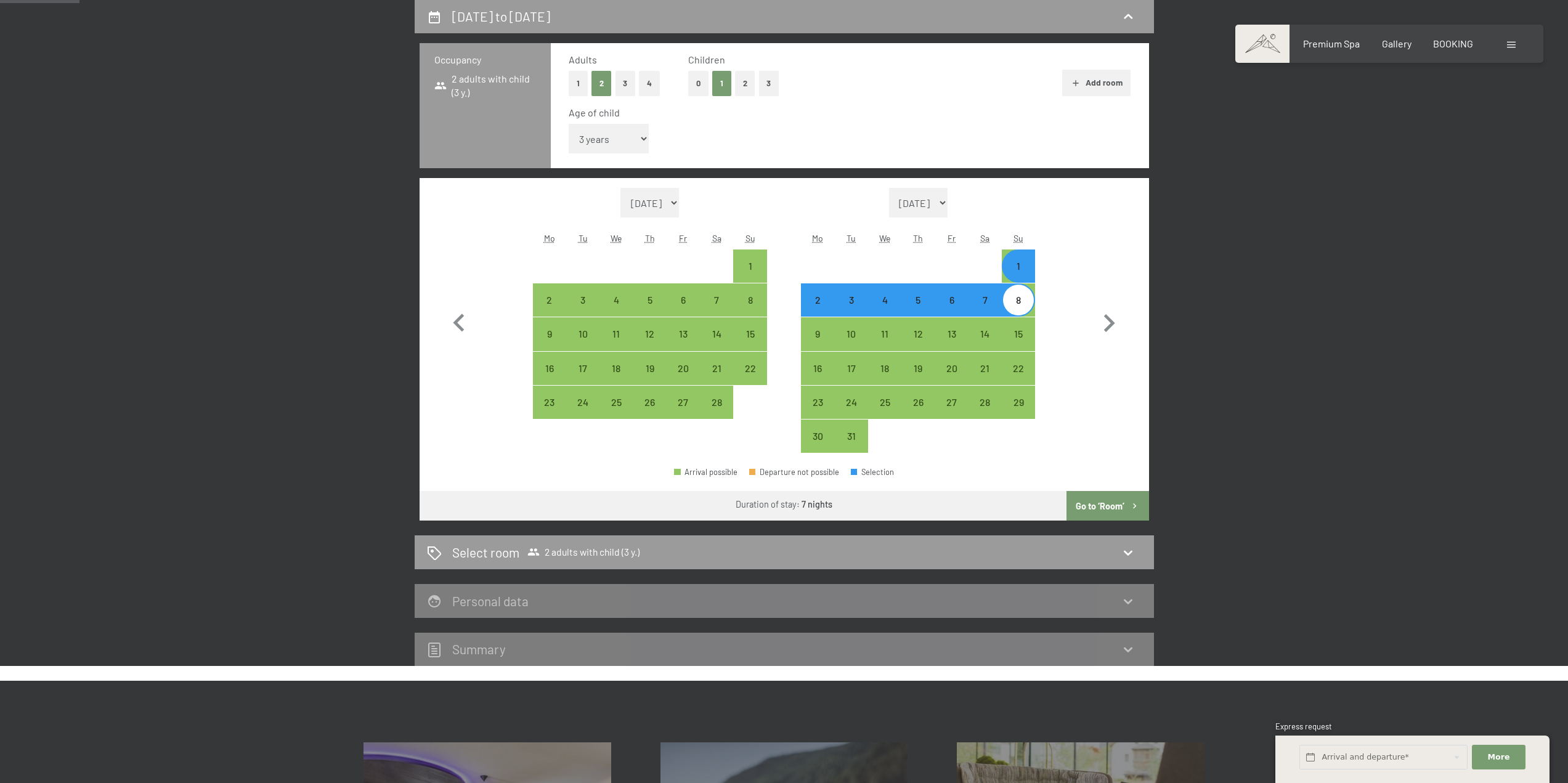
click at [1103, 505] on button "Go to ‘Room’" at bounding box center [1108, 505] width 82 height 29
select select "[DATE]"
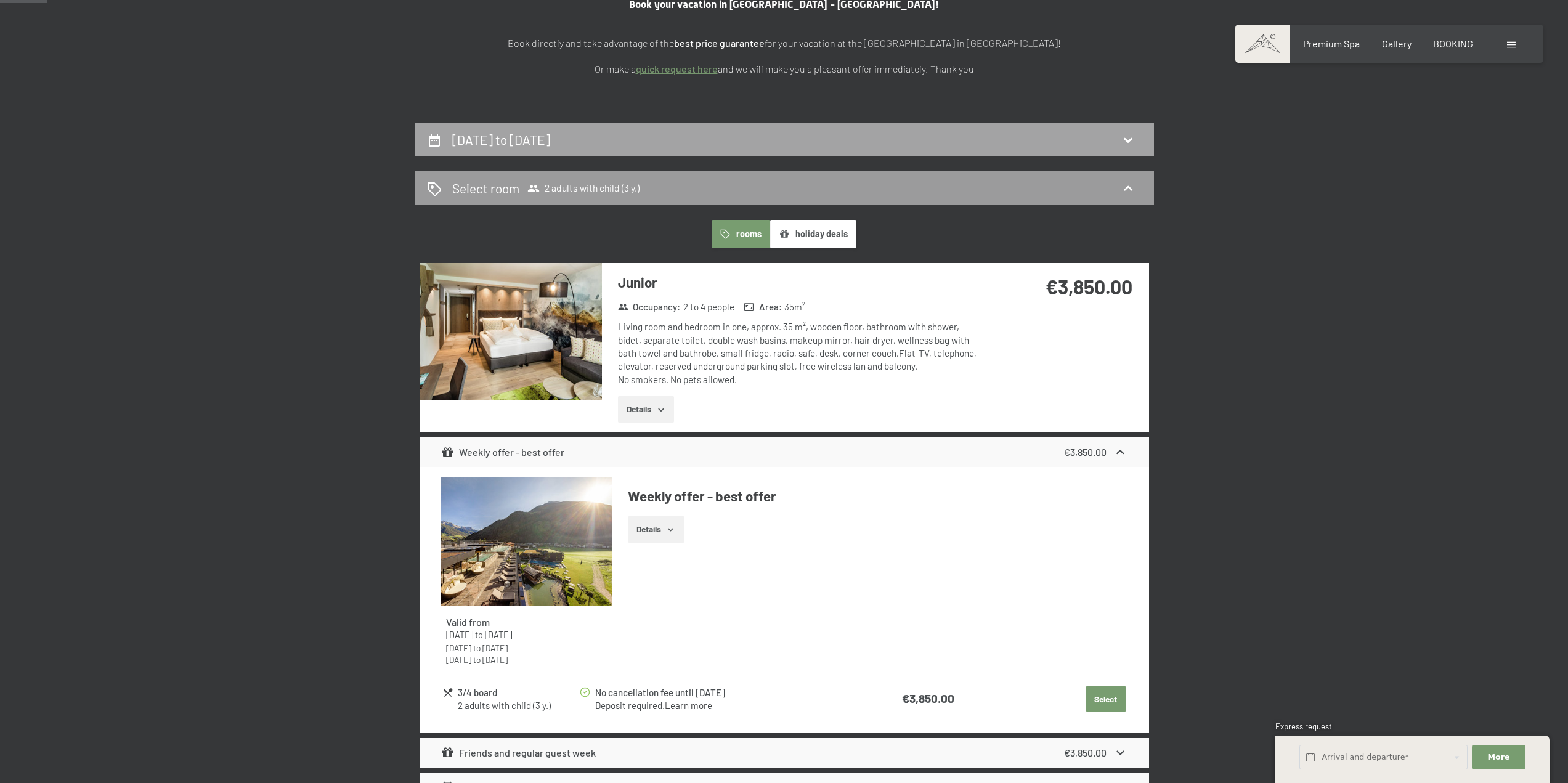
click at [746, 149] on div "[DATE] to [DATE]" at bounding box center [785, 140] width 739 height 34
select select "3"
select select "[DATE]"
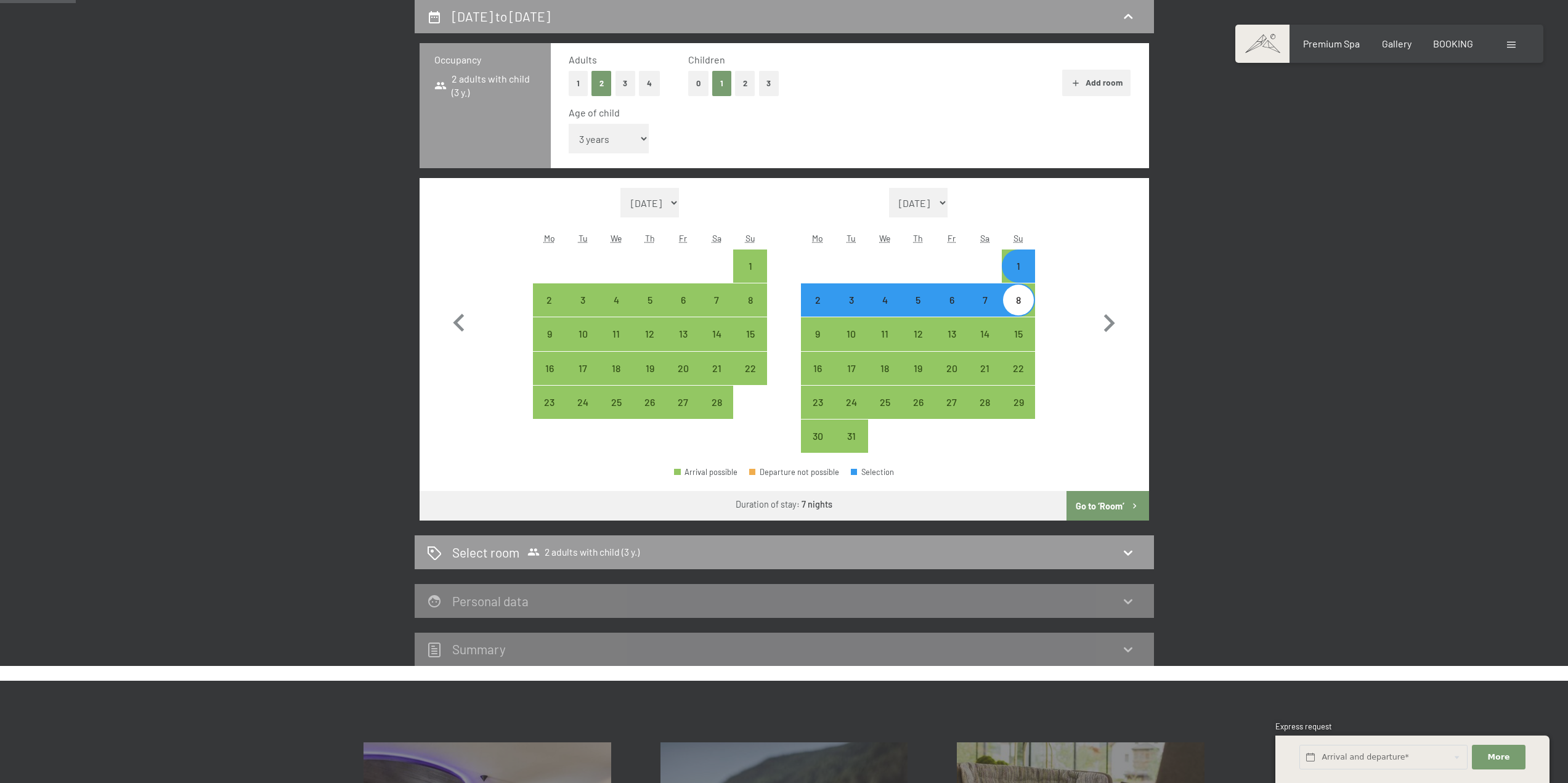
click at [1011, 298] on div "8" at bounding box center [1019, 310] width 31 height 31
select select "[DATE]"
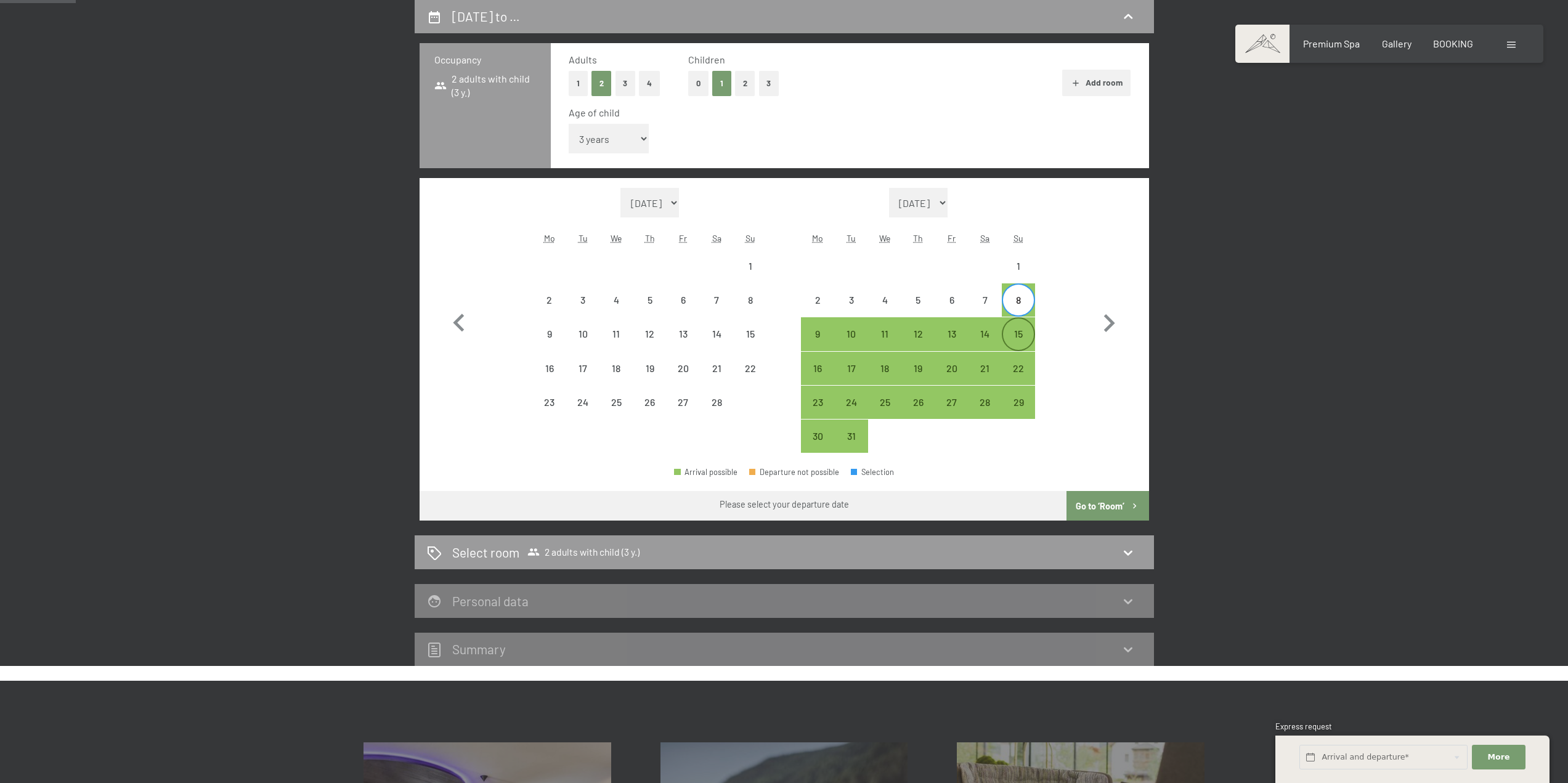
click at [1022, 330] on div "15" at bounding box center [1019, 344] width 31 height 31
select select "[DATE]"
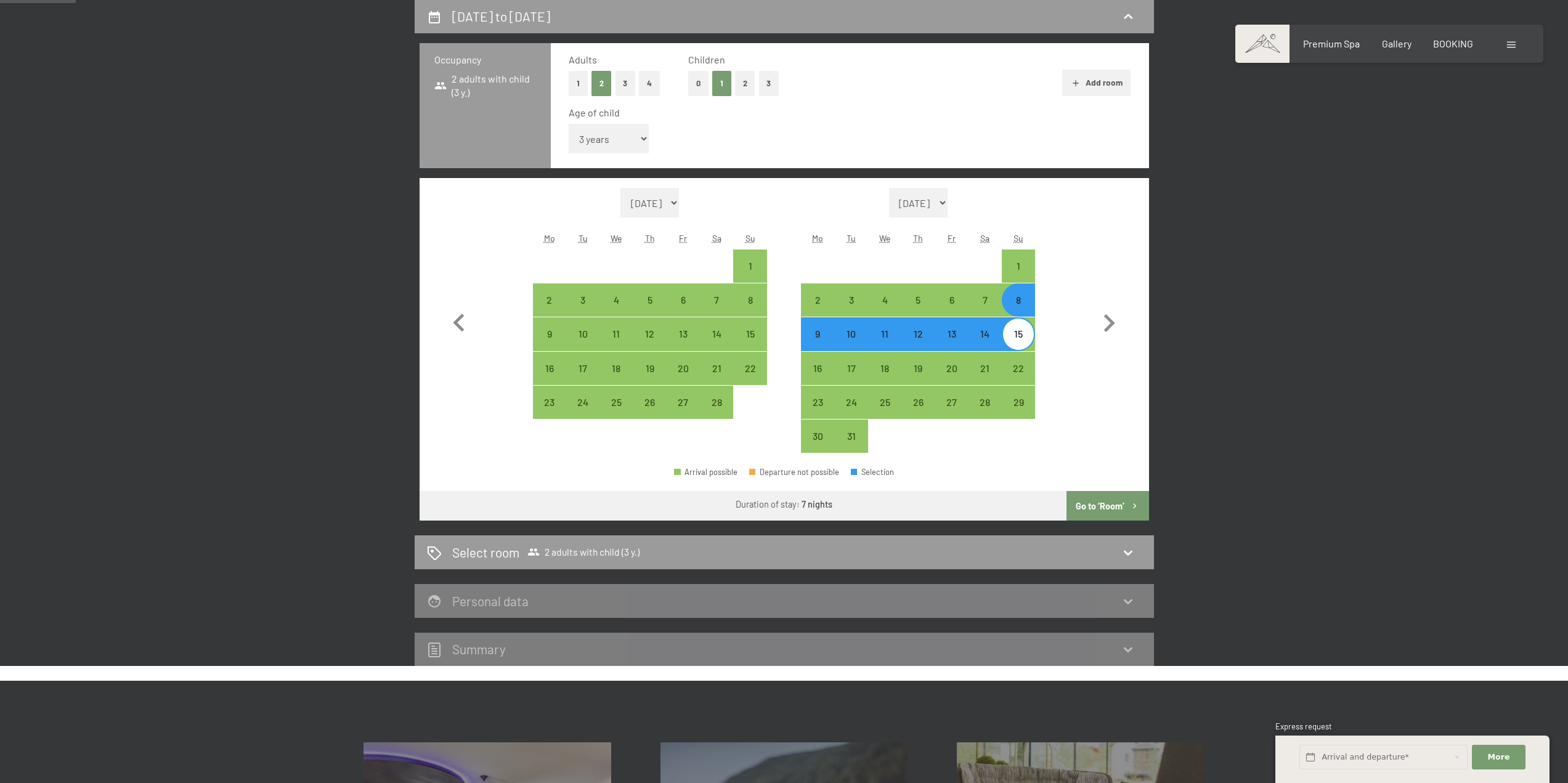
drag, startPoint x: 1126, startPoint y: 520, endPoint x: 1134, endPoint y: 517, distance: 8.5
click at [1126, 519] on button "Go to ‘Room’" at bounding box center [1108, 505] width 82 height 29
select select "[DATE]"
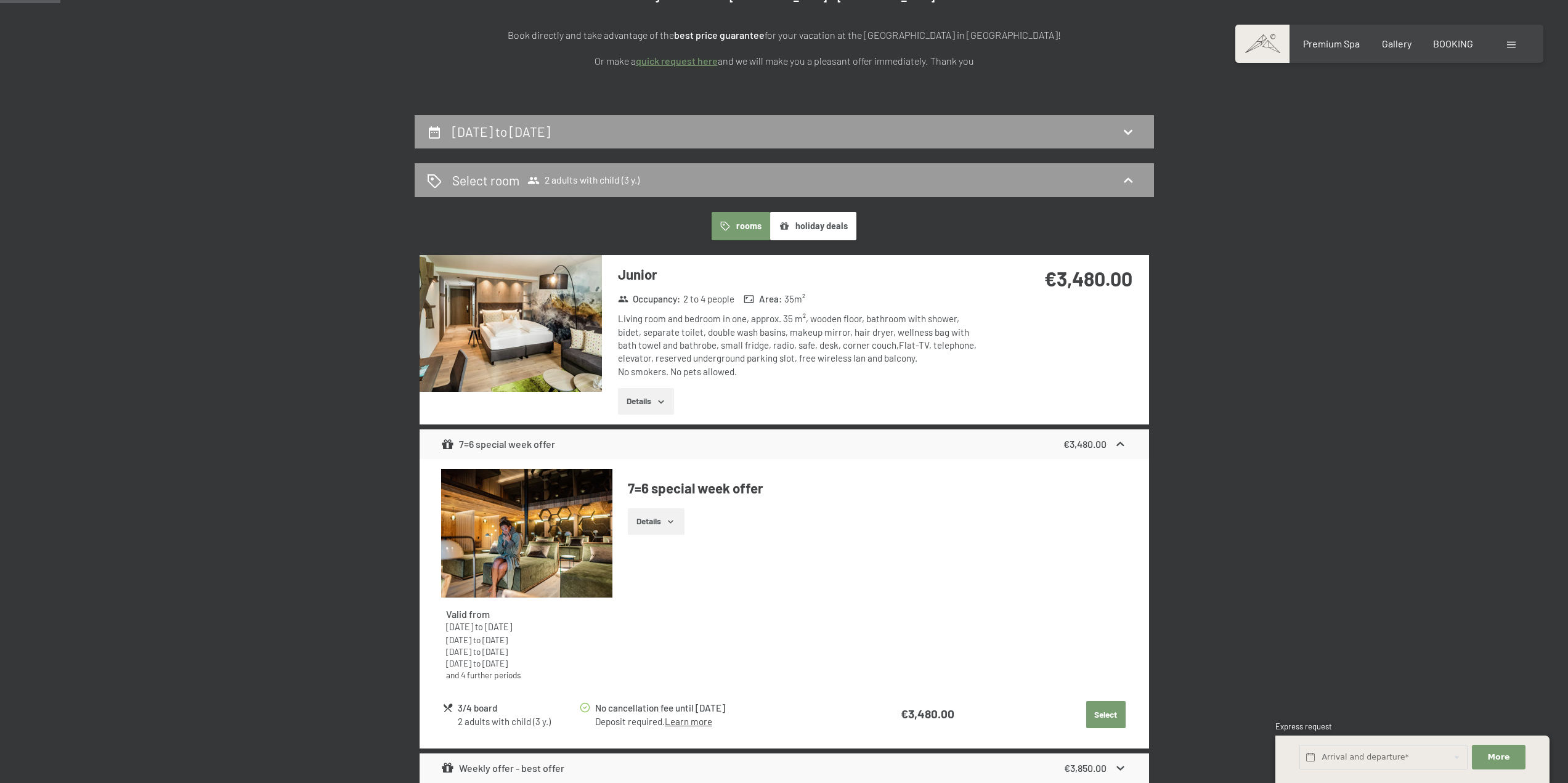
scroll to position [202, 0]
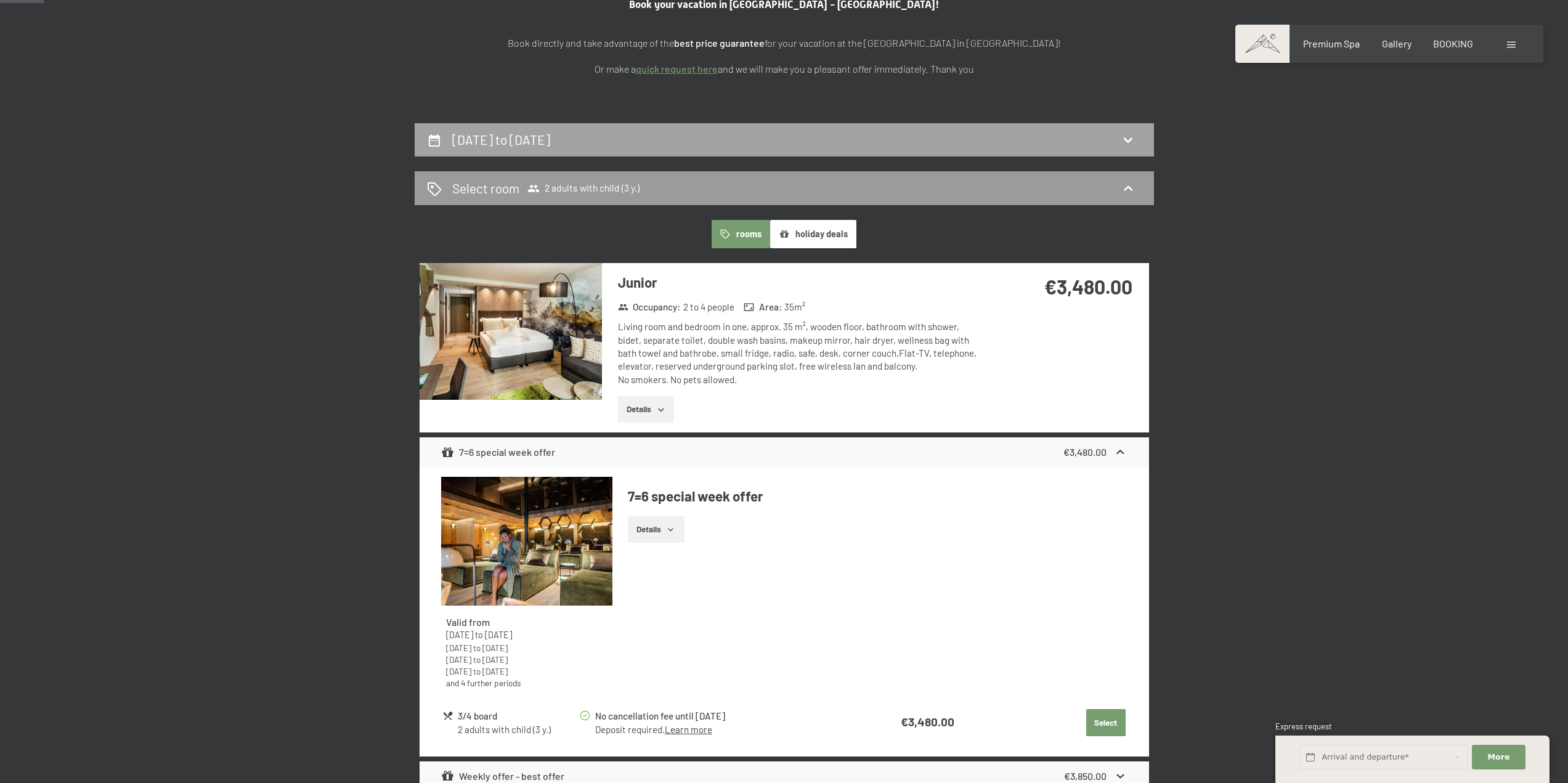
click at [726, 148] on div "[DATE] to [DATE]" at bounding box center [784, 140] width 715 height 18
select select "3"
select select "[DATE]"
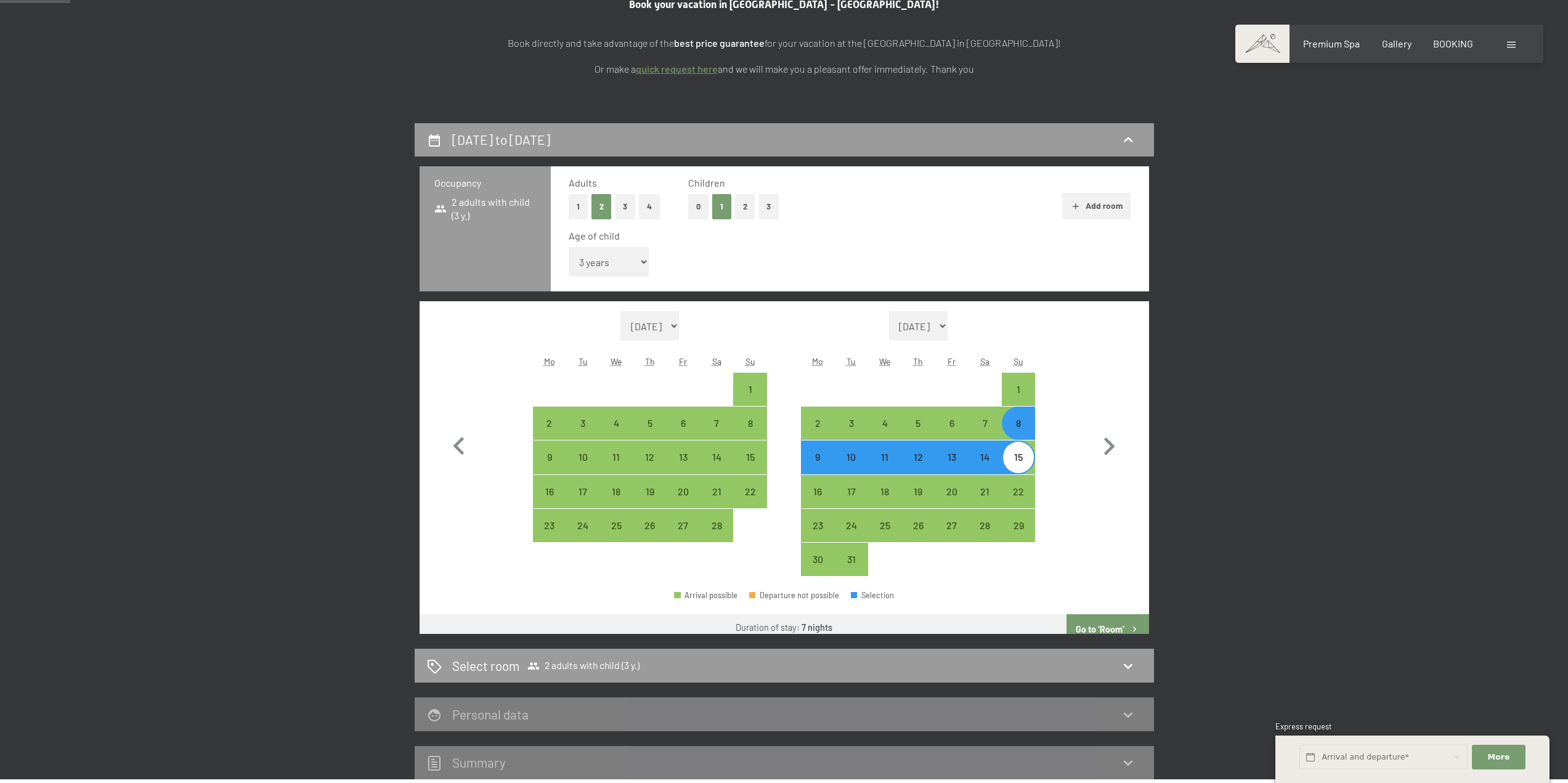
scroll to position [326, 0]
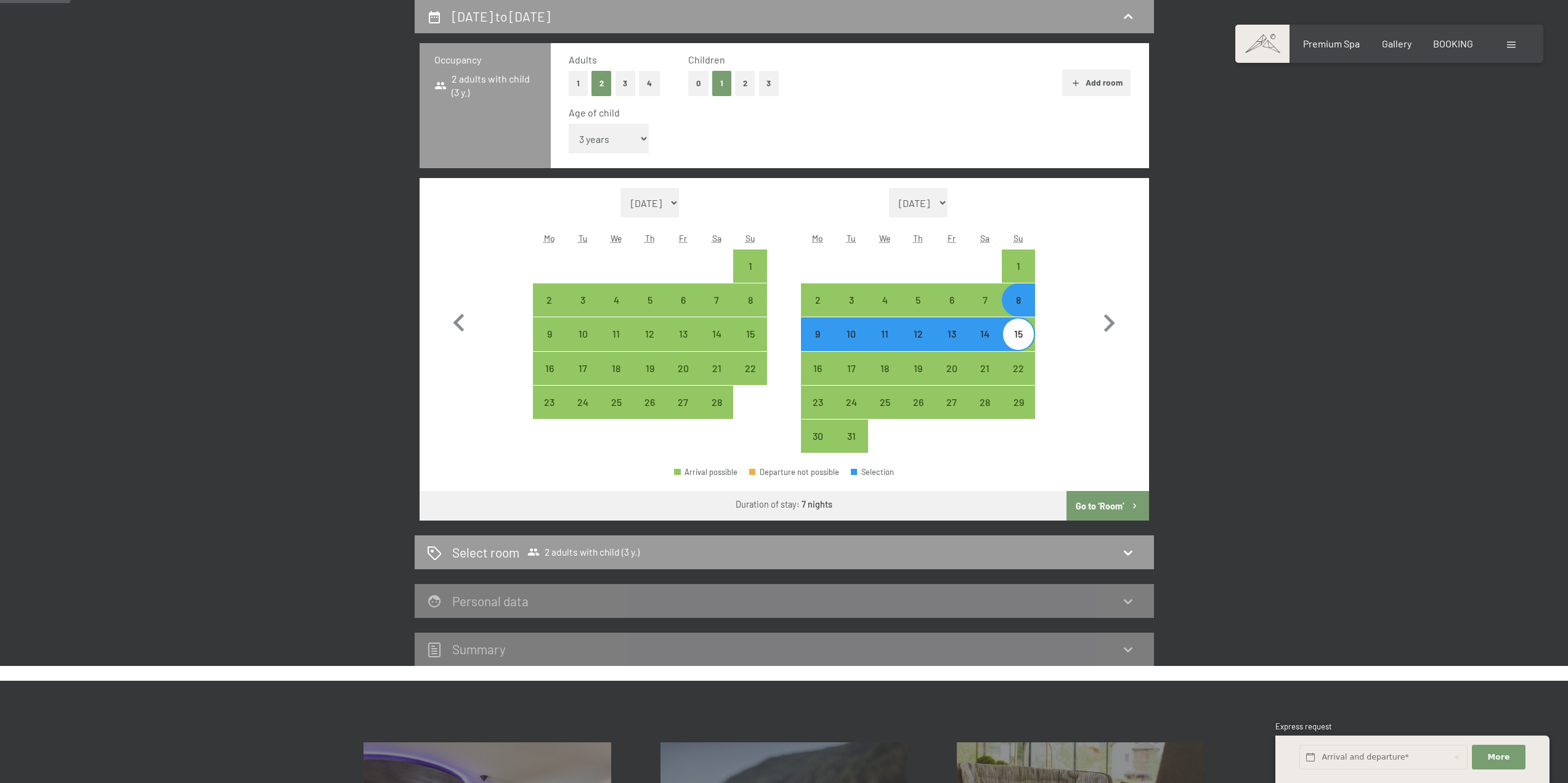
drag, startPoint x: 1017, startPoint y: 336, endPoint x: 1019, endPoint y: 352, distance: 16.1
click at [1017, 337] on div "15" at bounding box center [1019, 344] width 31 height 31
select select "[DATE]"
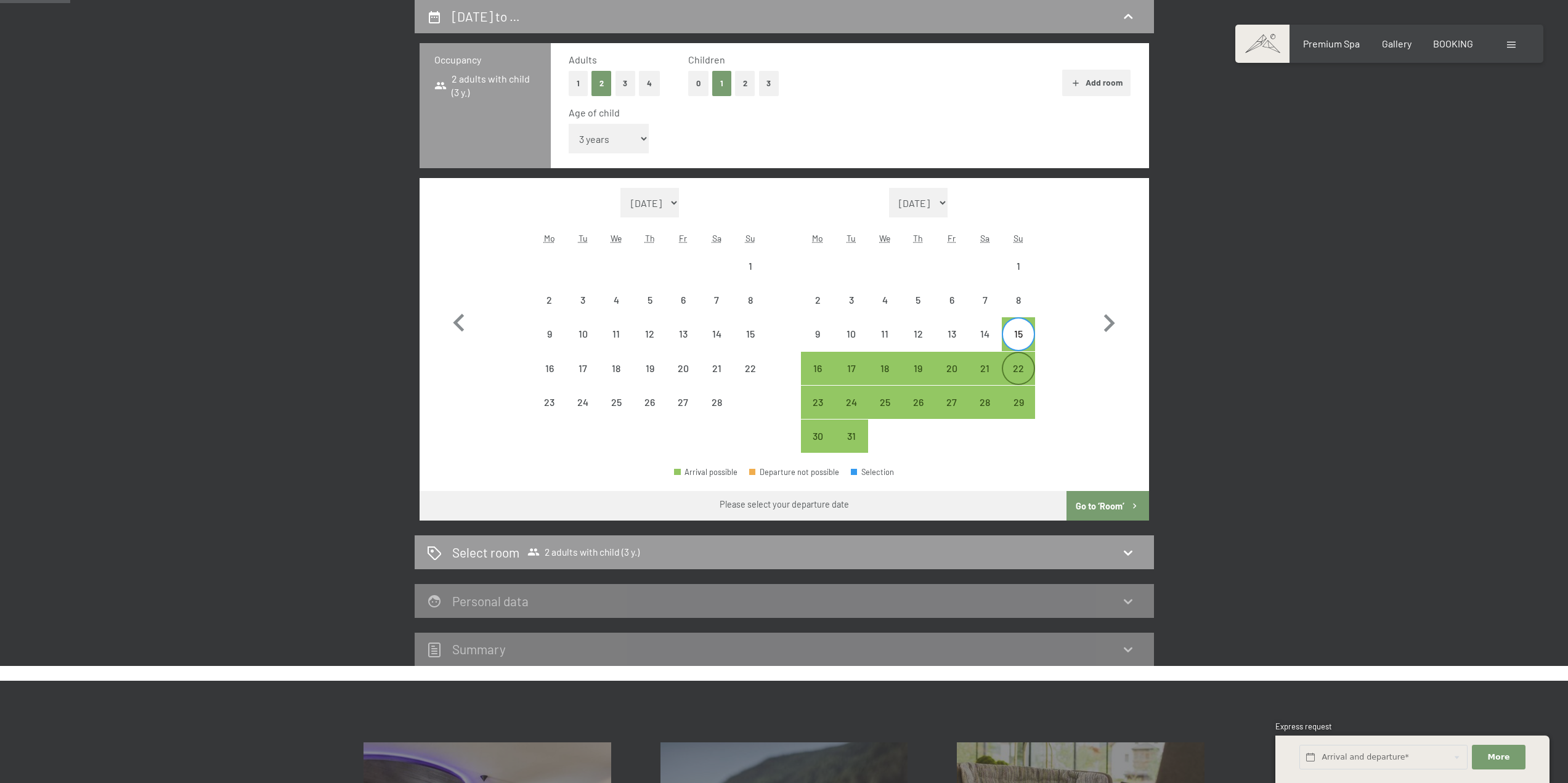
click at [1015, 374] on div "22" at bounding box center [1019, 379] width 31 height 31
select select "[DATE]"
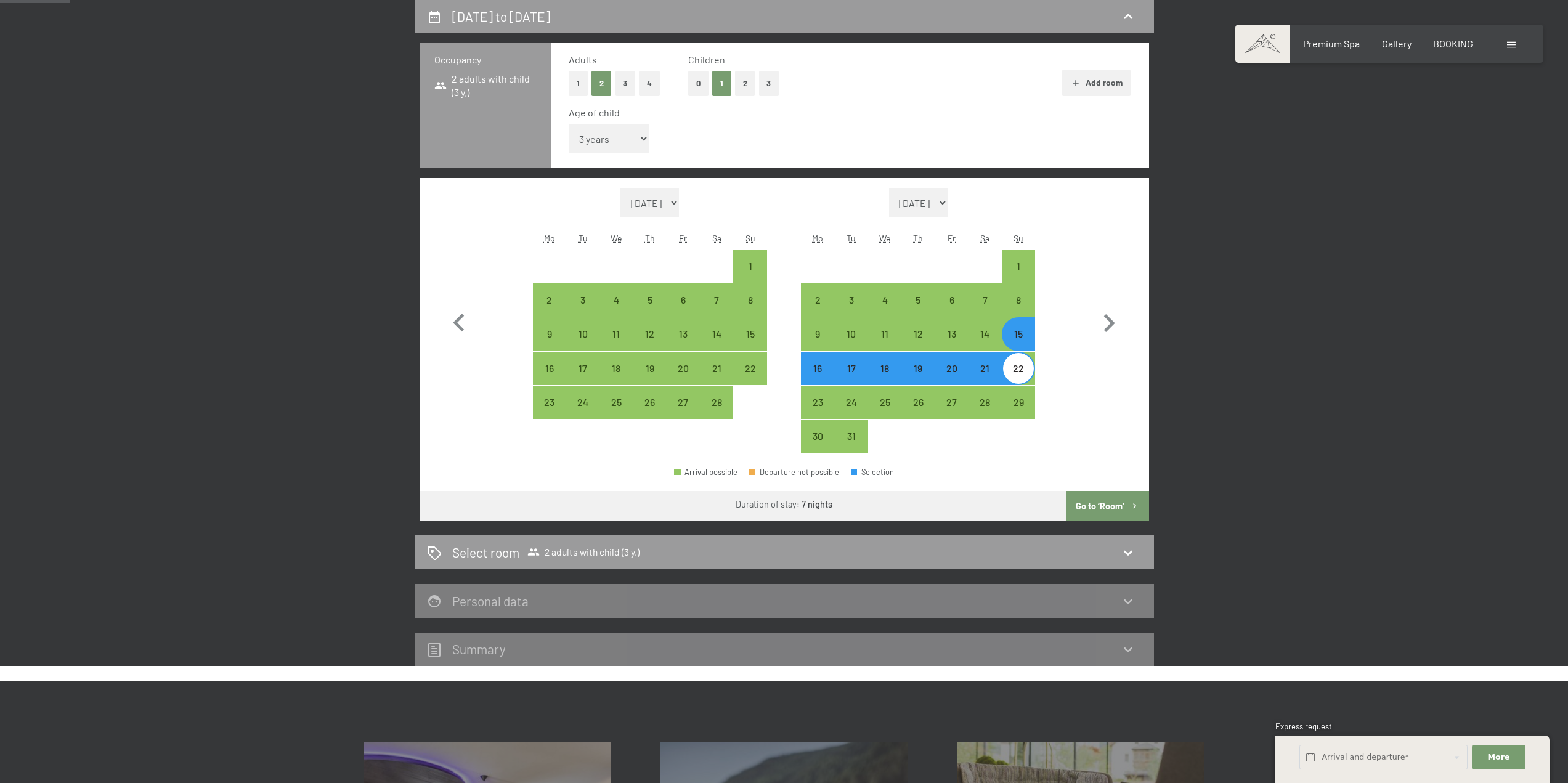
click at [1111, 501] on button "Go to ‘Room’" at bounding box center [1108, 505] width 82 height 29
select select "[DATE]"
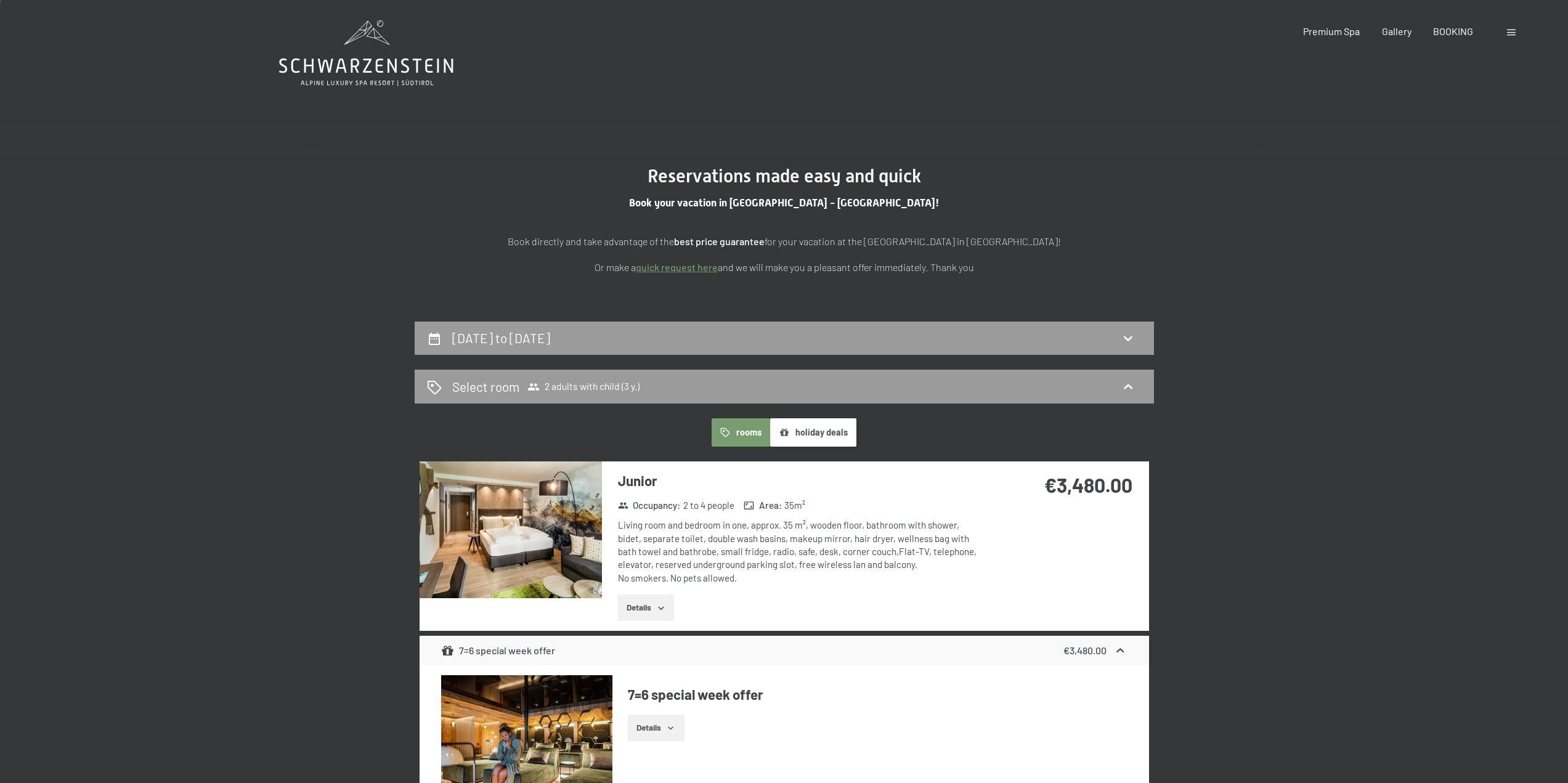
scroll to position [0, 0]
